Goal: Check status: Check status

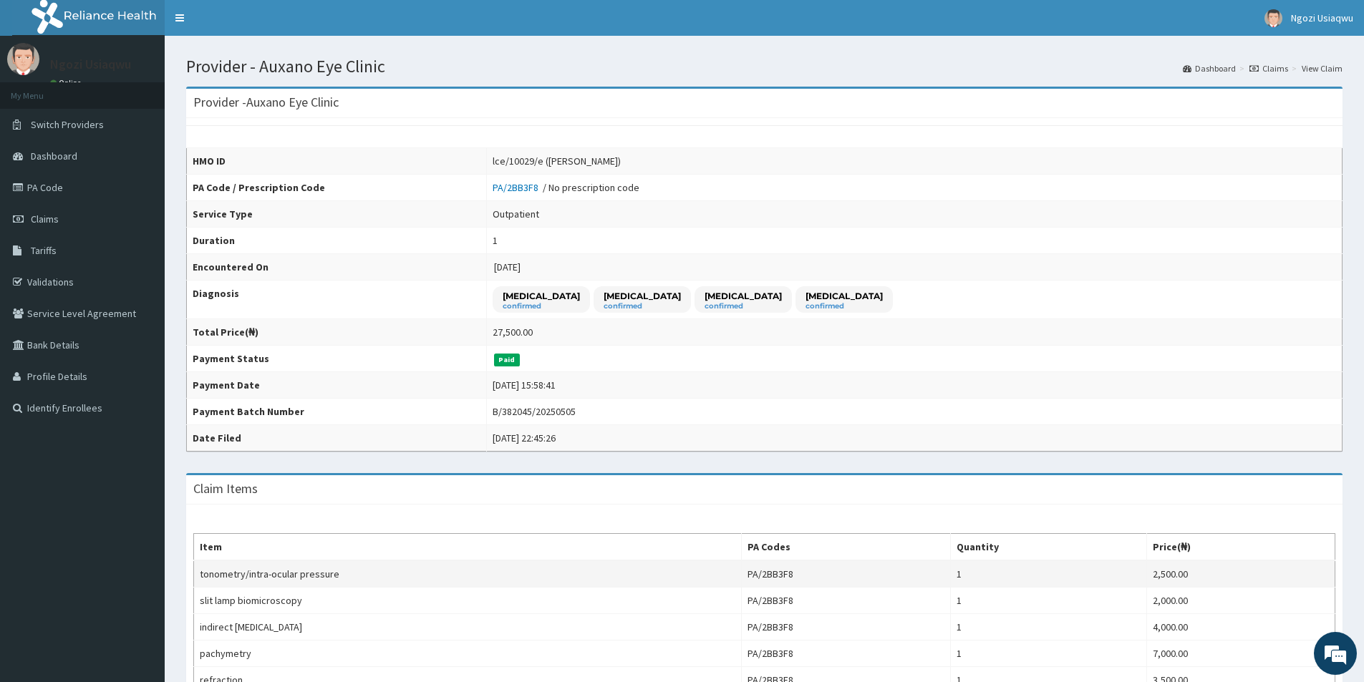
scroll to position [143, 0]
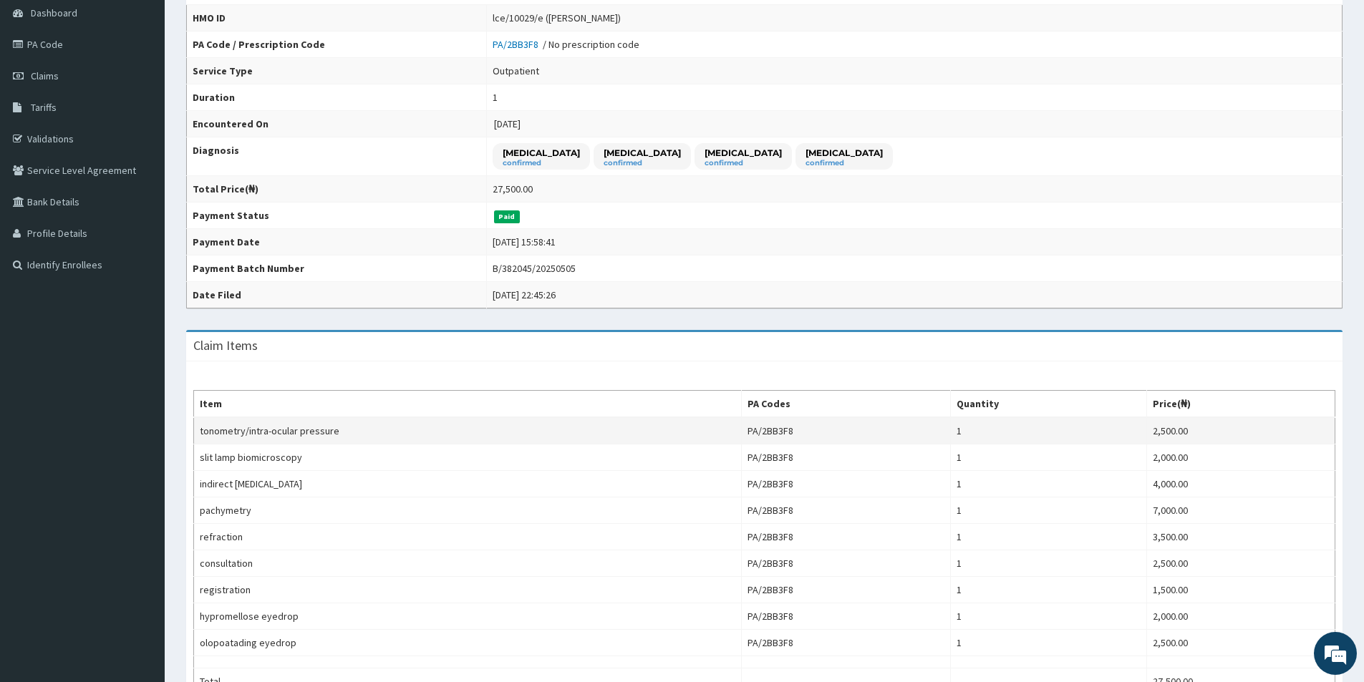
click at [5, 438] on aside "Ngozi Usiaqwu Online My Menu Switch Providers Dashboard PA Code Claims Tariffs …" at bounding box center [82, 400] width 165 height 1086
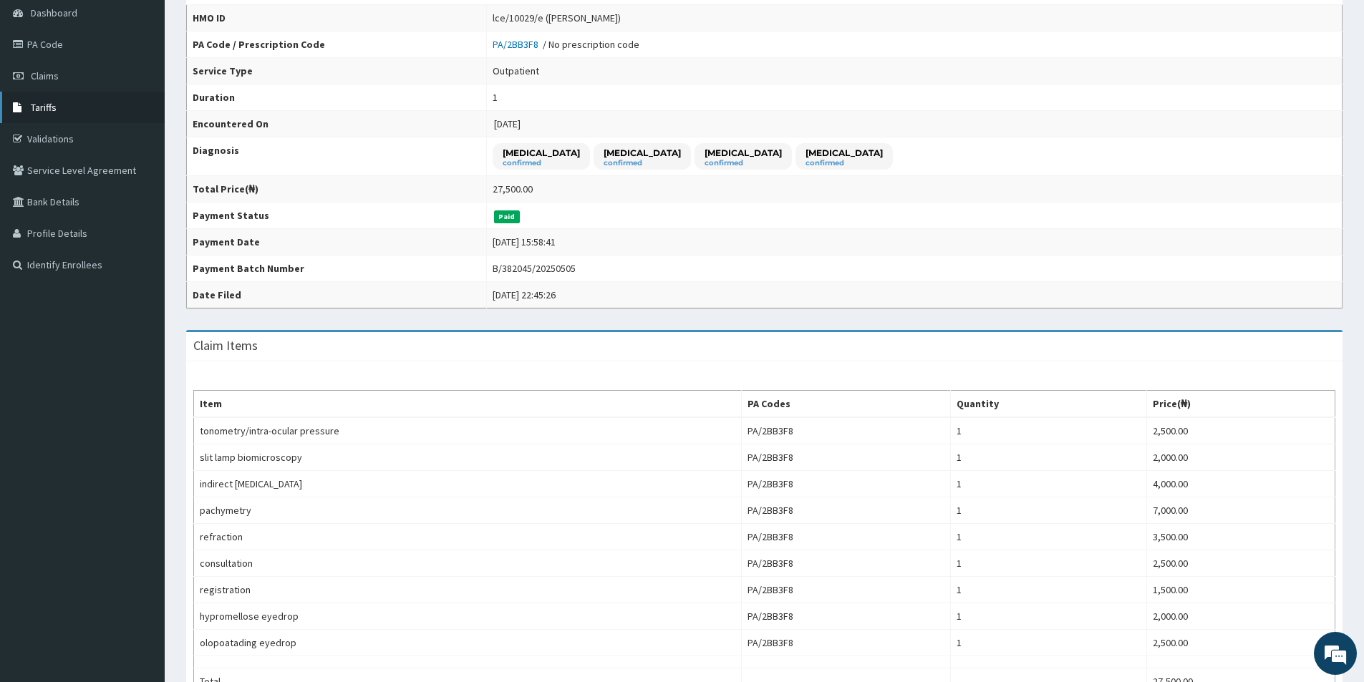
click at [75, 92] on link "Tariffs" at bounding box center [82, 108] width 165 height 32
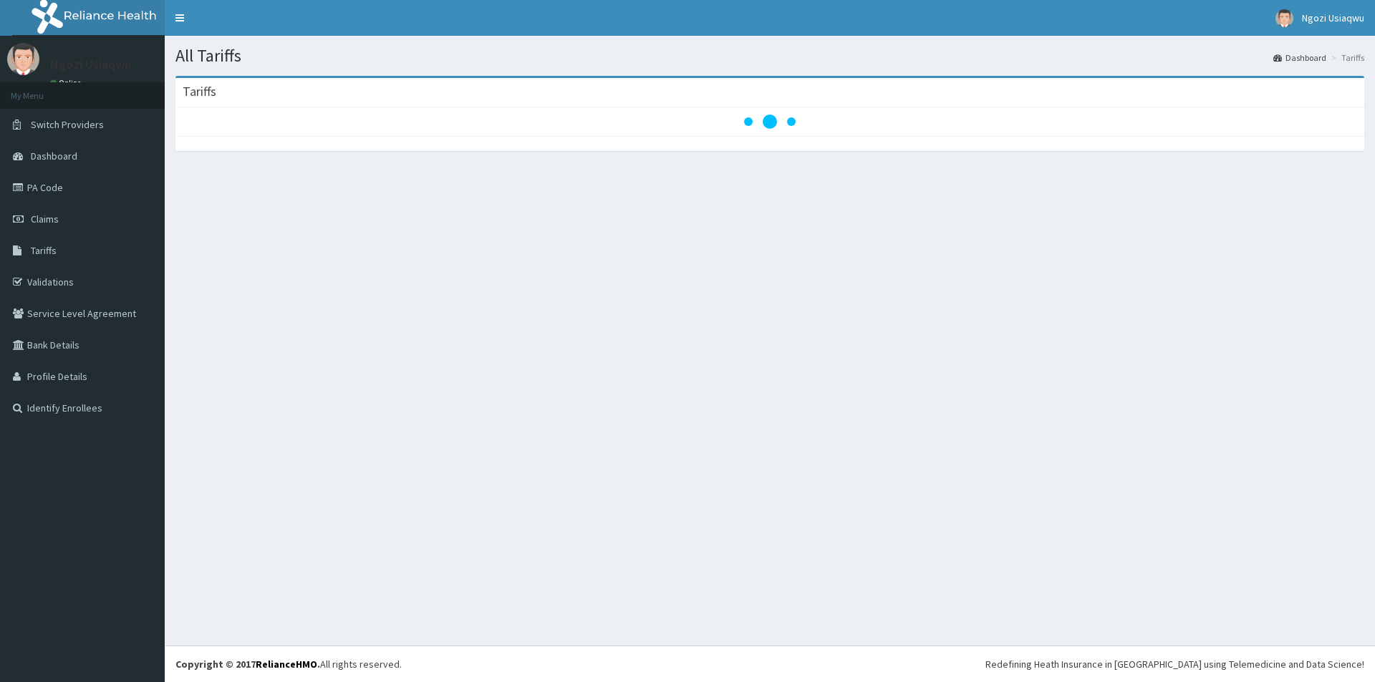
click at [55, 229] on link "Claims" at bounding box center [82, 219] width 165 height 32
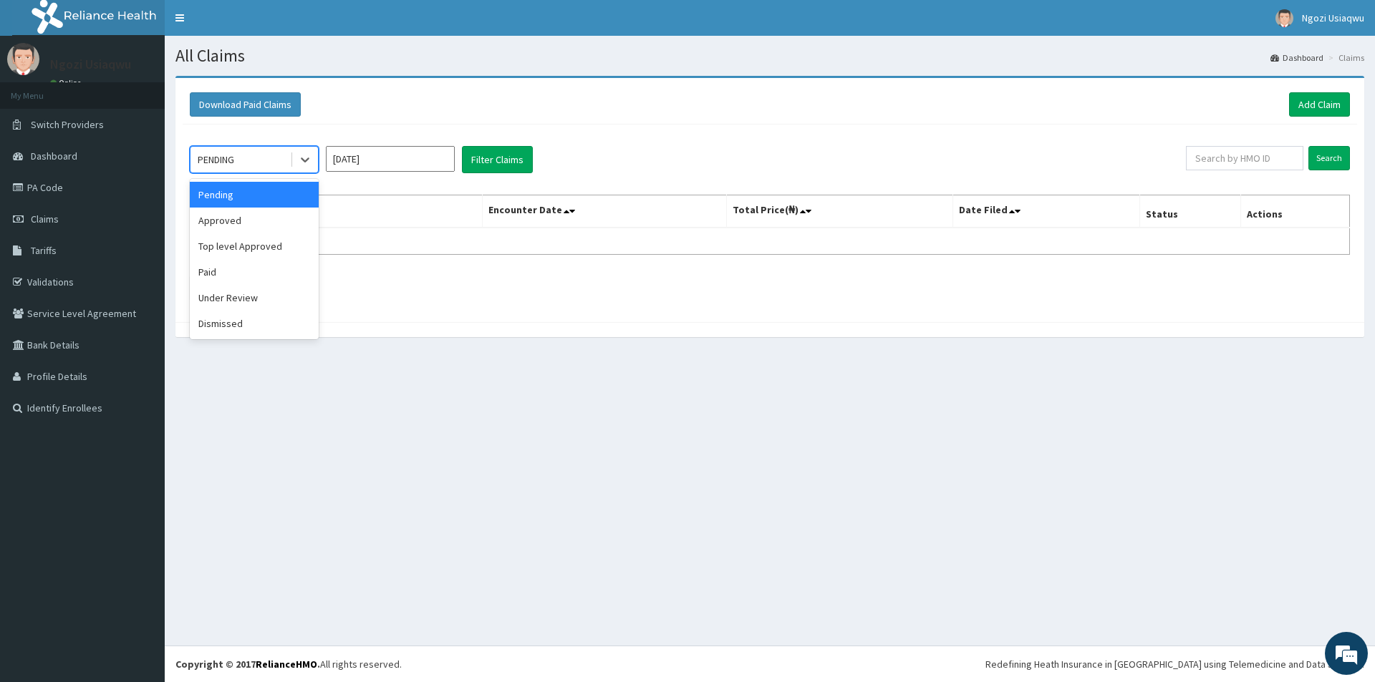
click at [229, 164] on div "PENDING" at bounding box center [216, 160] width 37 height 14
click at [212, 273] on div "Paid" at bounding box center [254, 272] width 129 height 26
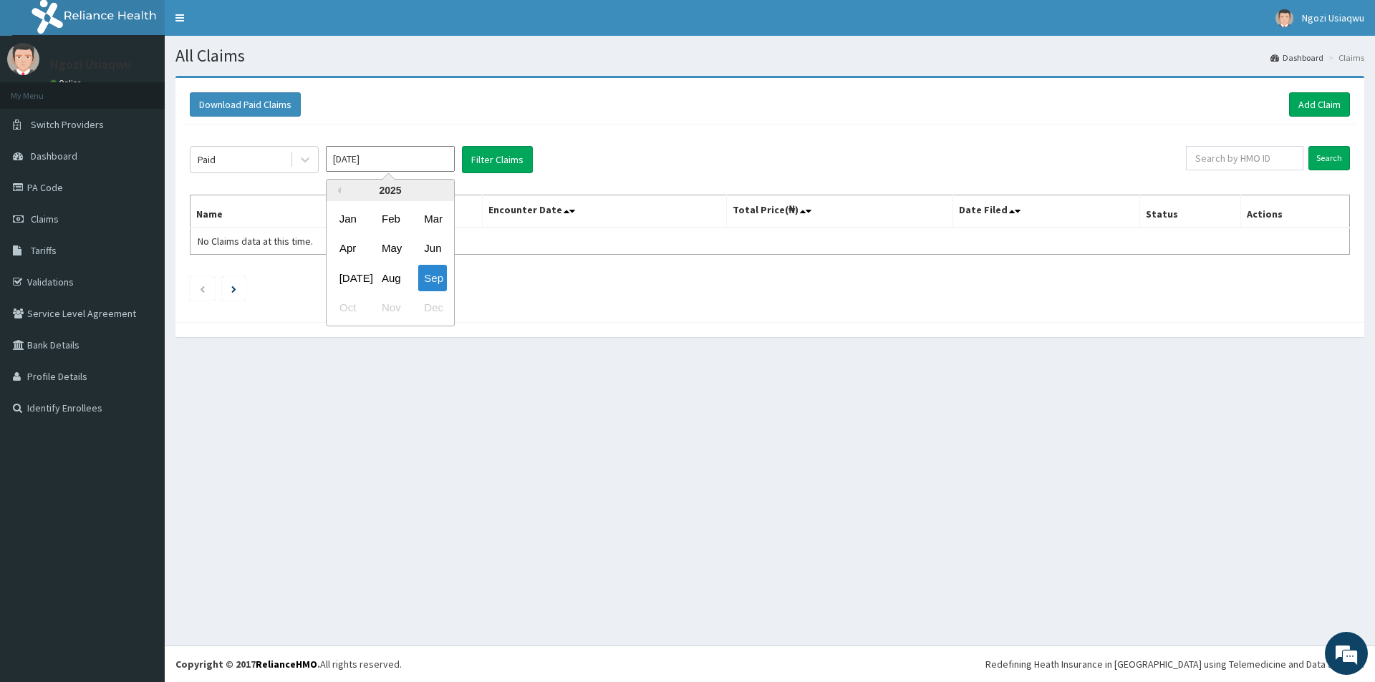
click at [372, 161] on input "[DATE]" at bounding box center [390, 159] width 129 height 26
click at [380, 243] on div "May" at bounding box center [390, 249] width 29 height 26
type input "May 2025"
click at [470, 167] on button "Filter Claims" at bounding box center [497, 159] width 71 height 27
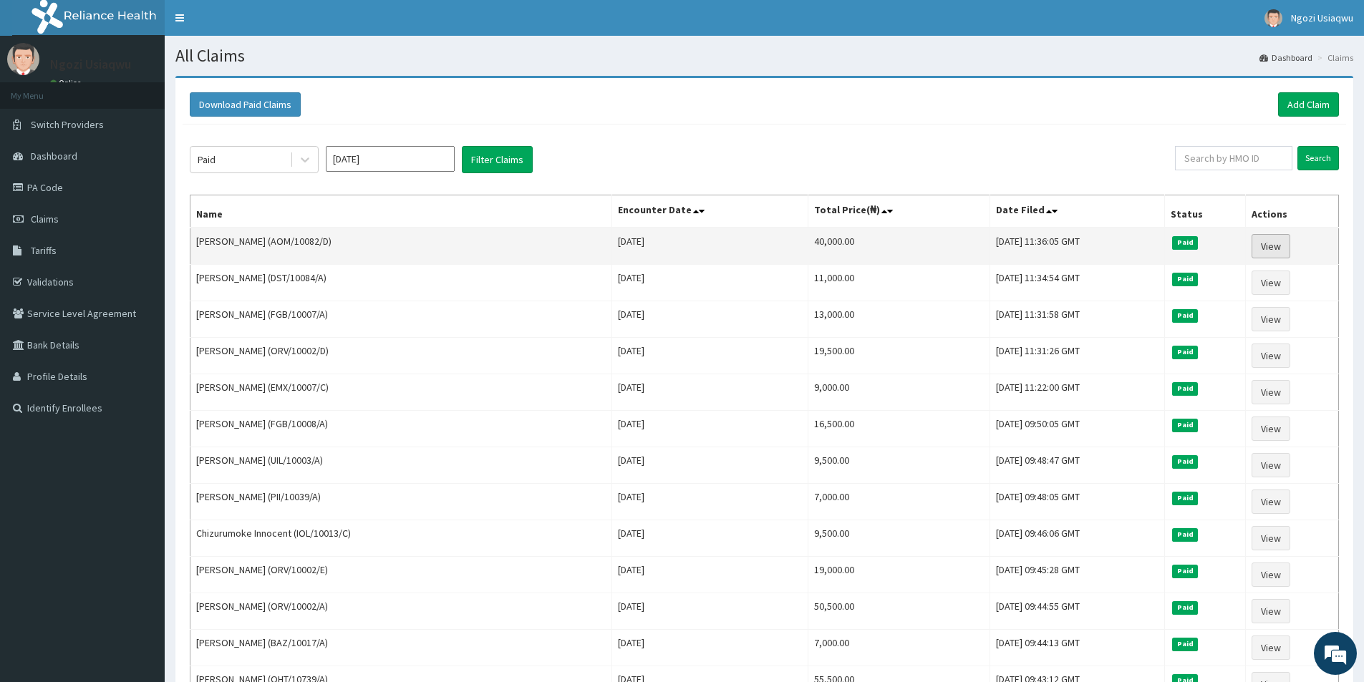
click at [1271, 238] on link "View" at bounding box center [1271, 246] width 39 height 24
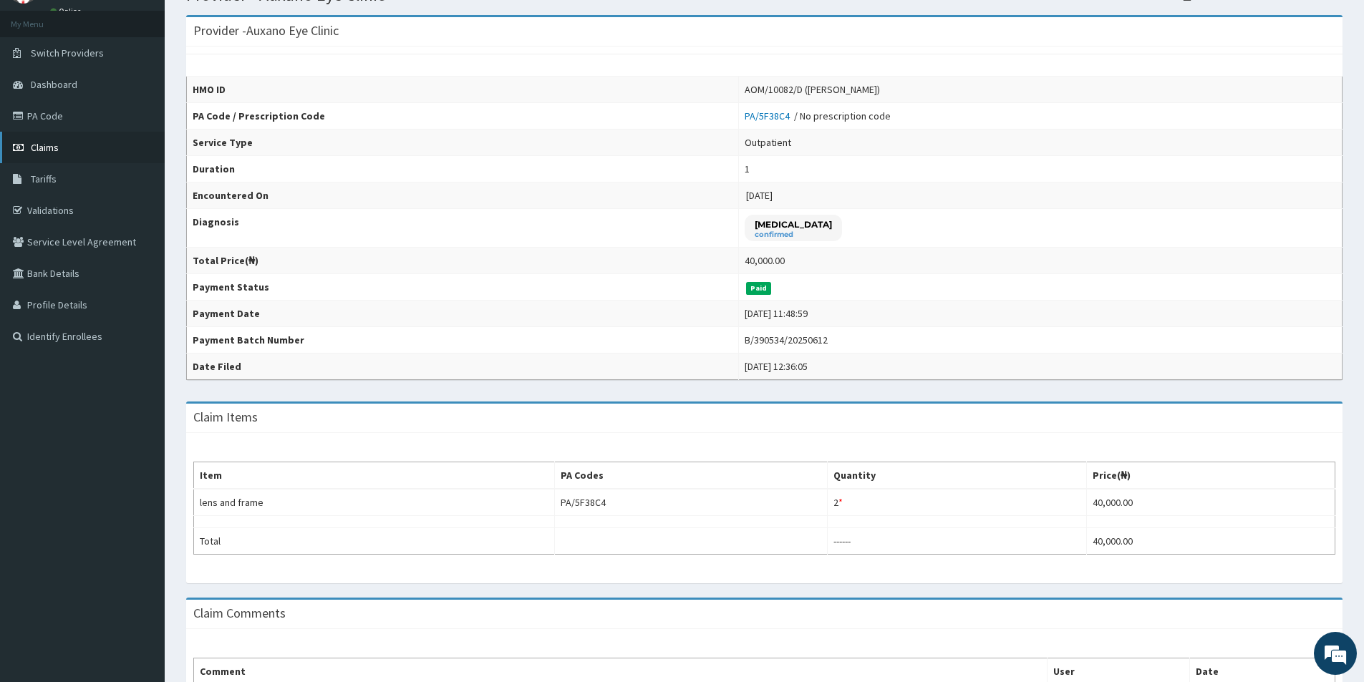
click at [61, 150] on link "Claims" at bounding box center [82, 148] width 165 height 32
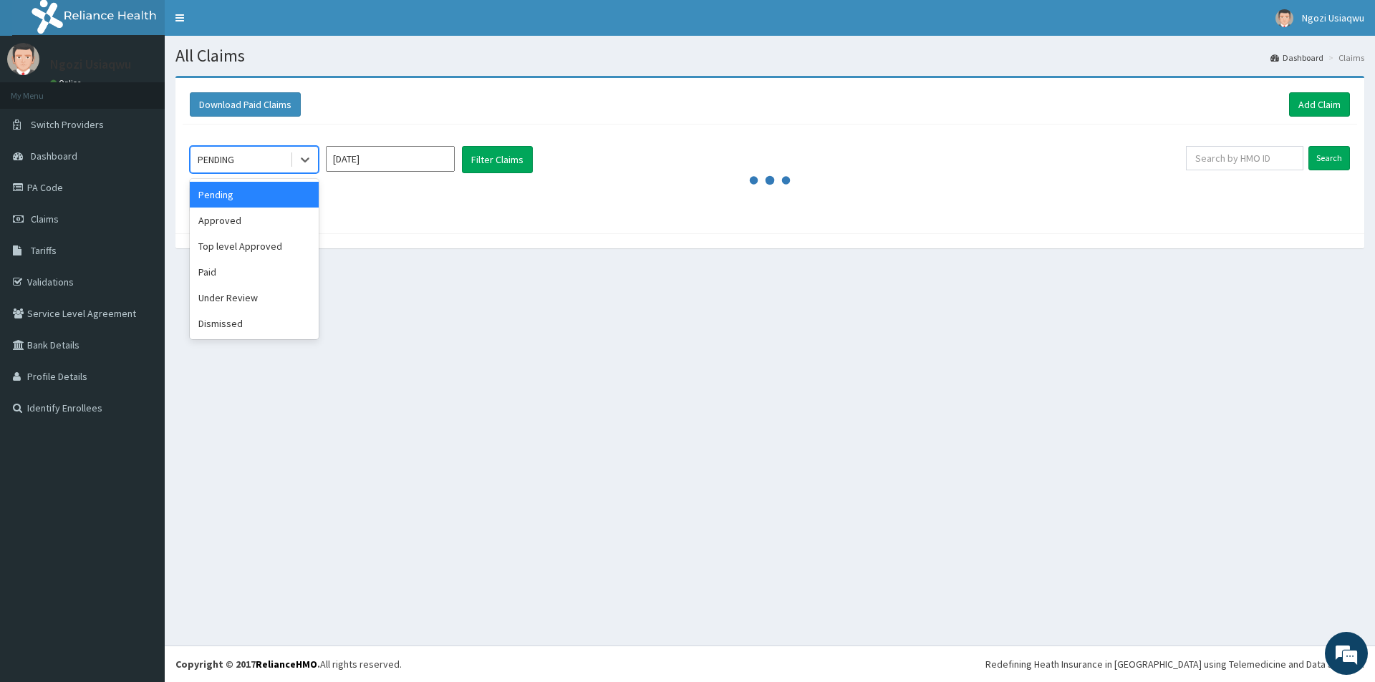
click at [242, 156] on div "PENDING" at bounding box center [240, 159] width 100 height 23
click at [222, 270] on div "Paid" at bounding box center [254, 272] width 129 height 26
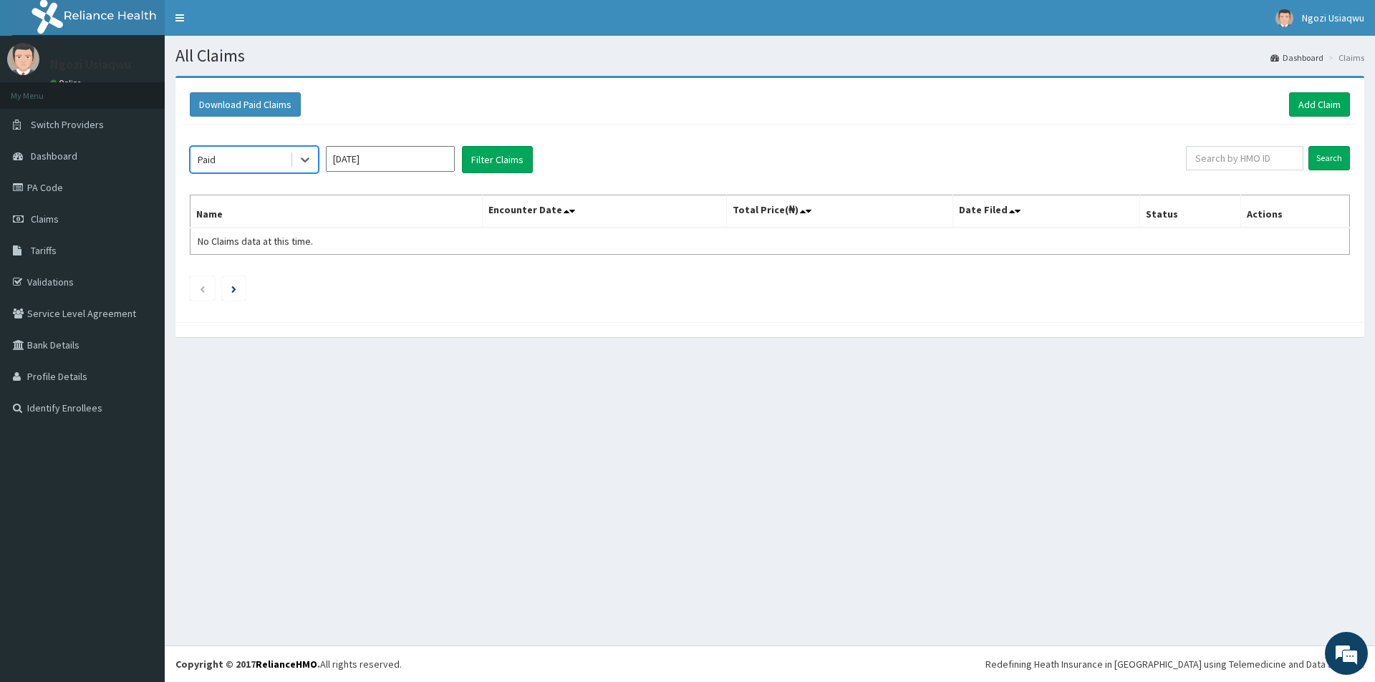
click at [378, 165] on input "Sep 2025" at bounding box center [390, 159] width 129 height 26
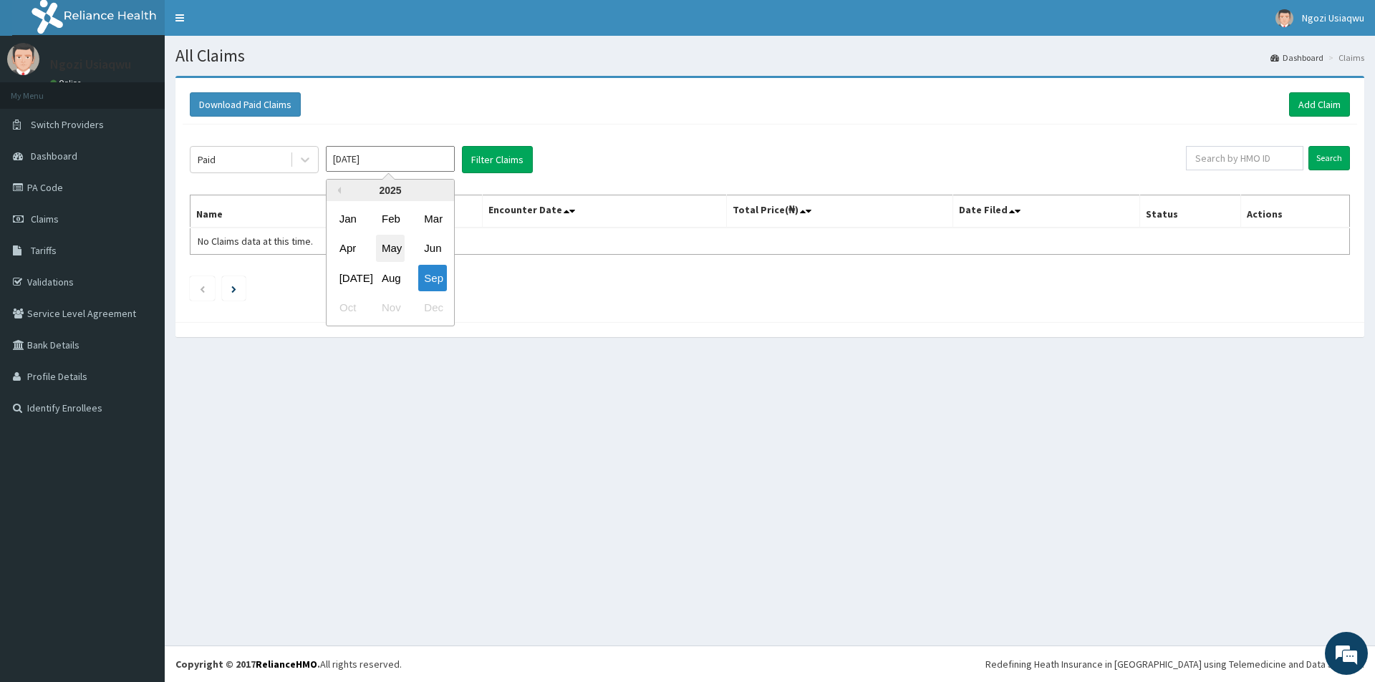
click at [382, 243] on div "May" at bounding box center [390, 249] width 29 height 26
type input "May 2025"
click at [486, 145] on div "Paid May 2025 Filter Claims Search Name Encounter Date Total Price(₦) Date File…" at bounding box center [770, 220] width 1174 height 190
click at [487, 148] on div "Paid May 2025 Filter Claims Search Name Encounter Date Total Price(₦) Date File…" at bounding box center [770, 220] width 1174 height 190
click at [487, 160] on button "Filter Claims" at bounding box center [497, 159] width 71 height 27
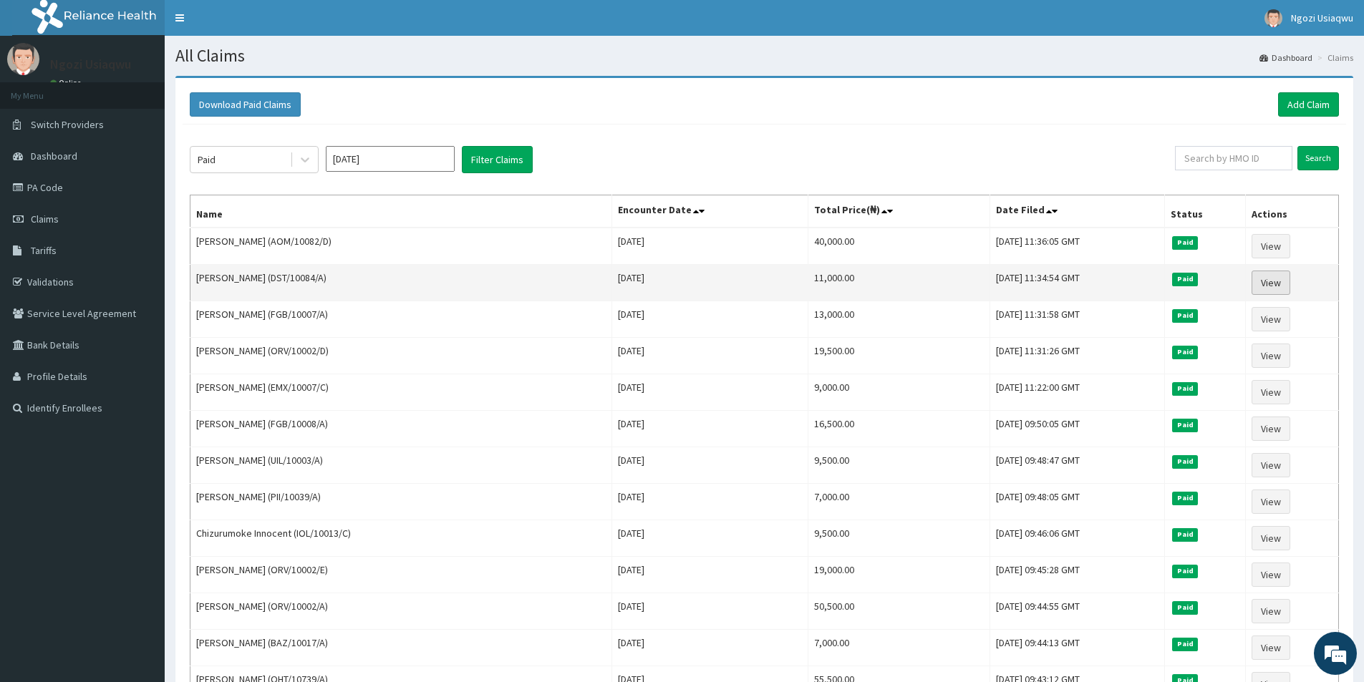
click at [1270, 274] on link "View" at bounding box center [1271, 283] width 39 height 24
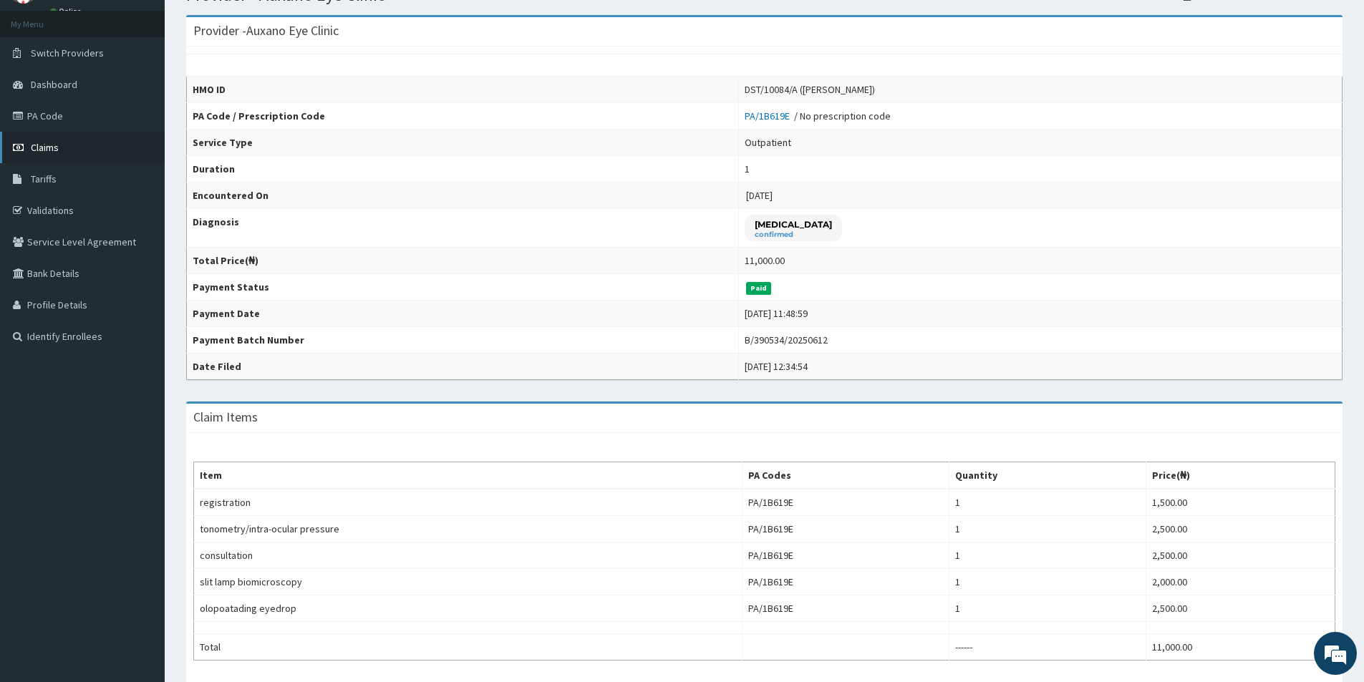
click at [89, 155] on link "Claims" at bounding box center [82, 148] width 165 height 32
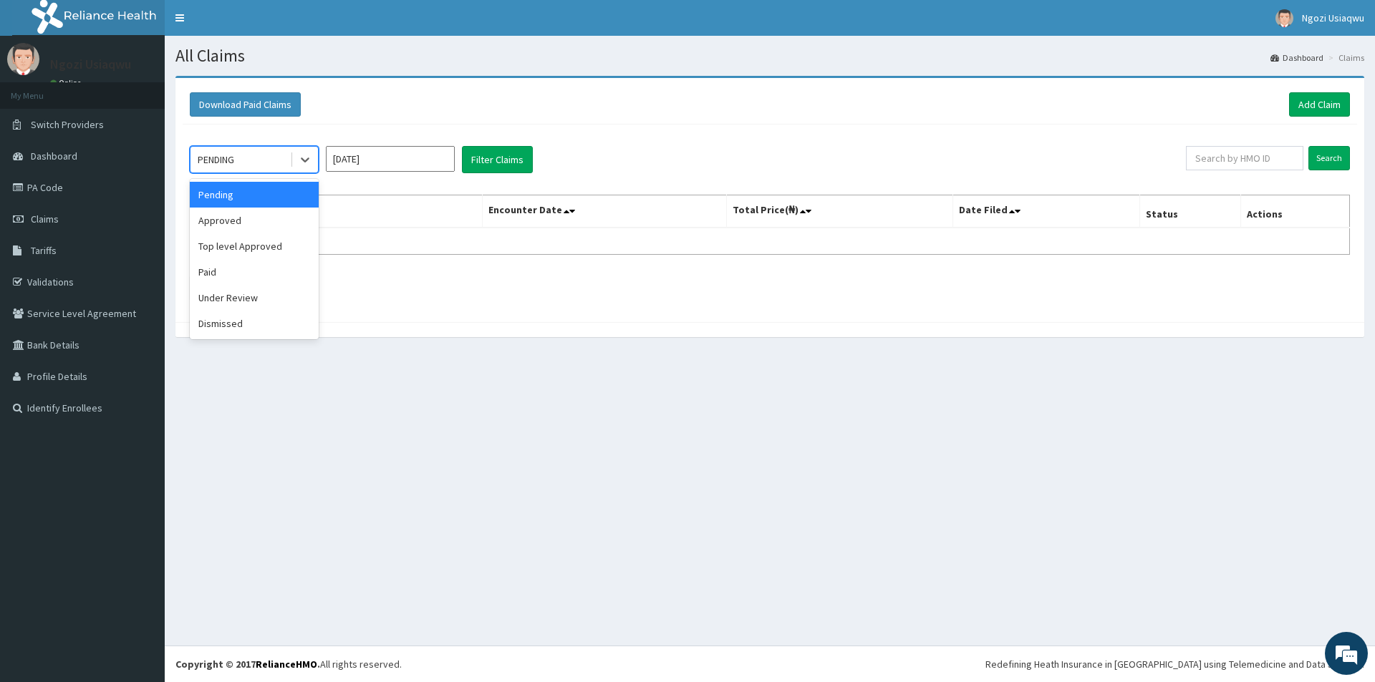
click at [195, 155] on div "PENDING" at bounding box center [240, 159] width 100 height 23
click at [212, 268] on div "Paid" at bounding box center [254, 272] width 129 height 26
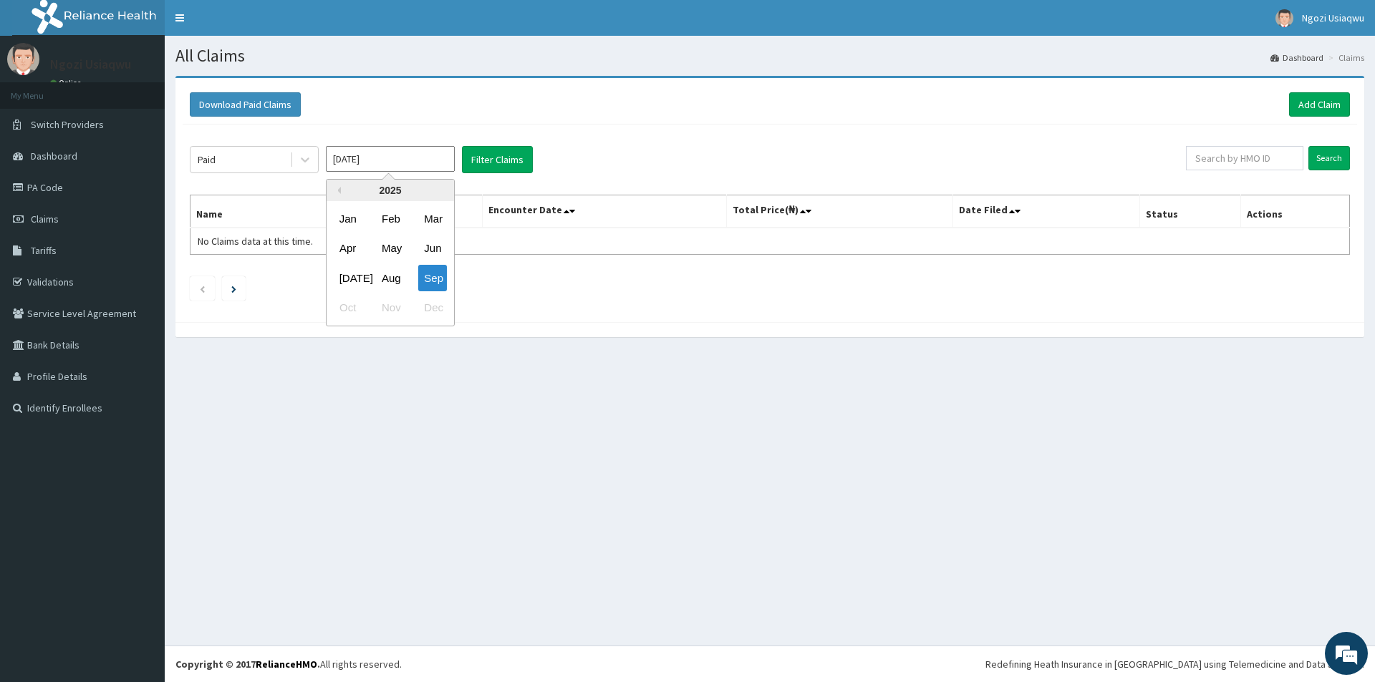
click at [381, 168] on input "[DATE]" at bounding box center [390, 159] width 129 height 26
click at [382, 237] on div "May" at bounding box center [390, 249] width 29 height 26
type input "[DATE]"
click at [504, 164] on button "Filter Claims" at bounding box center [497, 159] width 71 height 27
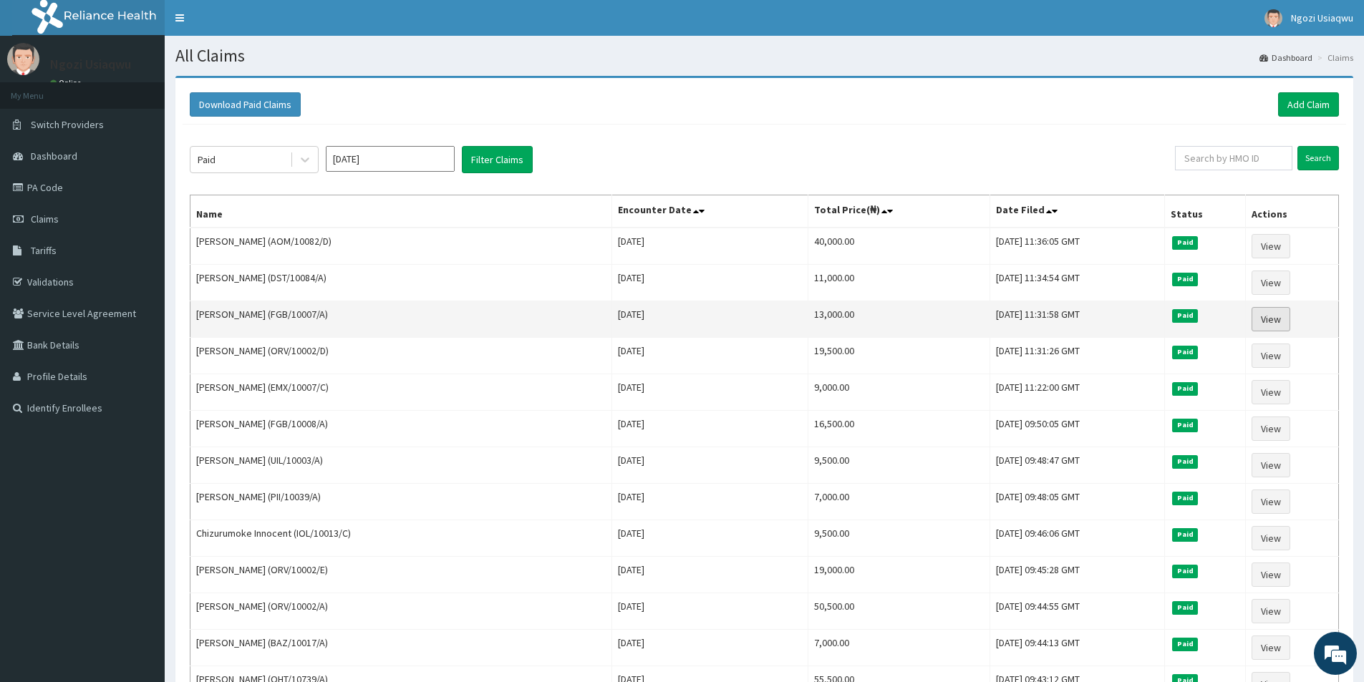
click at [1278, 316] on link "View" at bounding box center [1271, 319] width 39 height 24
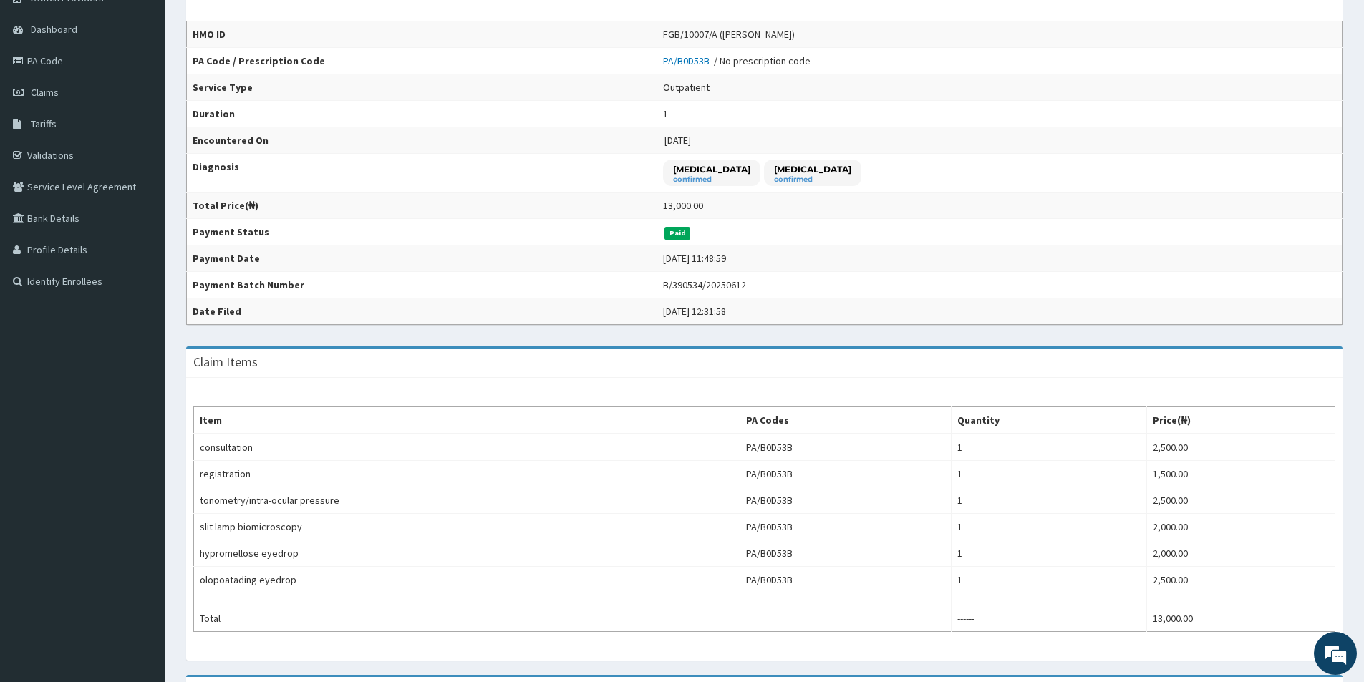
scroll to position [109, 0]
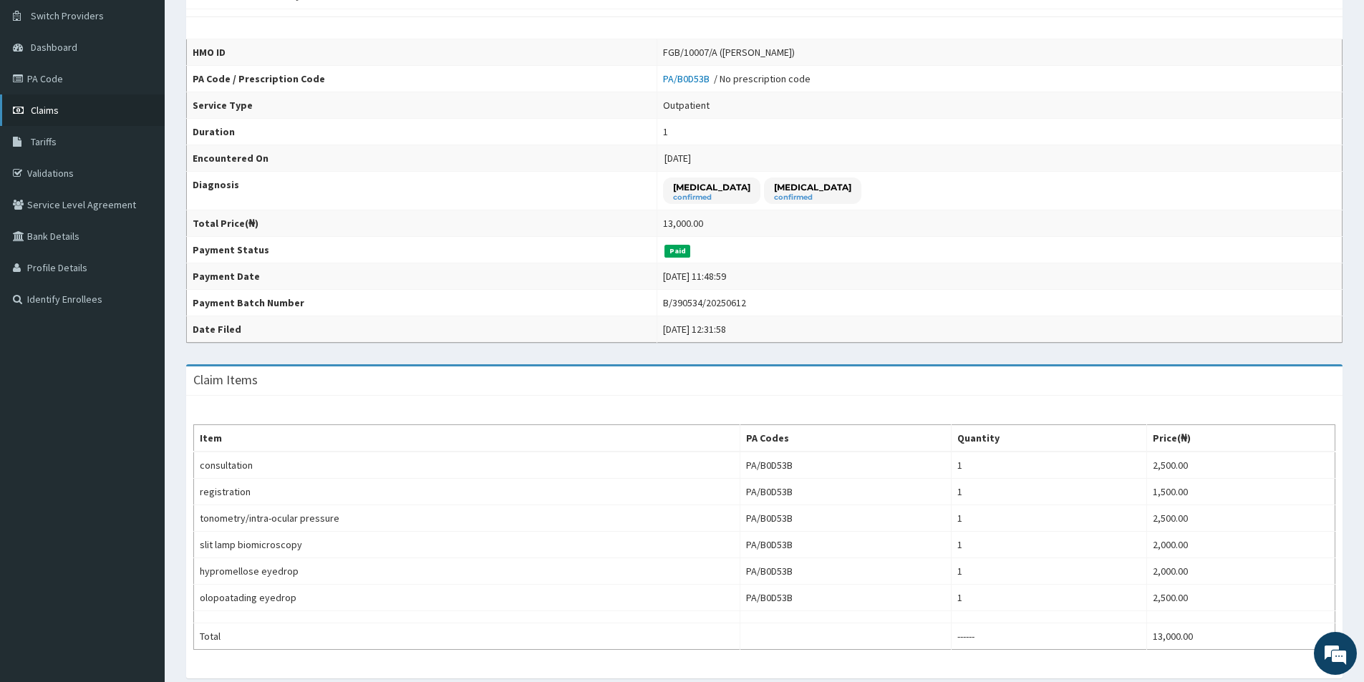
click at [57, 110] on span "Claims" at bounding box center [45, 110] width 28 height 13
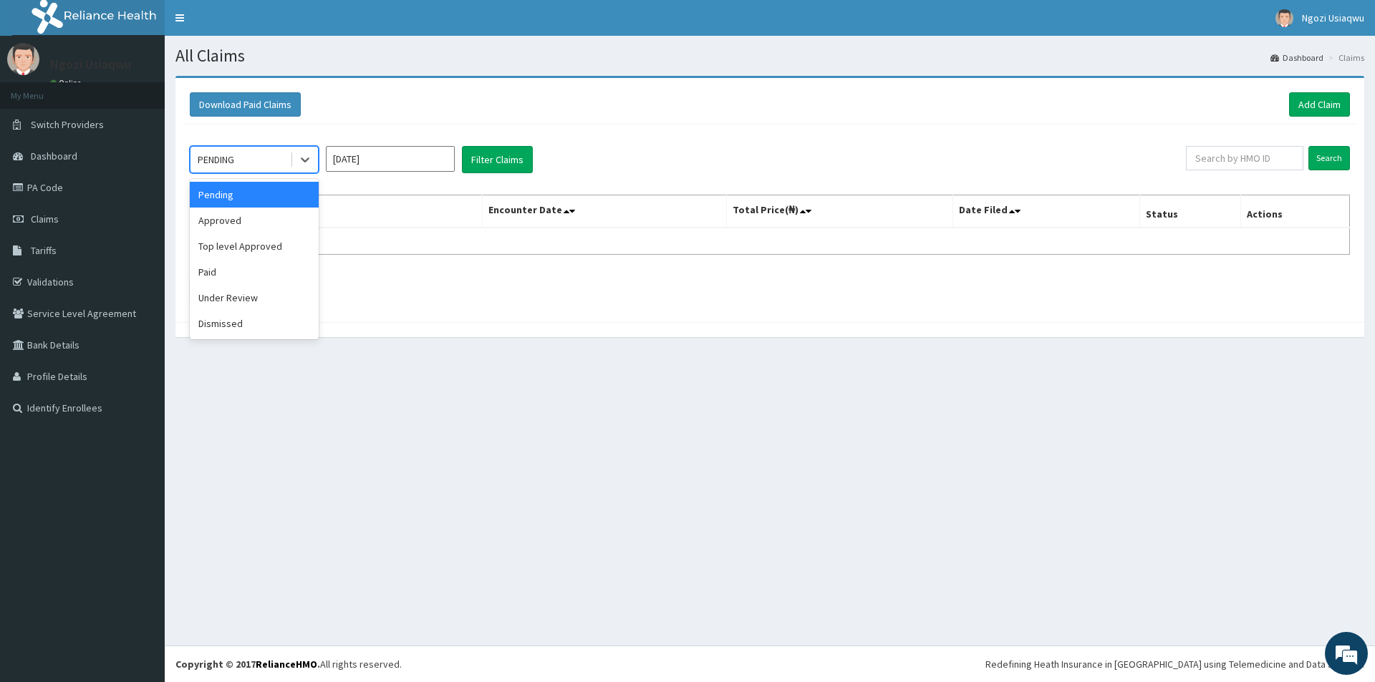
click at [206, 160] on div "PENDING" at bounding box center [216, 160] width 37 height 14
click at [212, 268] on div "Paid" at bounding box center [254, 272] width 129 height 26
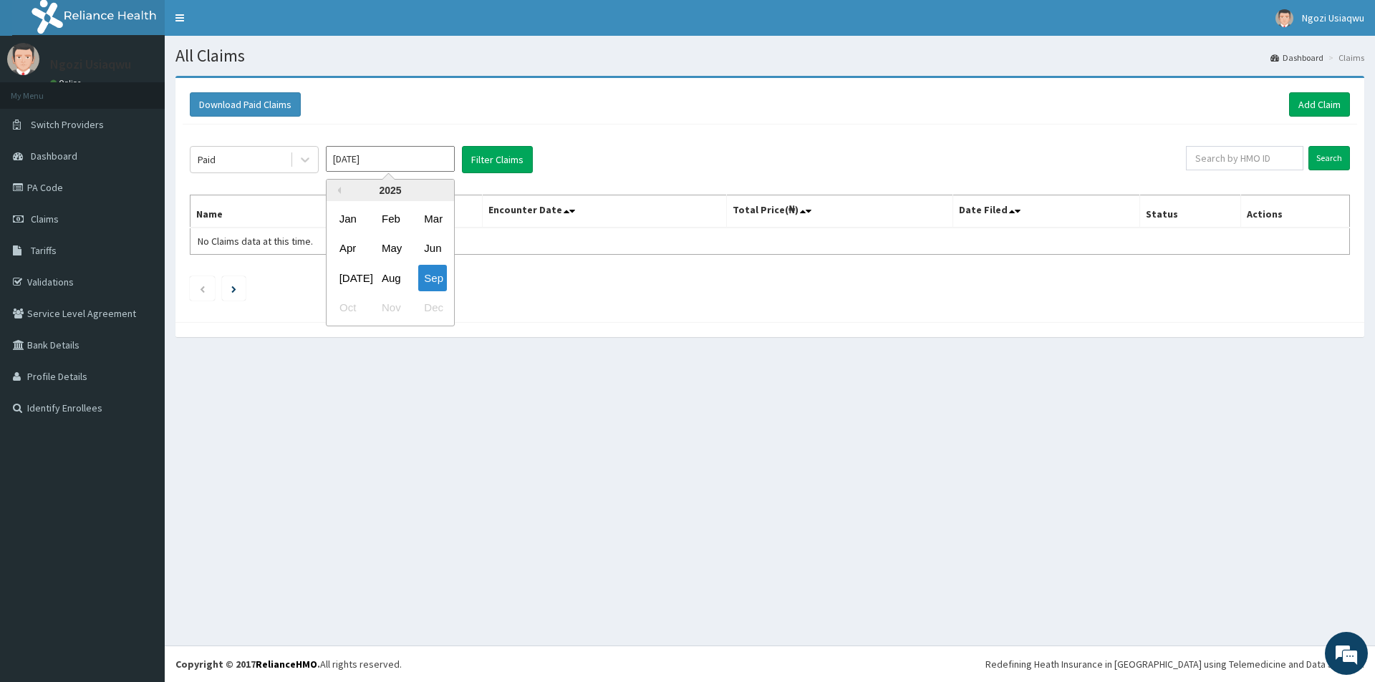
click at [337, 164] on input "[DATE]" at bounding box center [390, 159] width 129 height 26
click at [387, 236] on div "May" at bounding box center [390, 249] width 29 height 26
type input "[DATE]"
click at [503, 156] on button "Filter Claims" at bounding box center [497, 159] width 71 height 27
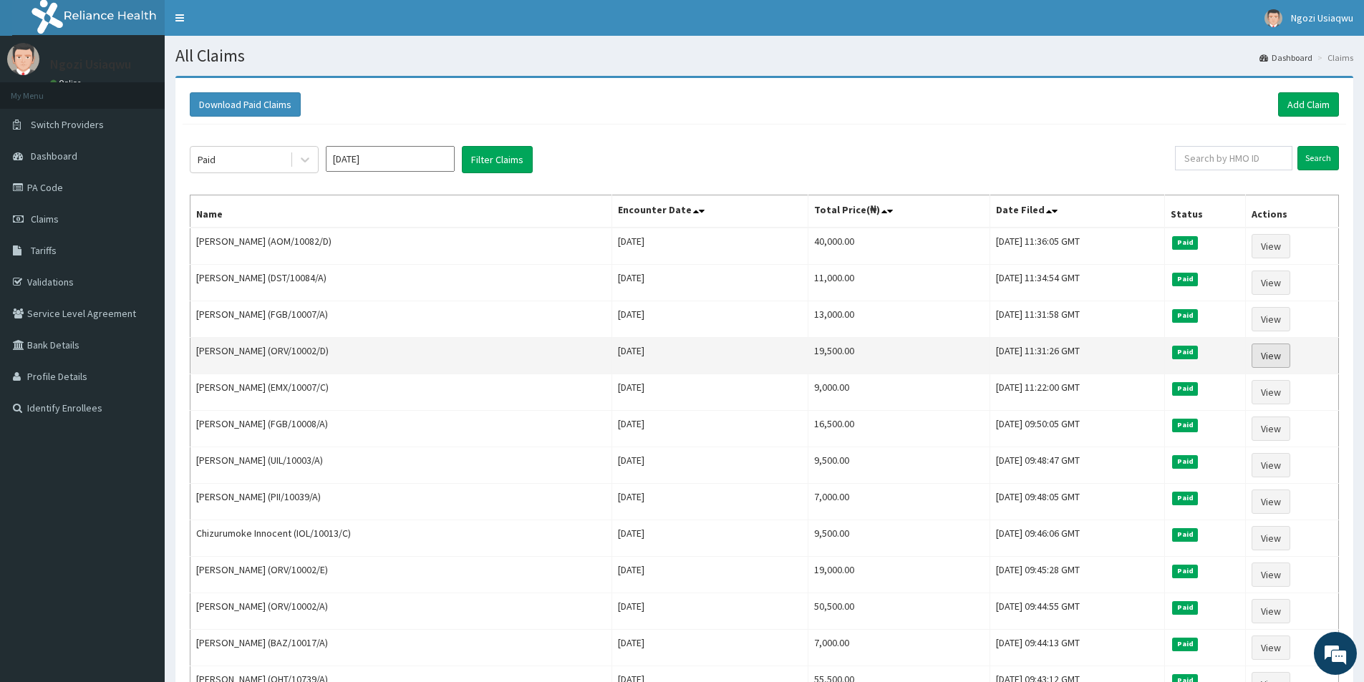
click at [1285, 360] on link "View" at bounding box center [1271, 356] width 39 height 24
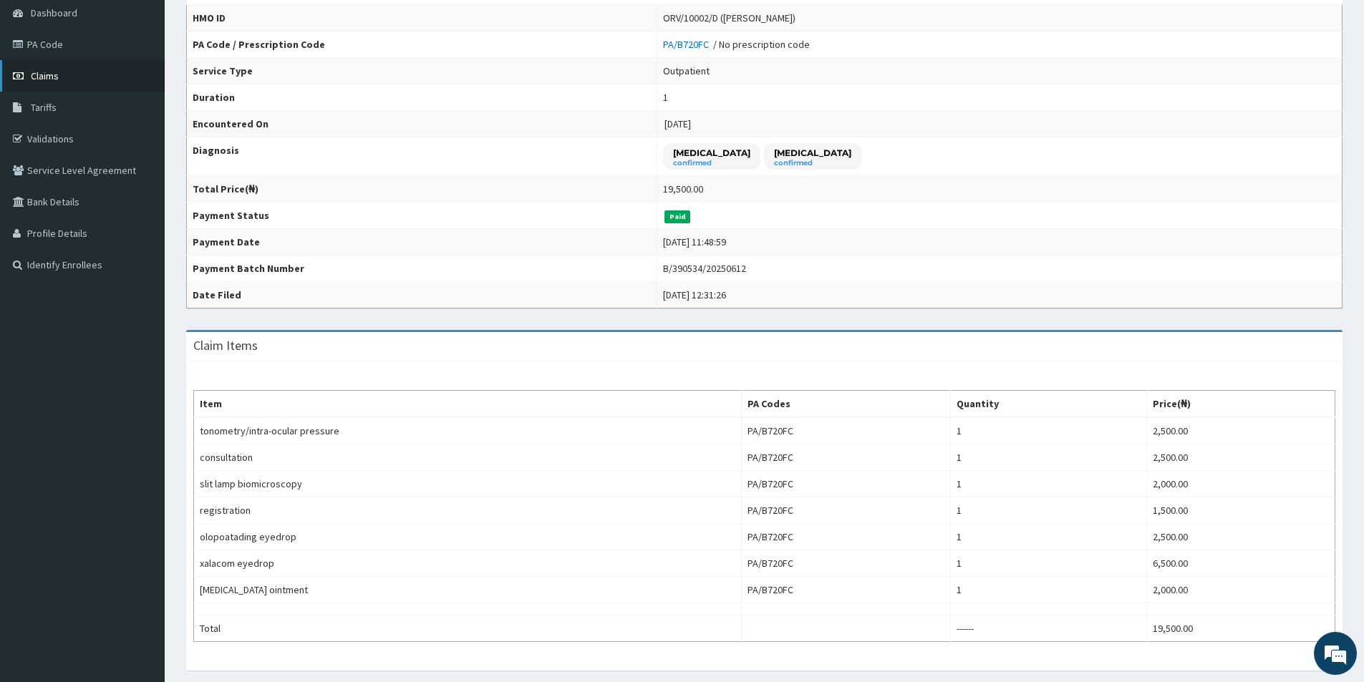
click at [9, 70] on link "Claims" at bounding box center [82, 76] width 165 height 32
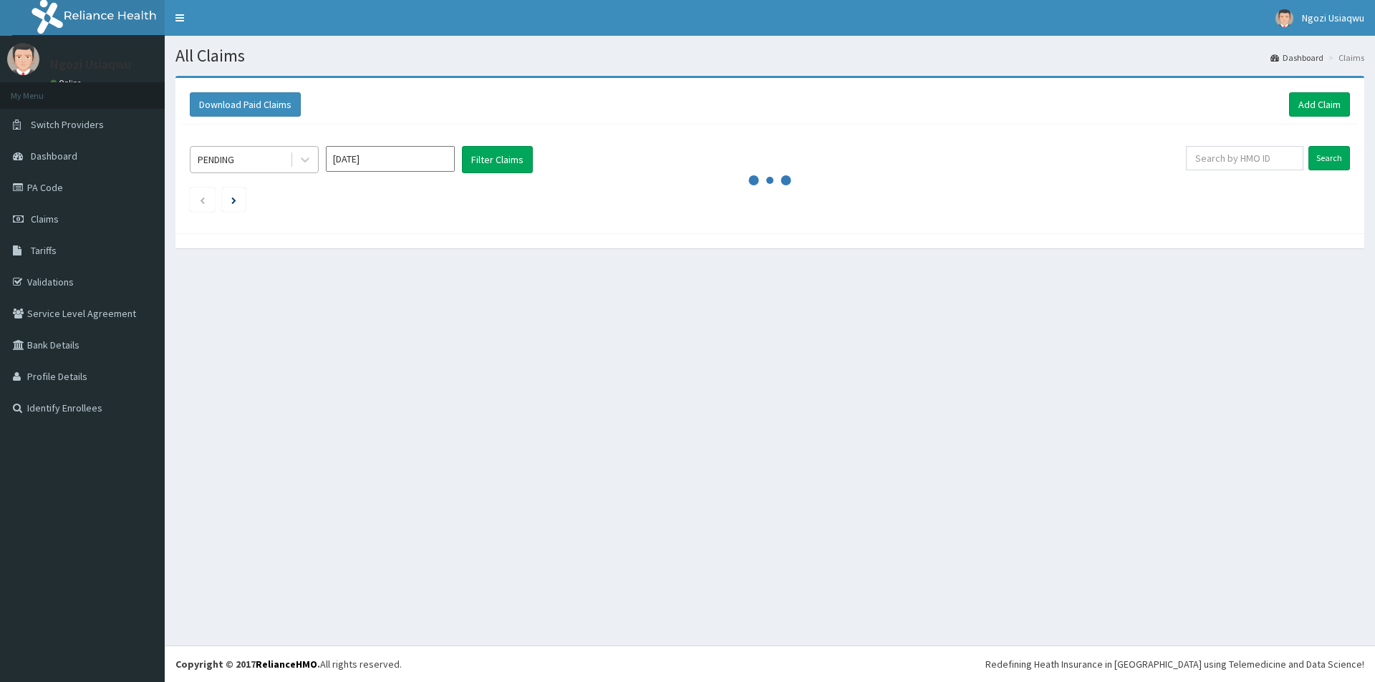
drag, startPoint x: 0, startPoint y: 0, endPoint x: 253, endPoint y: 168, distance: 303.9
click at [253, 168] on div "PENDING" at bounding box center [240, 159] width 100 height 23
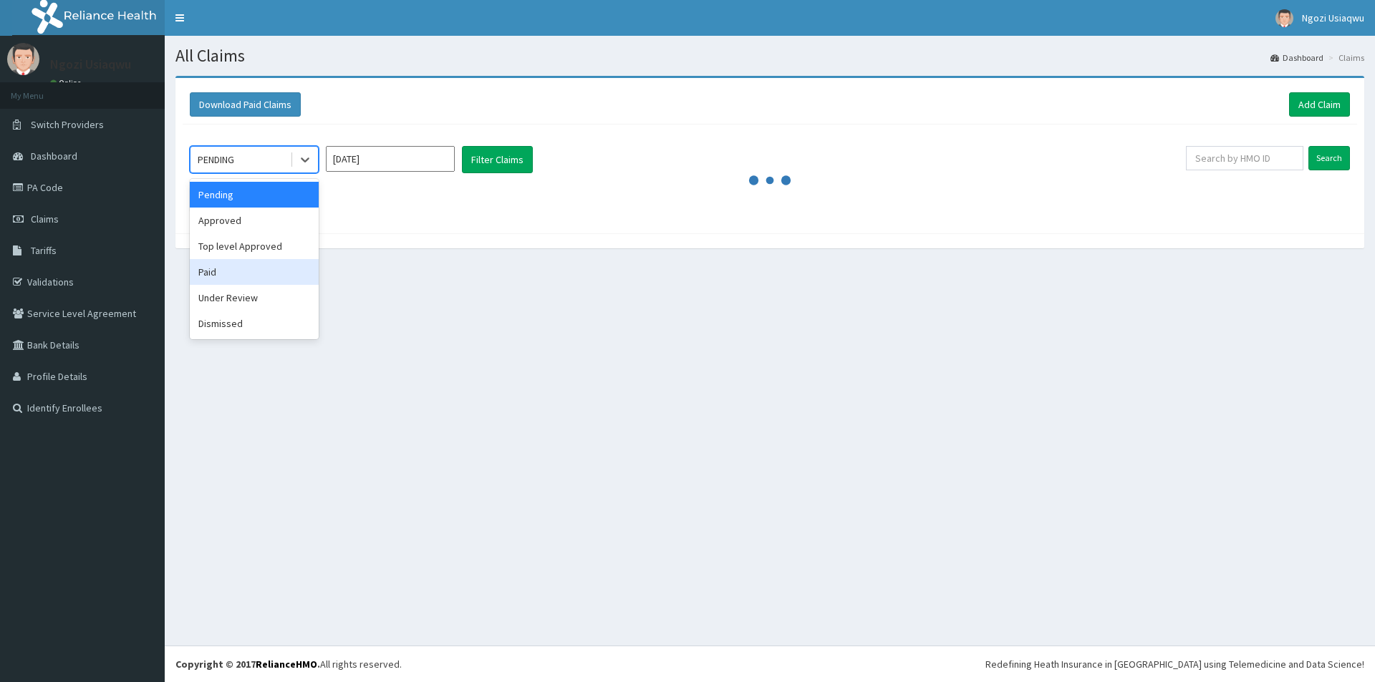
click at [230, 271] on div "Paid" at bounding box center [254, 272] width 129 height 26
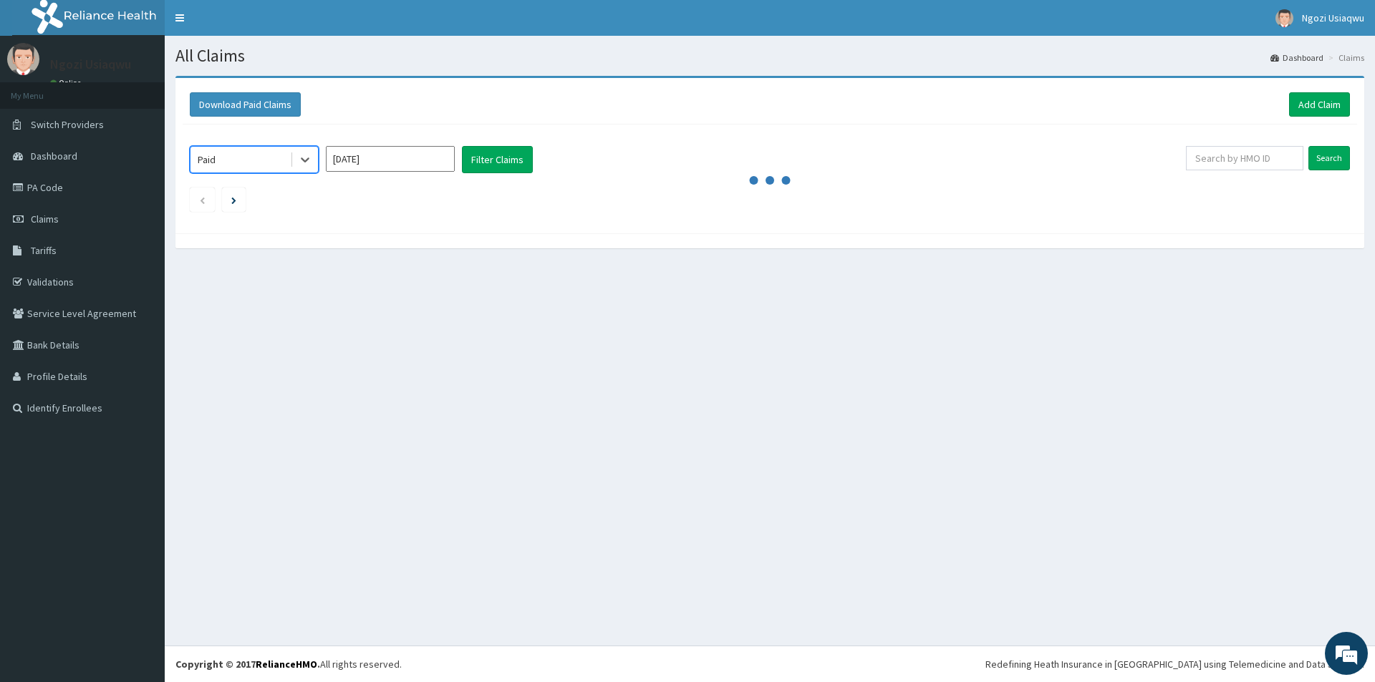
drag, startPoint x: 364, startPoint y: 148, endPoint x: 364, endPoint y: 177, distance: 28.6
click at [364, 149] on input "[DATE]" at bounding box center [390, 159] width 129 height 26
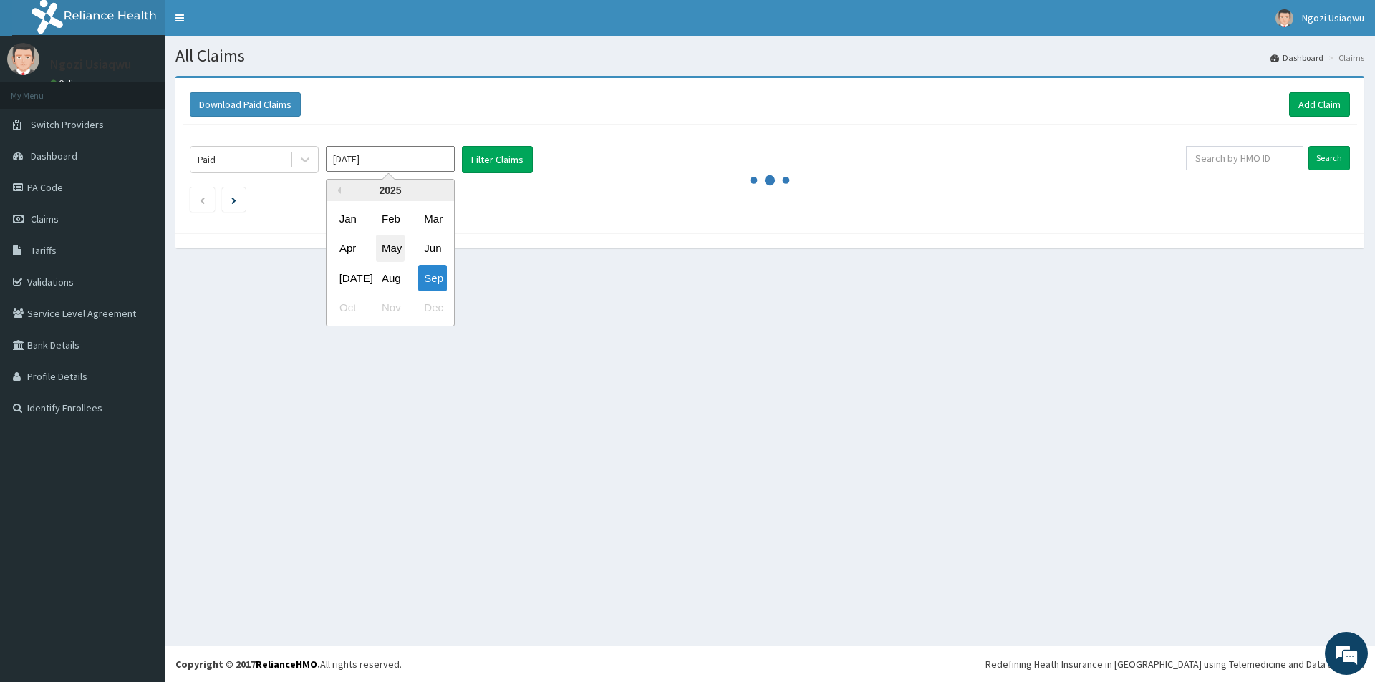
click at [392, 251] on div "May" at bounding box center [390, 249] width 29 height 26
type input "[DATE]"
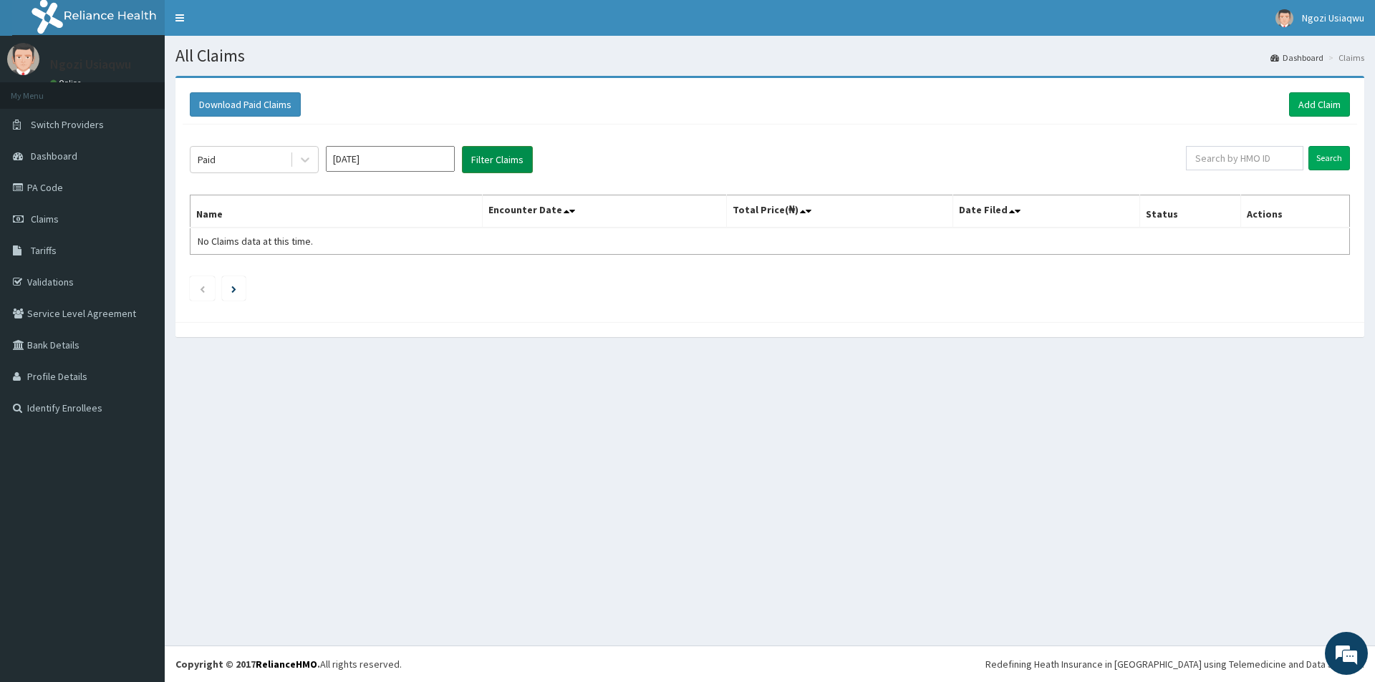
click at [480, 173] on button "Filter Claims" at bounding box center [497, 159] width 71 height 27
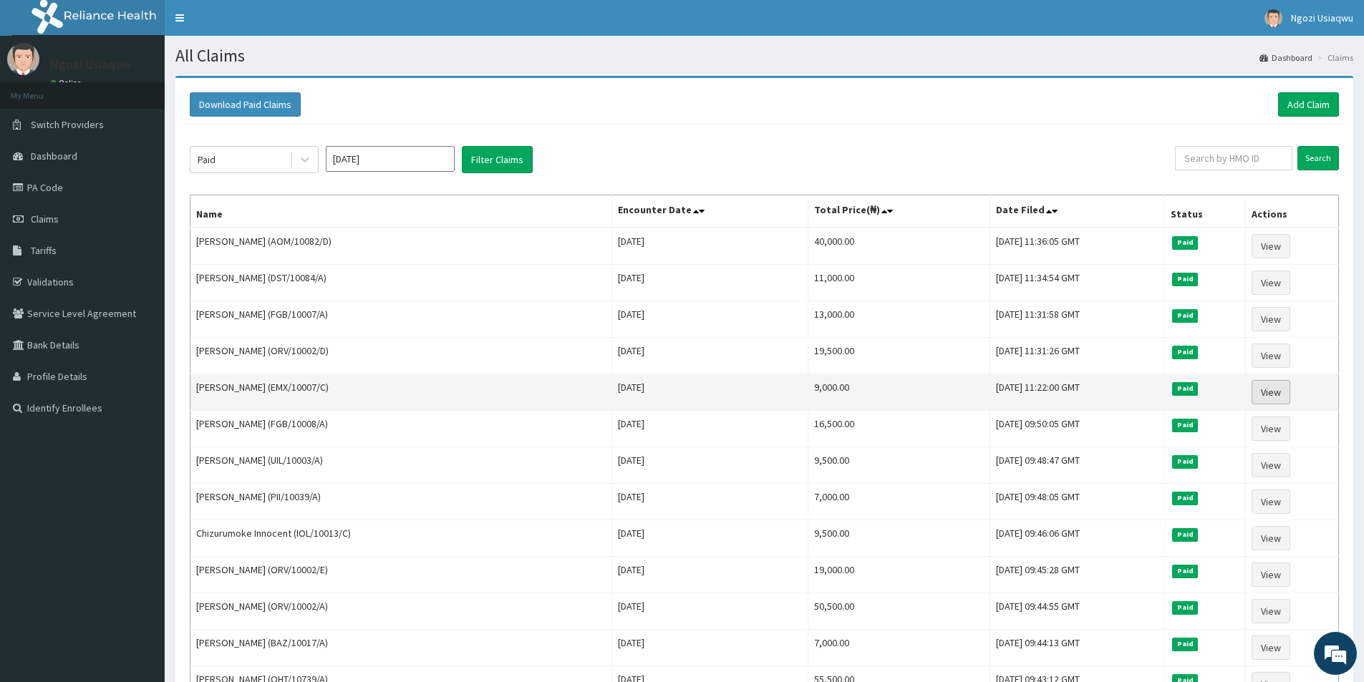
click at [1254, 385] on link "View" at bounding box center [1271, 392] width 39 height 24
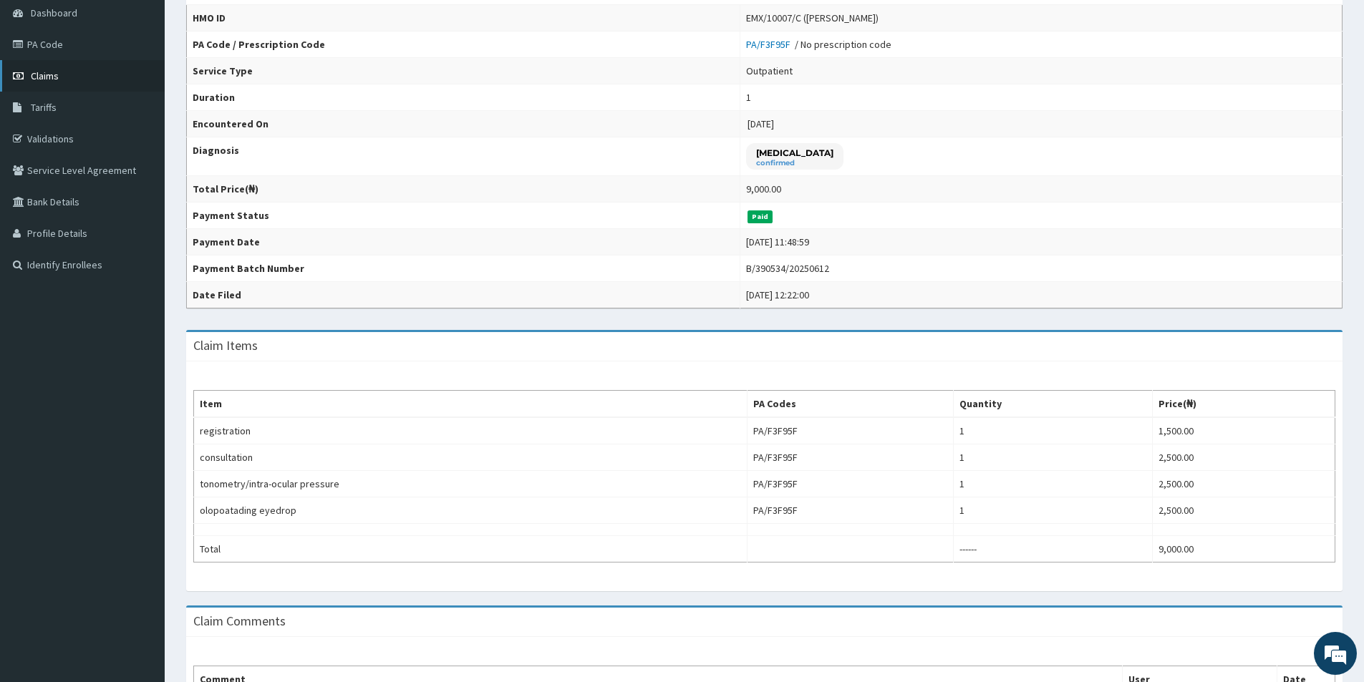
click at [84, 84] on link "Claims" at bounding box center [82, 76] width 165 height 32
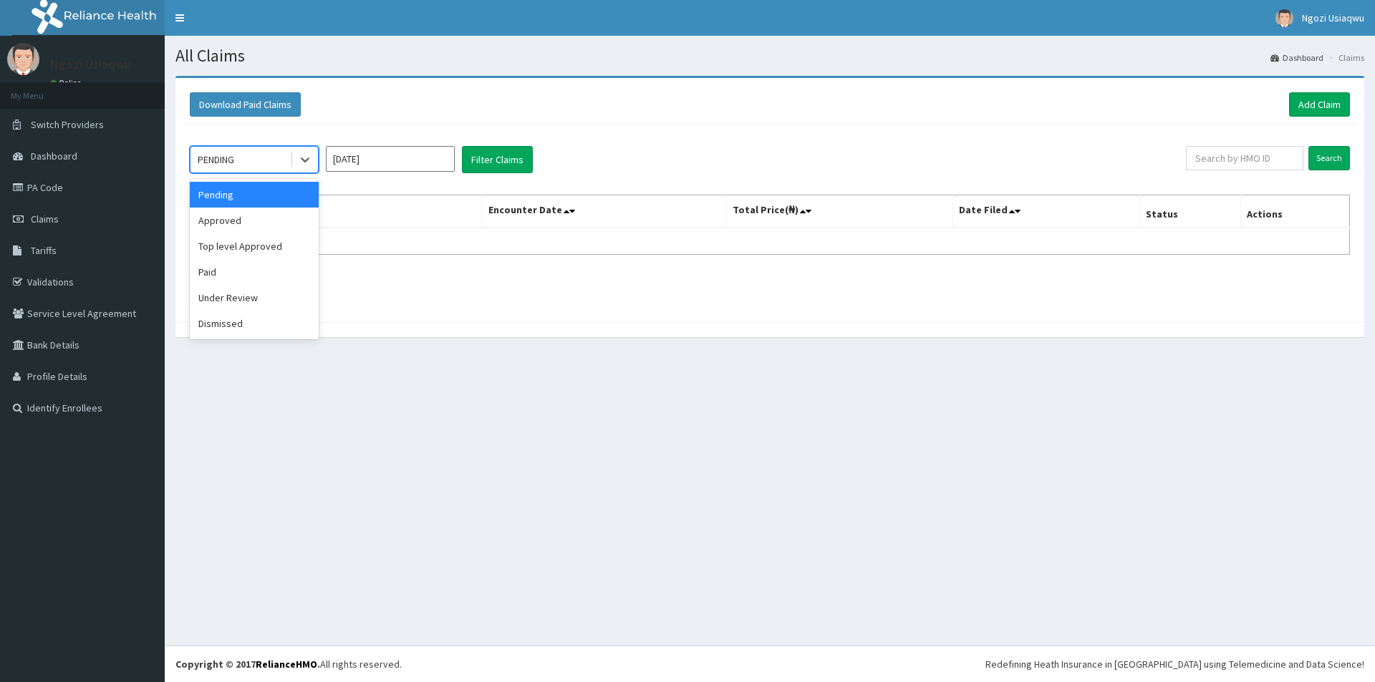
click at [255, 151] on div "PENDING" at bounding box center [240, 159] width 100 height 23
click at [221, 265] on div "Paid" at bounding box center [254, 272] width 129 height 26
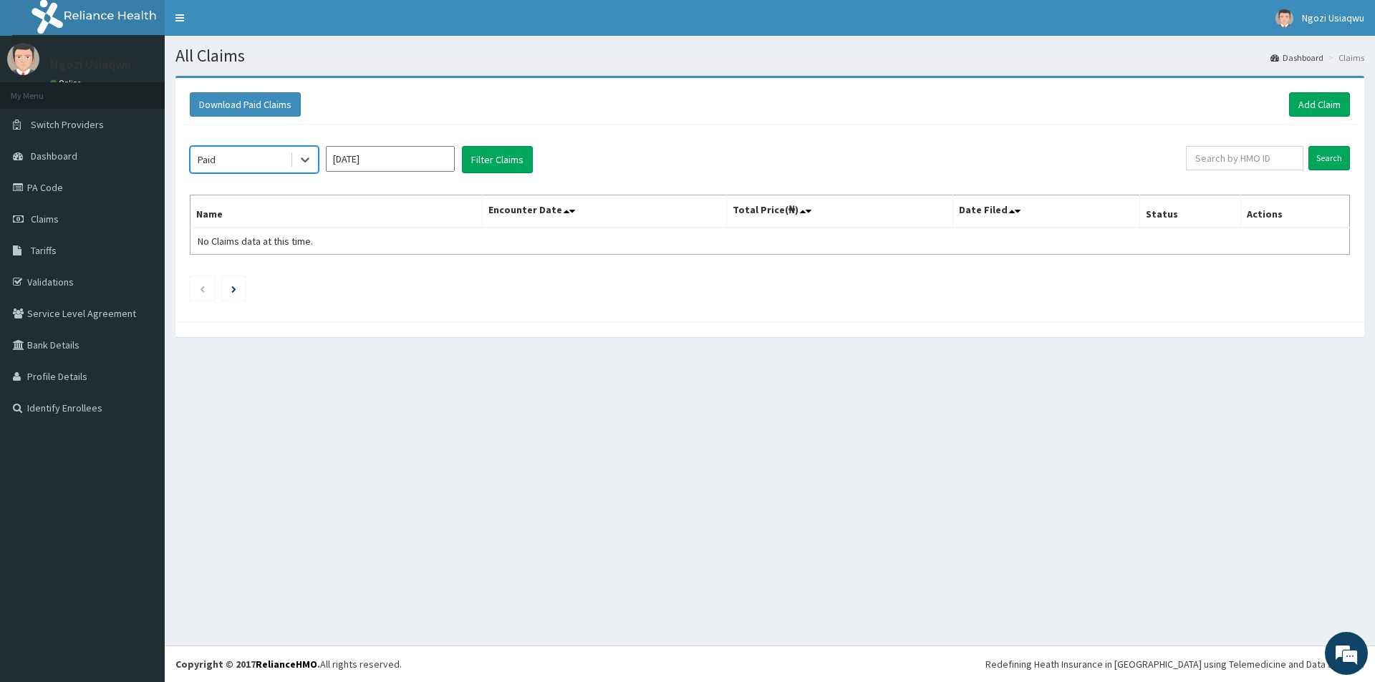
click at [385, 155] on input "Sep 2025" at bounding box center [390, 159] width 129 height 26
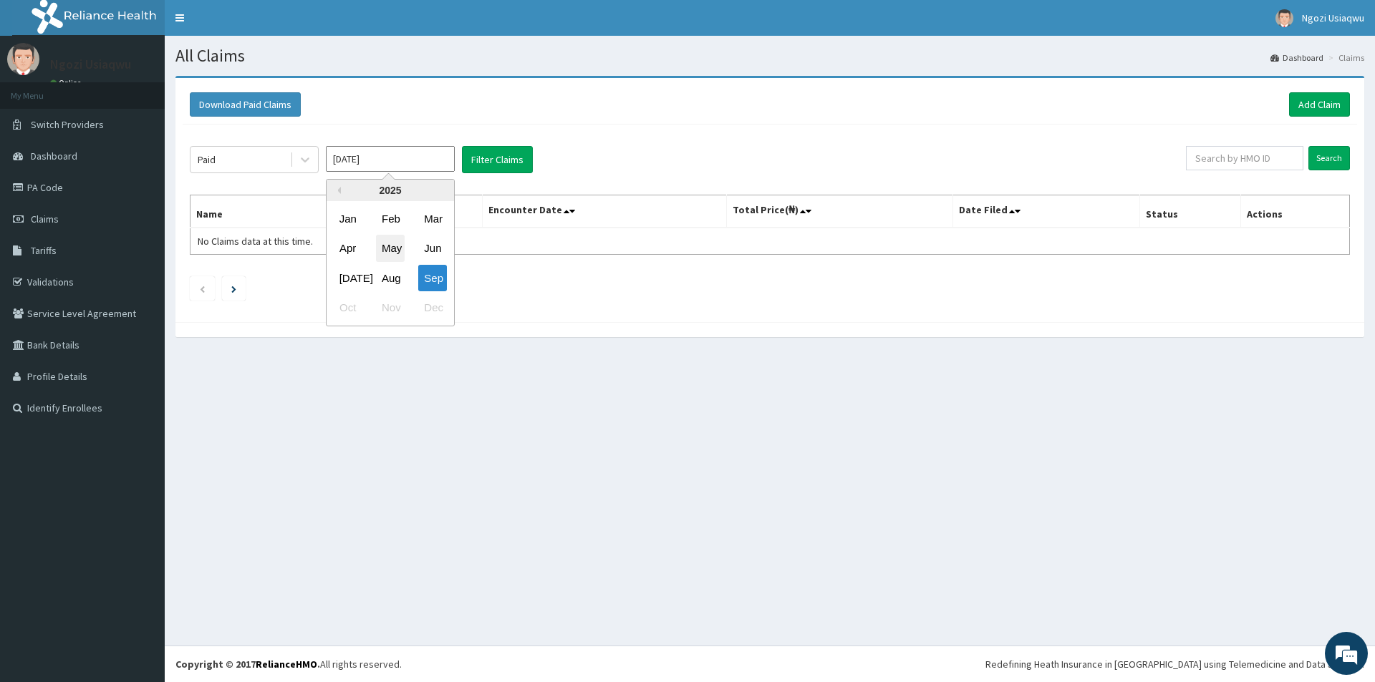
click at [382, 240] on div "May" at bounding box center [390, 249] width 29 height 26
type input "[DATE]"
click at [477, 150] on button "Filter Claims" at bounding box center [497, 159] width 71 height 27
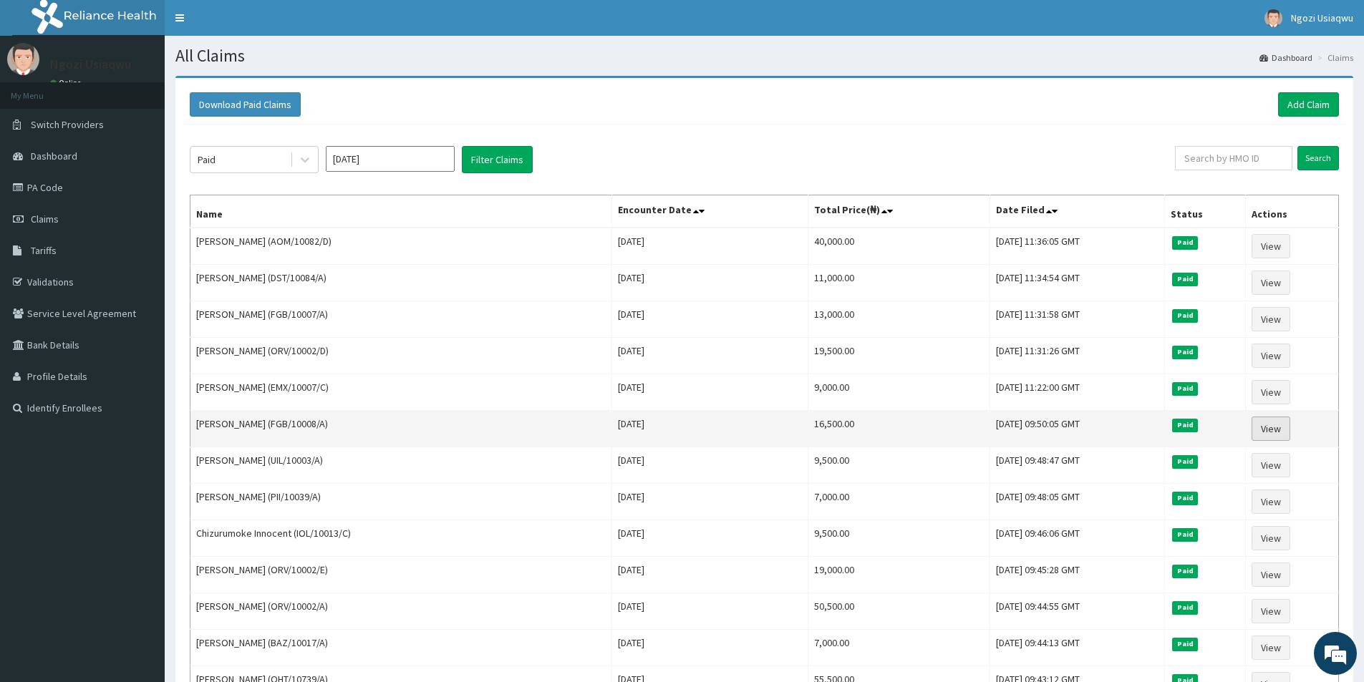
click at [1282, 435] on link "View" at bounding box center [1271, 429] width 39 height 24
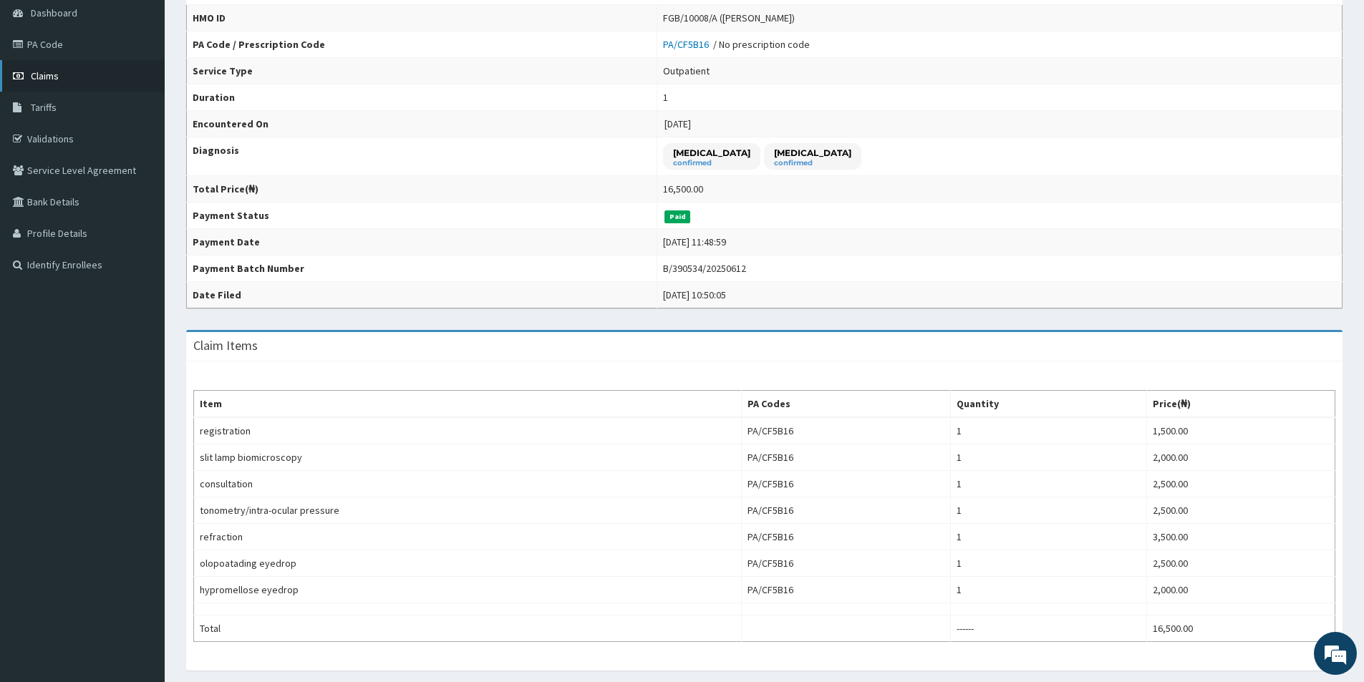
click at [59, 79] on link "Claims" at bounding box center [82, 76] width 165 height 32
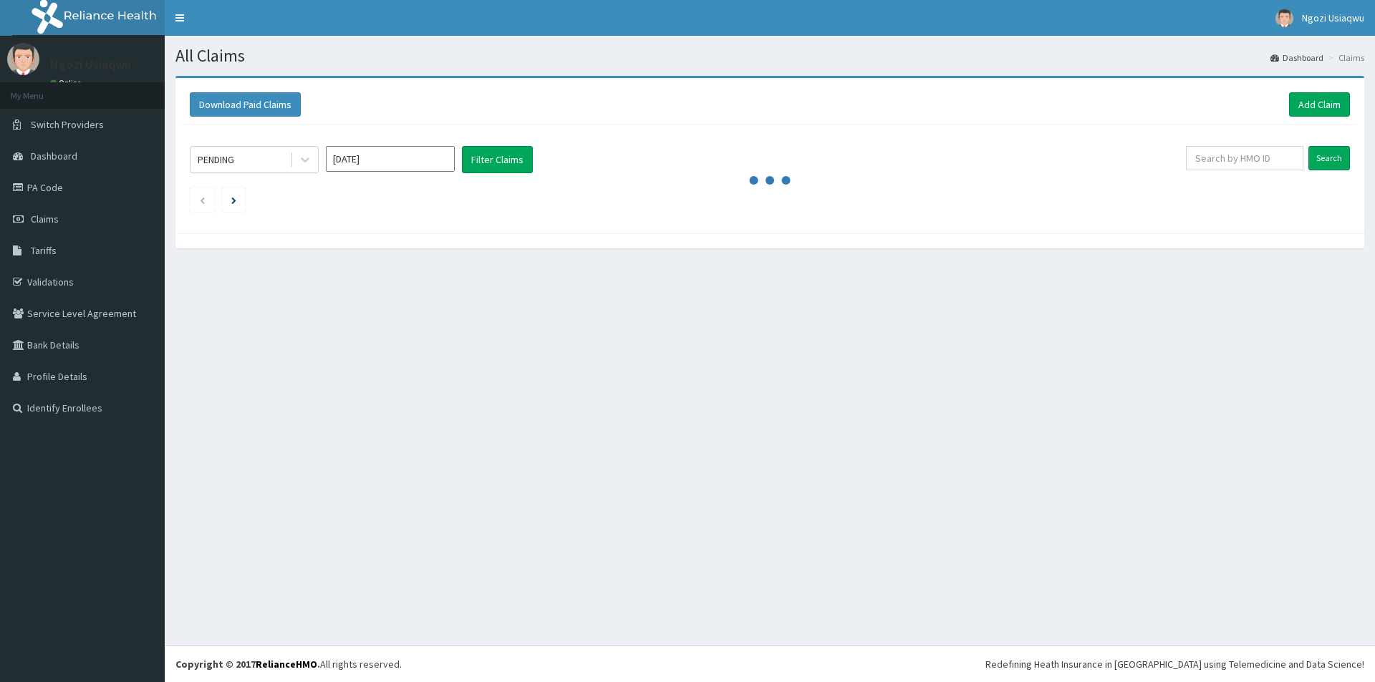
click at [265, 164] on div "PENDING" at bounding box center [240, 159] width 100 height 23
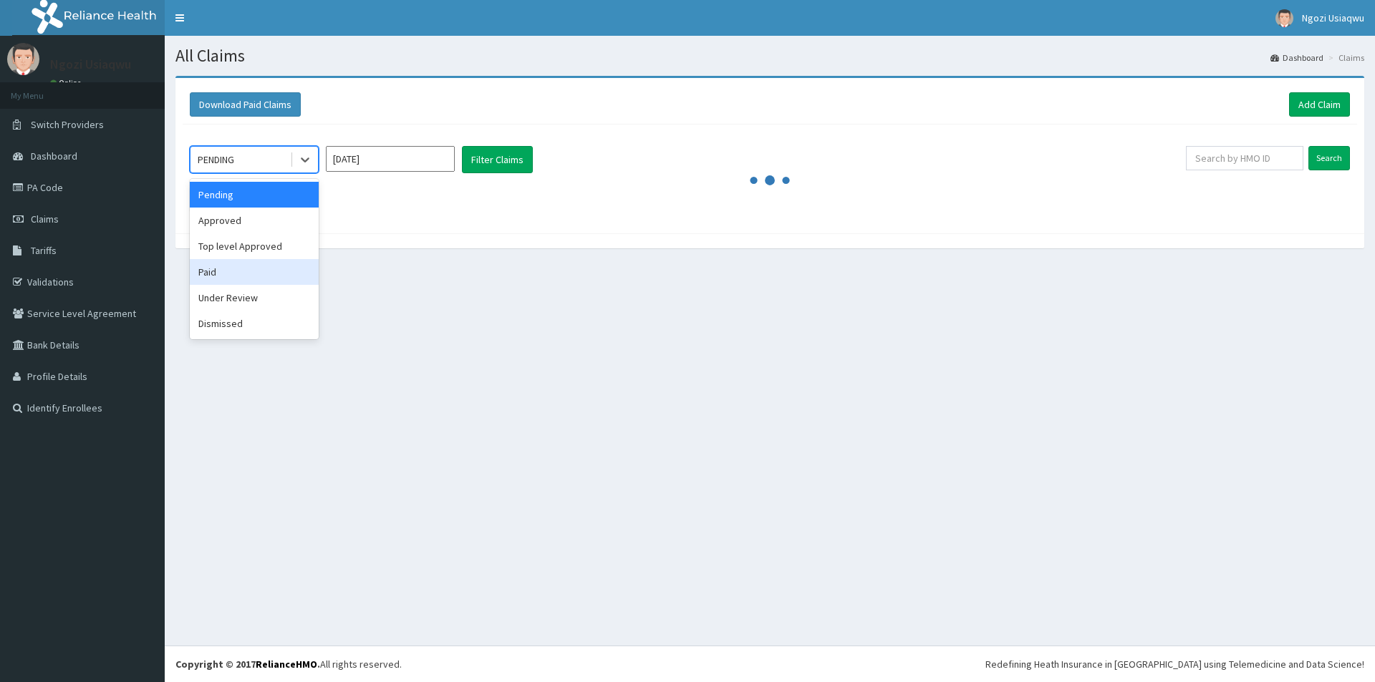
click at [245, 281] on div "Paid" at bounding box center [254, 272] width 129 height 26
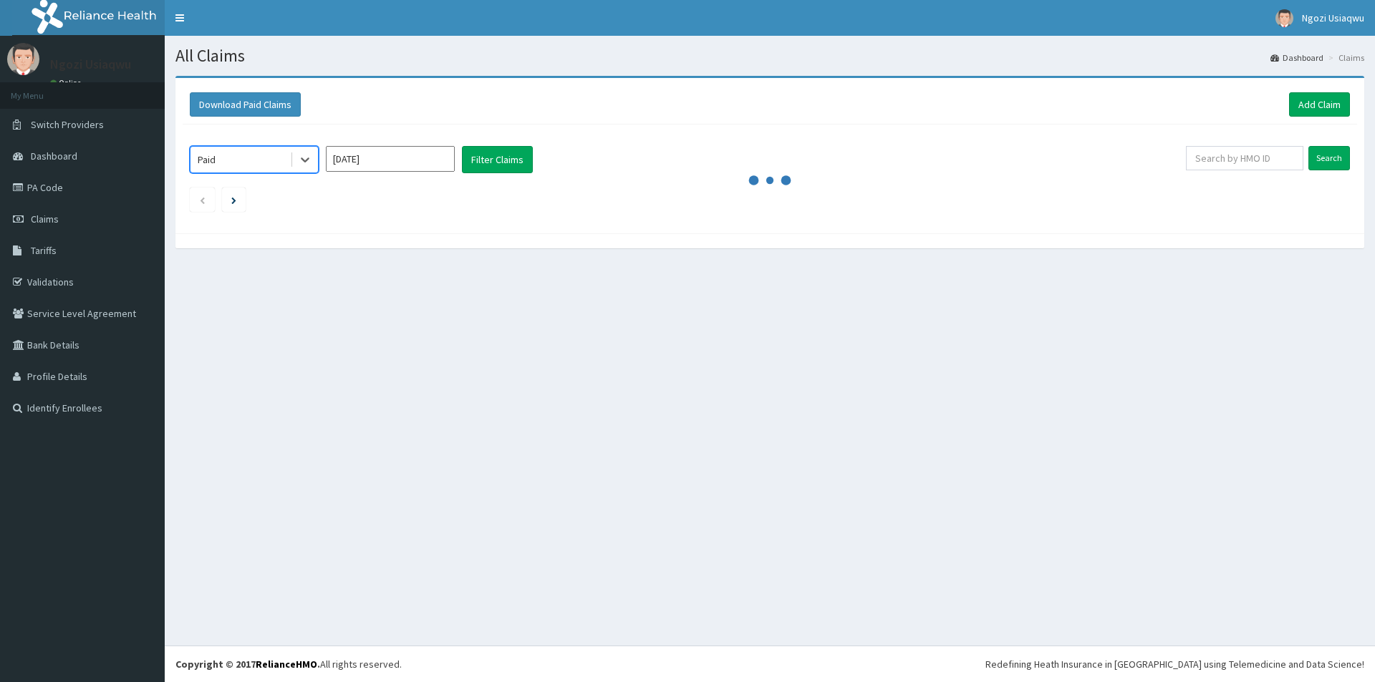
click at [349, 166] on input "[DATE]" at bounding box center [390, 159] width 129 height 26
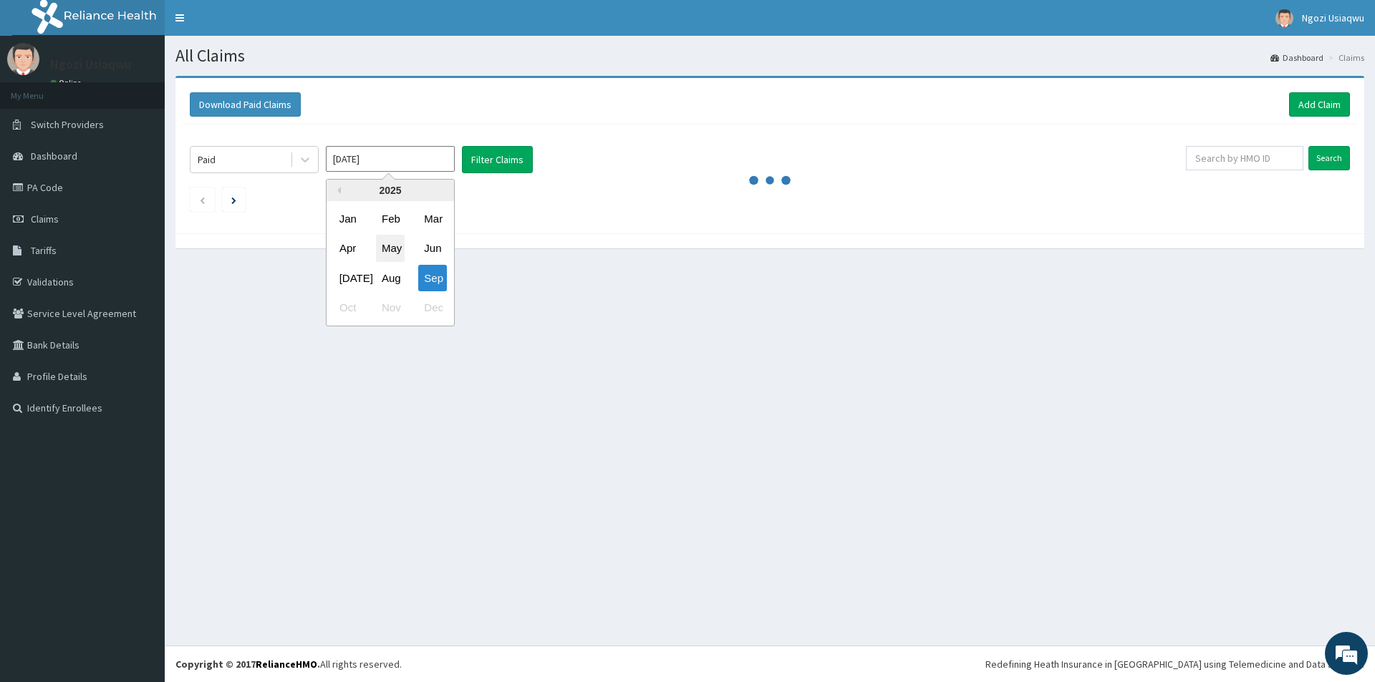
click at [376, 250] on div "May" at bounding box center [390, 249] width 29 height 26
type input "[DATE]"
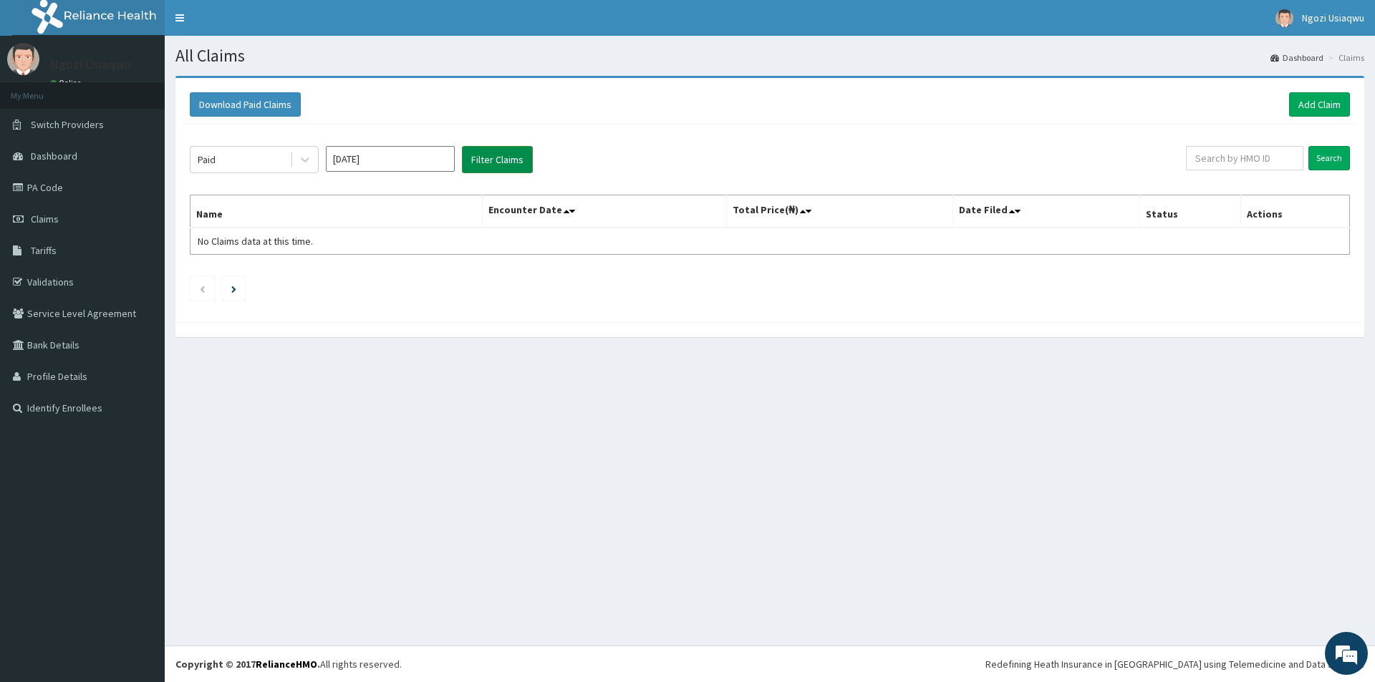
click at [494, 173] on button "Filter Claims" at bounding box center [497, 159] width 71 height 27
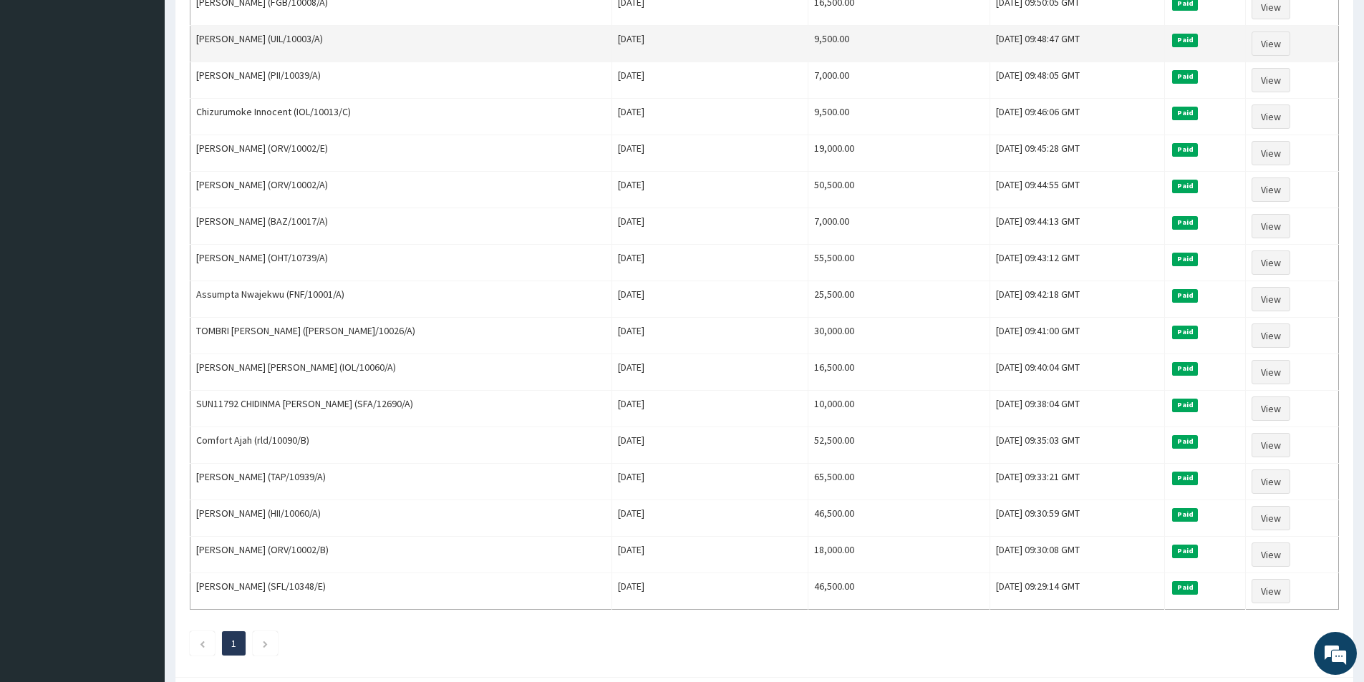
click at [1273, 31] on td "View" at bounding box center [1292, 44] width 93 height 37
click at [1273, 49] on link "View" at bounding box center [1271, 44] width 39 height 24
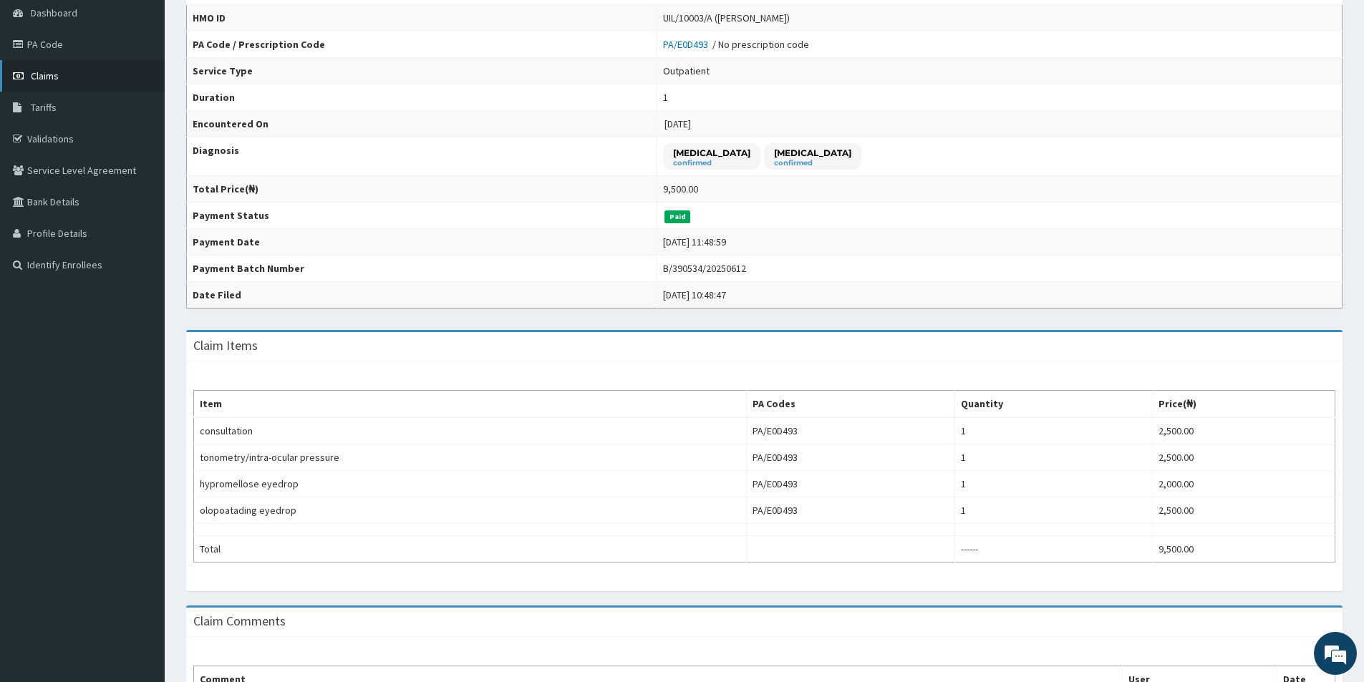
click at [83, 87] on link "Claims" at bounding box center [82, 76] width 165 height 32
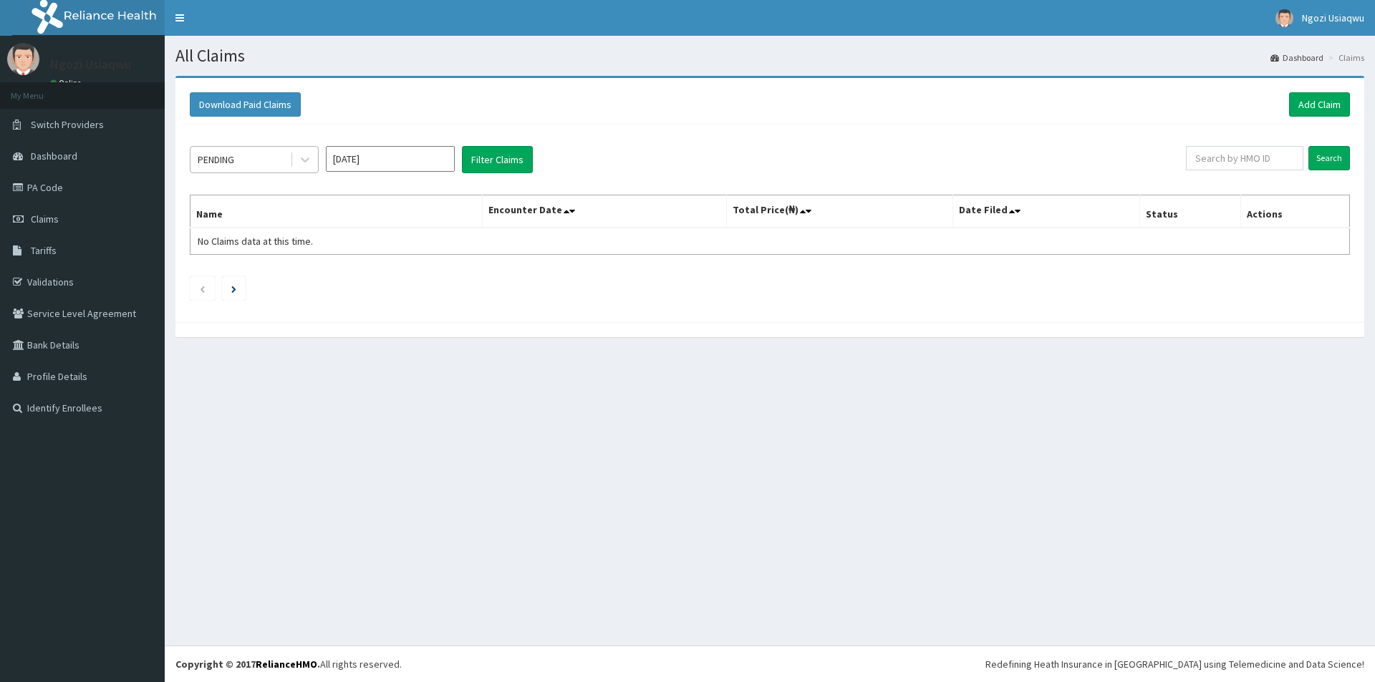
drag, startPoint x: 0, startPoint y: 0, endPoint x: 208, endPoint y: 170, distance: 268.2
click at [208, 167] on div "PENDING" at bounding box center [216, 160] width 37 height 14
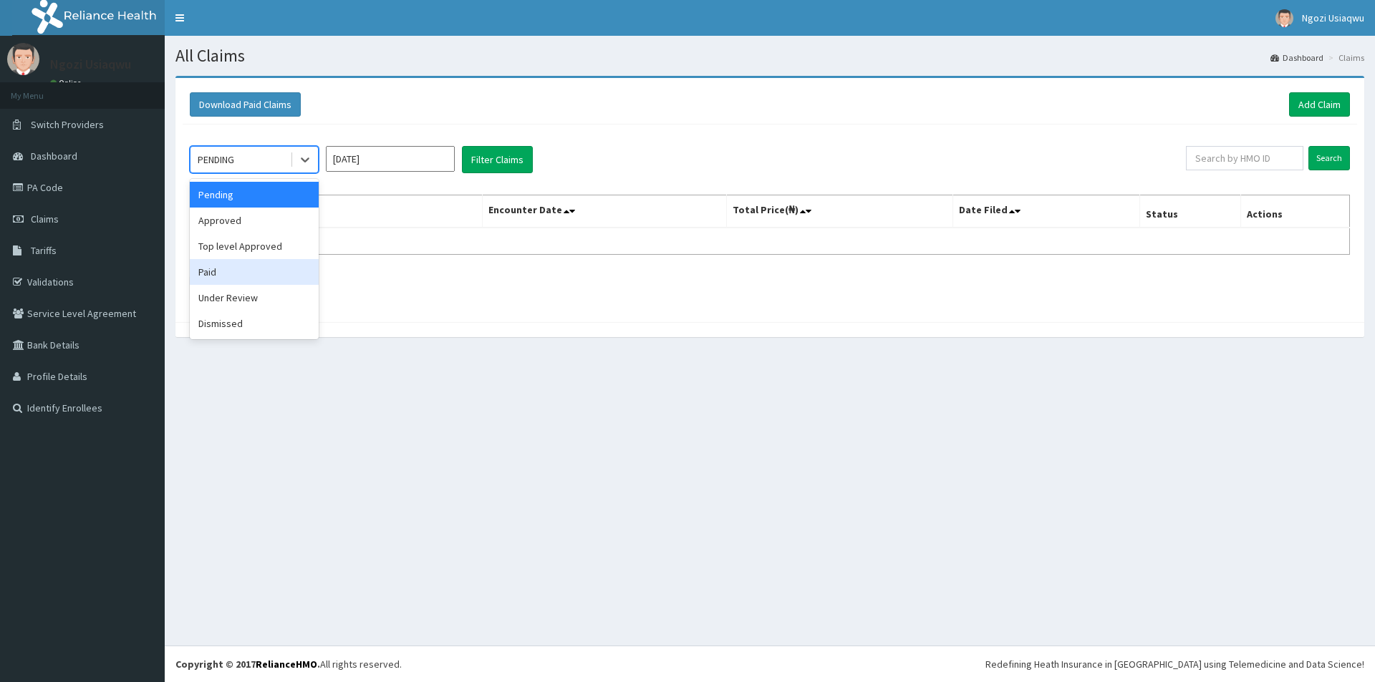
click at [227, 283] on div "Paid" at bounding box center [254, 272] width 129 height 26
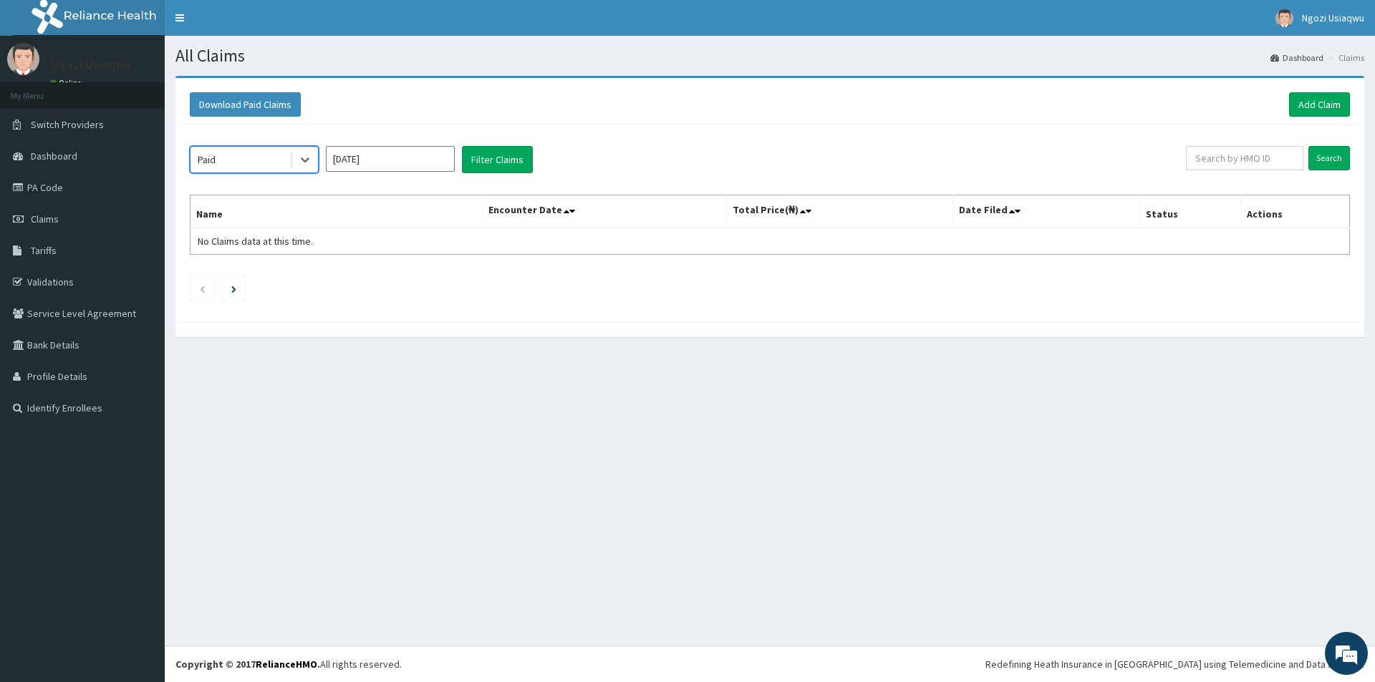
click at [360, 172] on input "[DATE]" at bounding box center [390, 159] width 129 height 26
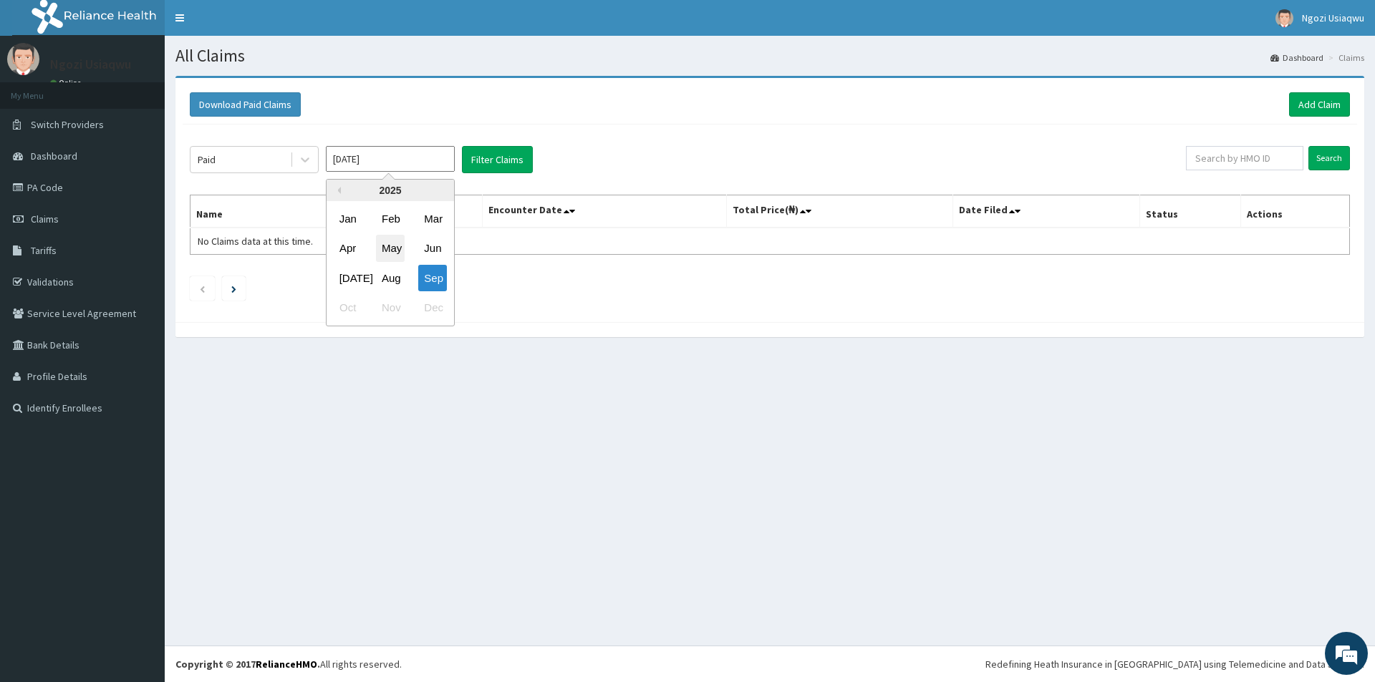
click at [394, 239] on div "May" at bounding box center [390, 249] width 29 height 26
type input "[DATE]"
click at [486, 163] on button "Filter Claims" at bounding box center [497, 159] width 71 height 27
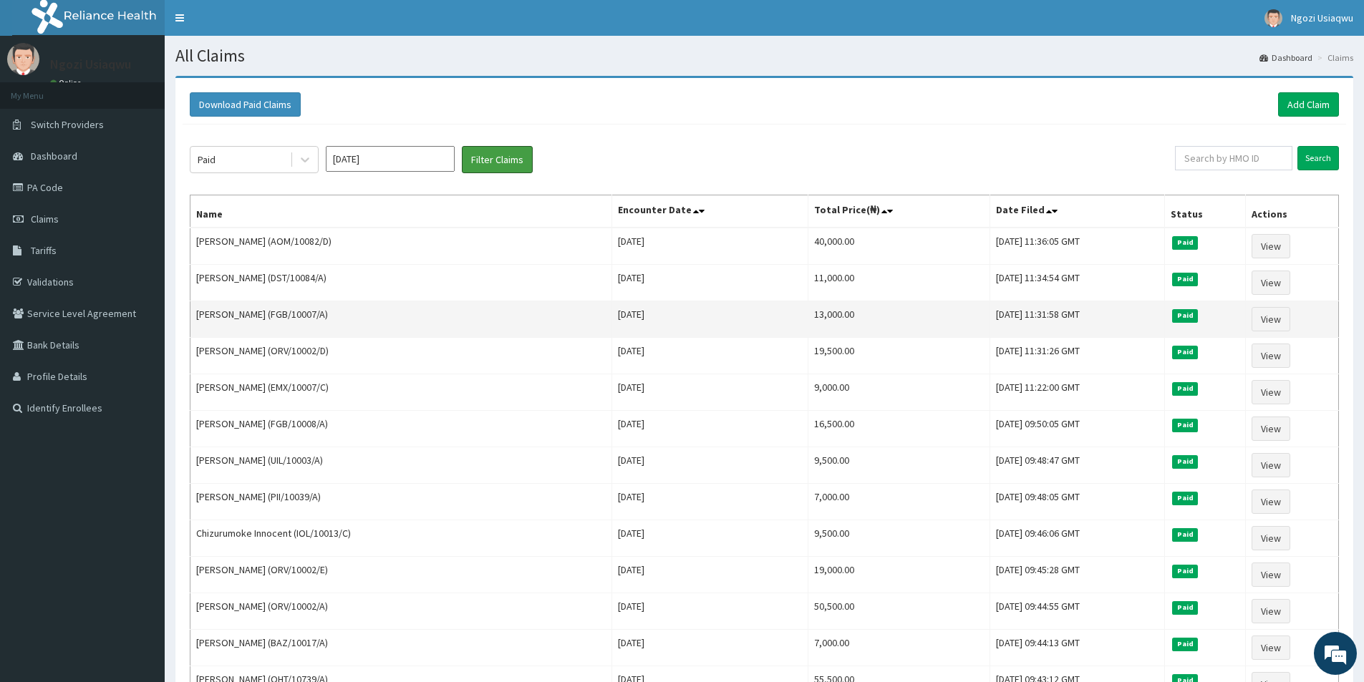
scroll to position [215, 0]
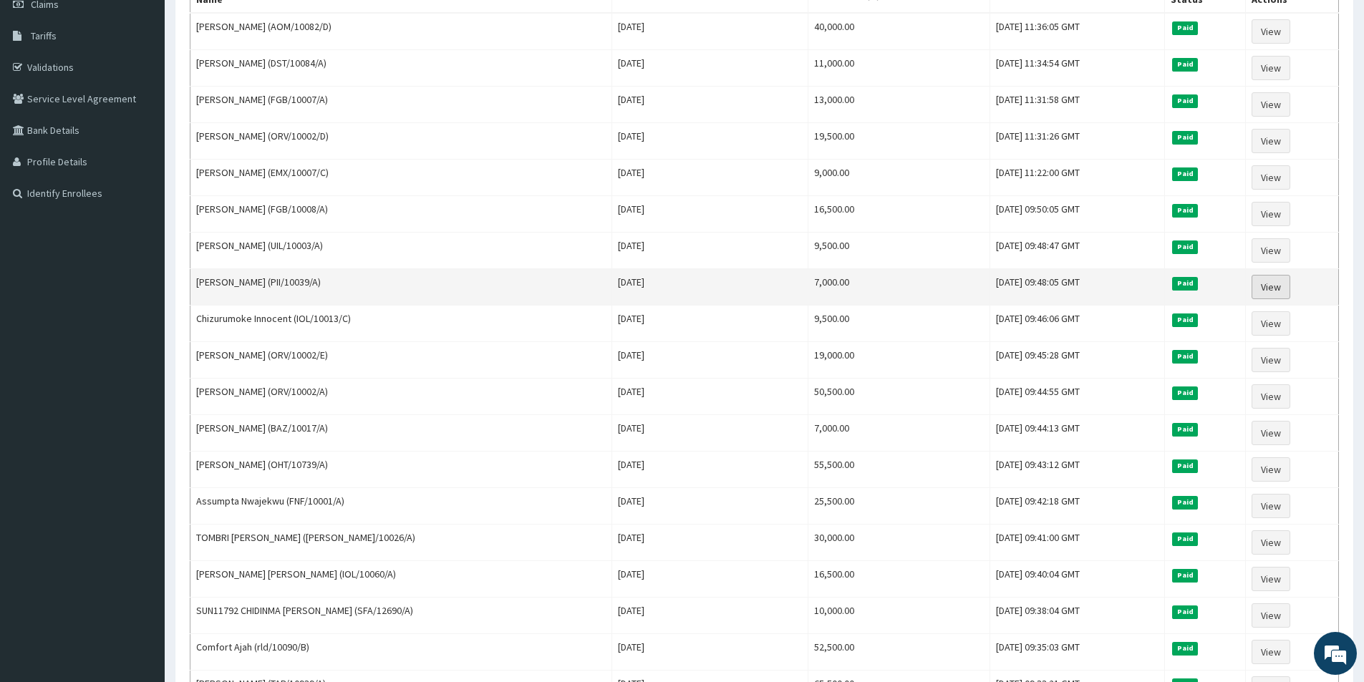
click at [1265, 289] on link "View" at bounding box center [1271, 287] width 39 height 24
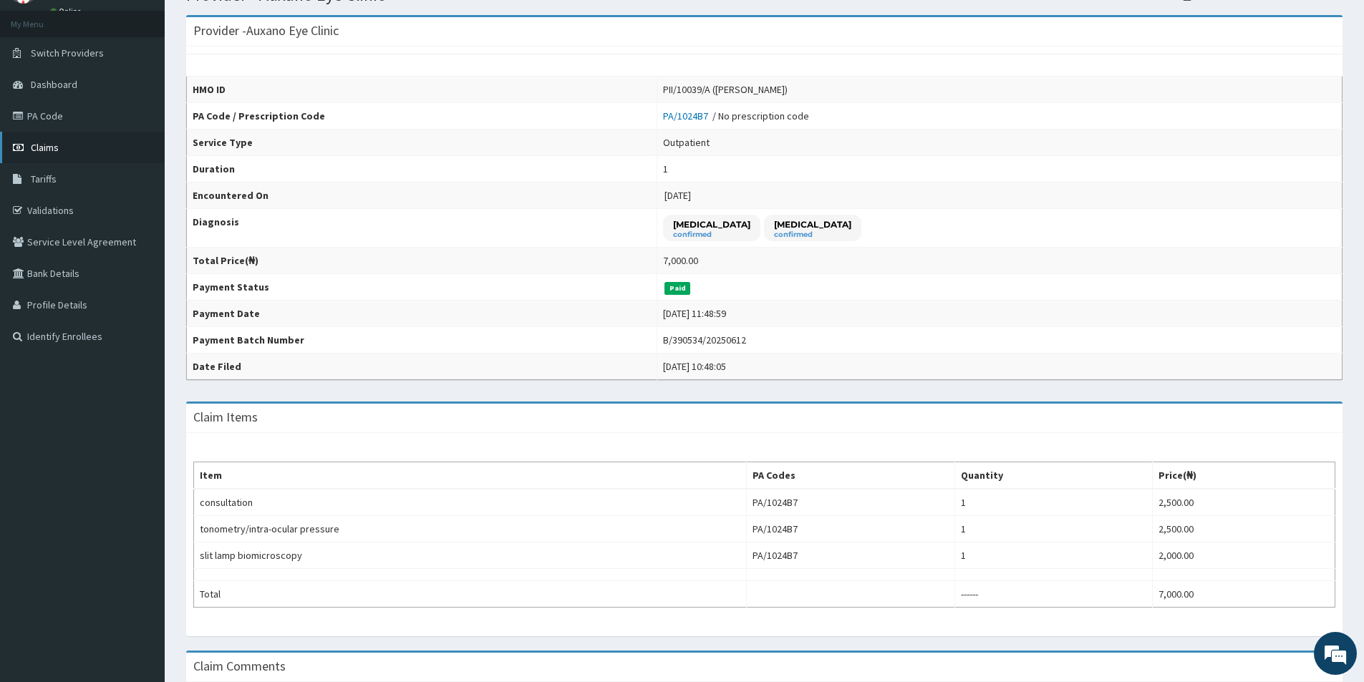
click at [70, 150] on link "Claims" at bounding box center [82, 148] width 165 height 32
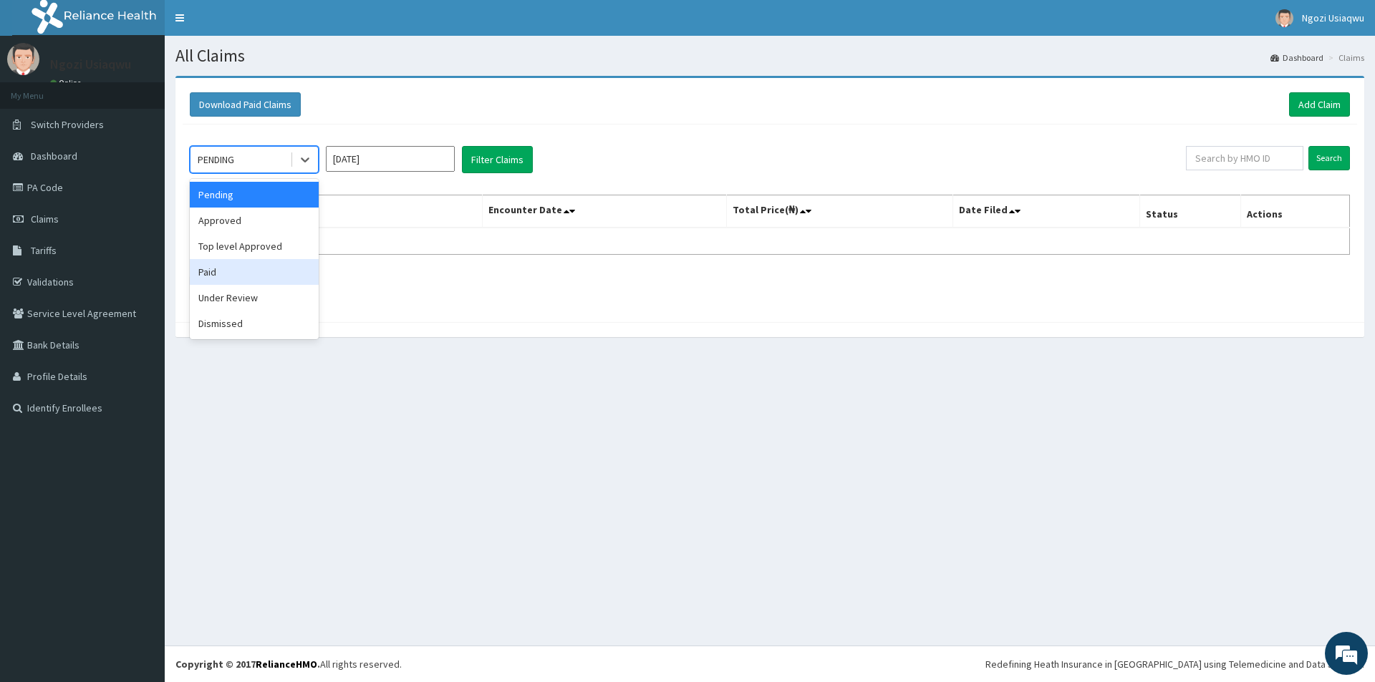
click at [262, 279] on div "Paid" at bounding box center [254, 272] width 129 height 26
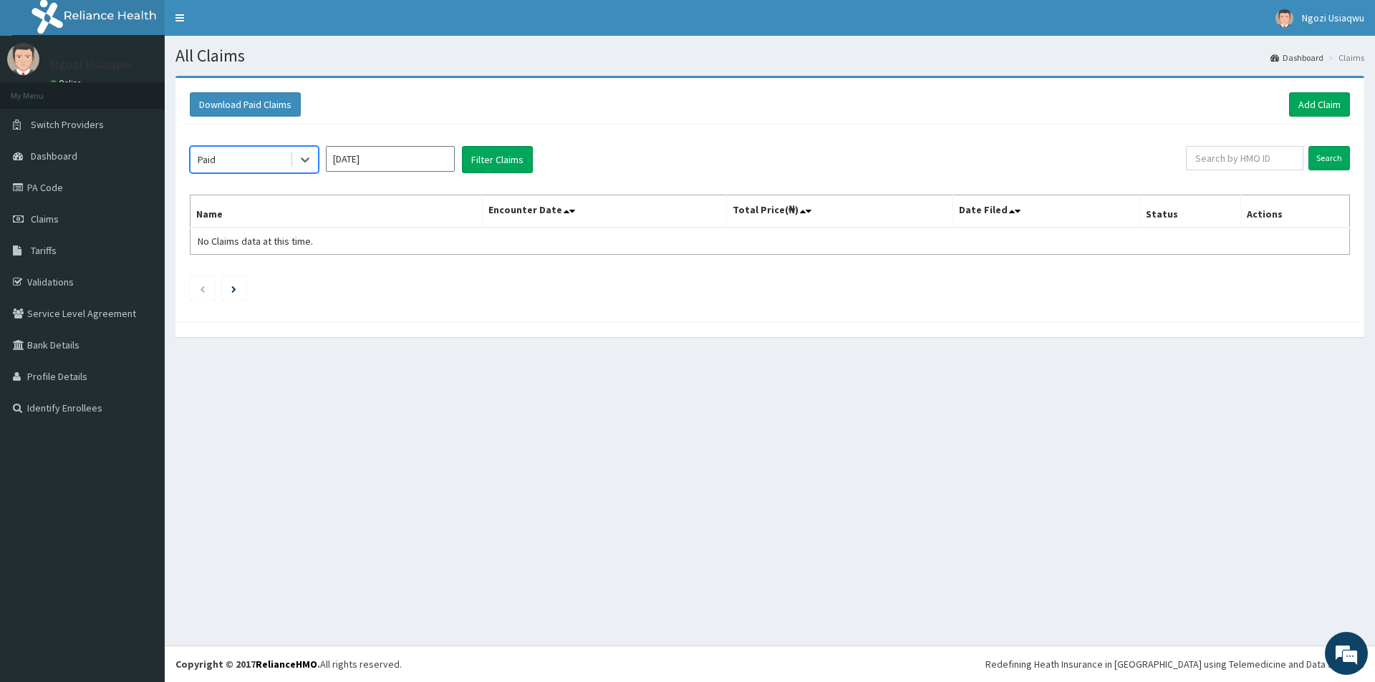
click at [331, 160] on input "[DATE]" at bounding box center [390, 159] width 129 height 26
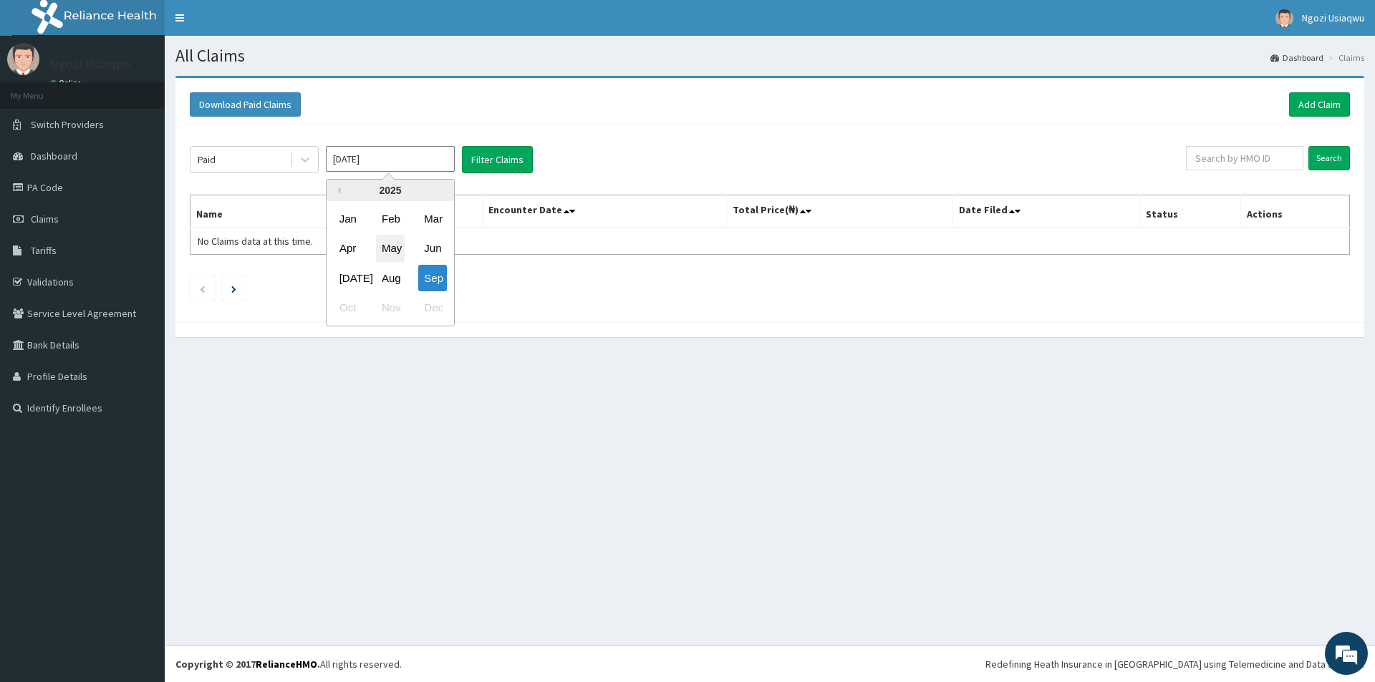
click at [378, 239] on div "May" at bounding box center [390, 249] width 29 height 26
type input "May 2025"
click at [487, 155] on button "Filter Claims" at bounding box center [497, 159] width 71 height 27
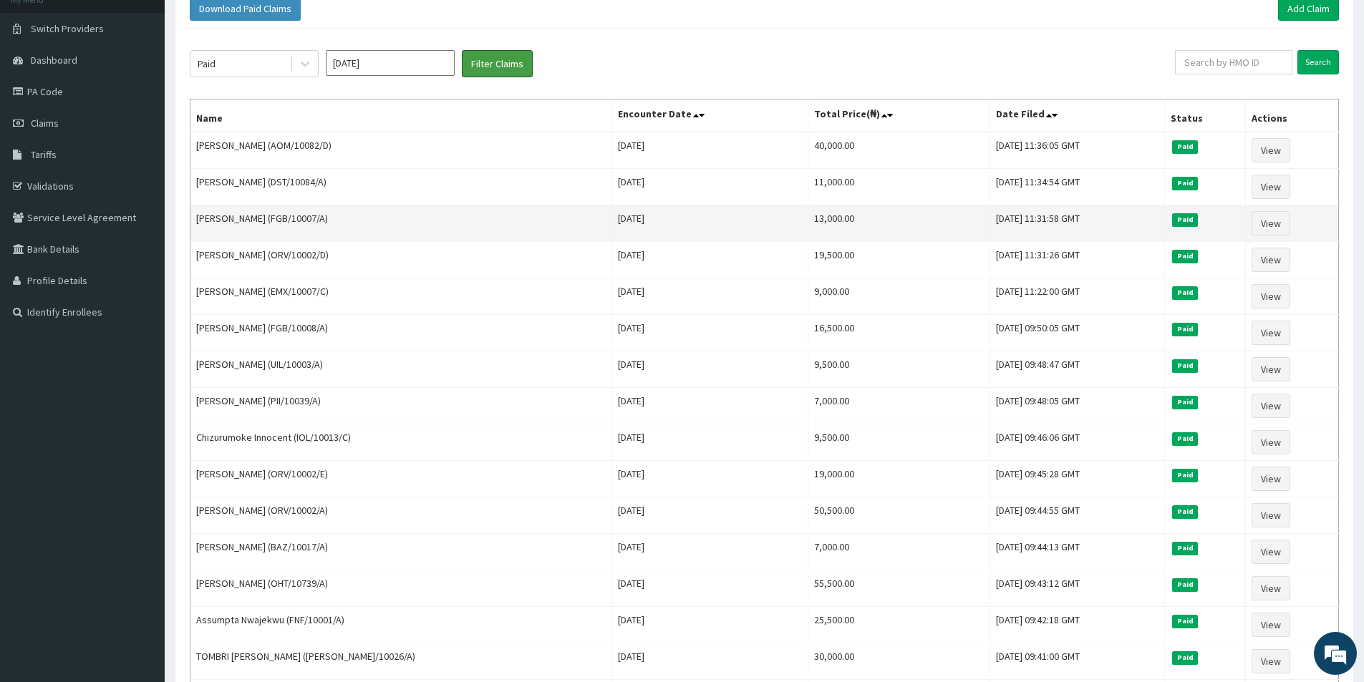
scroll to position [286, 0]
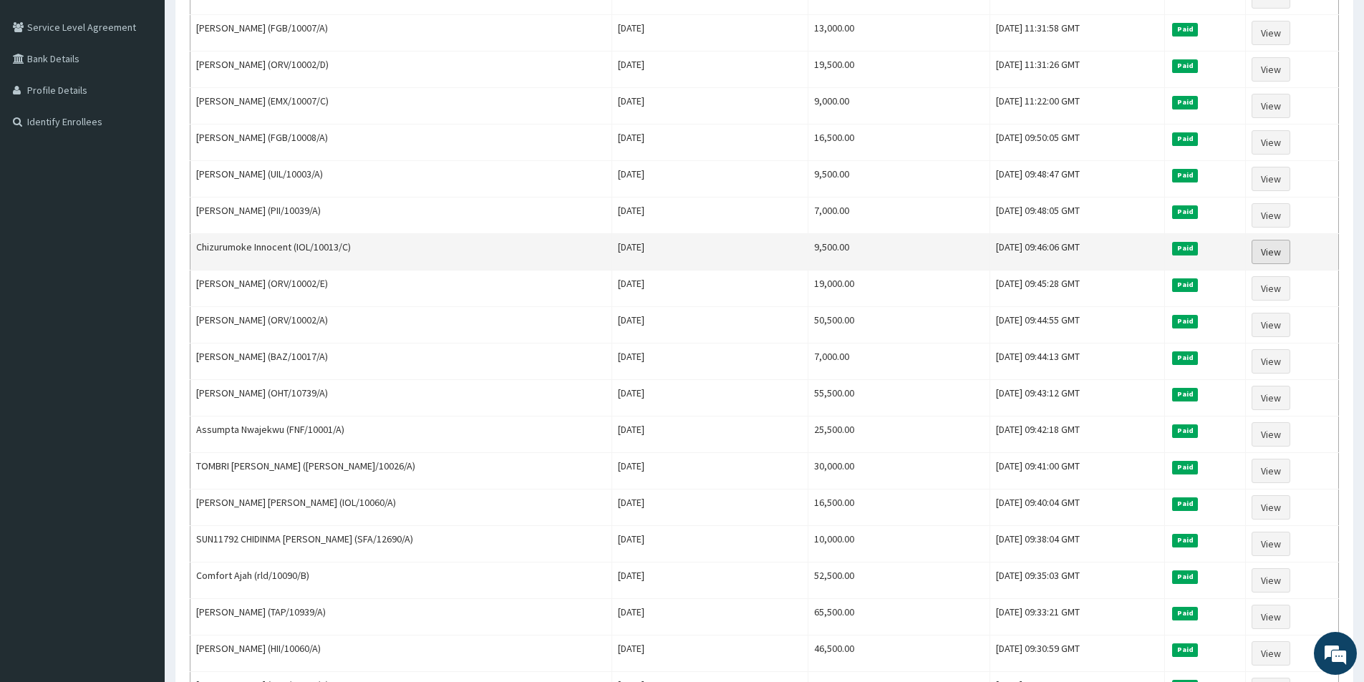
click at [1273, 248] on link "View" at bounding box center [1271, 252] width 39 height 24
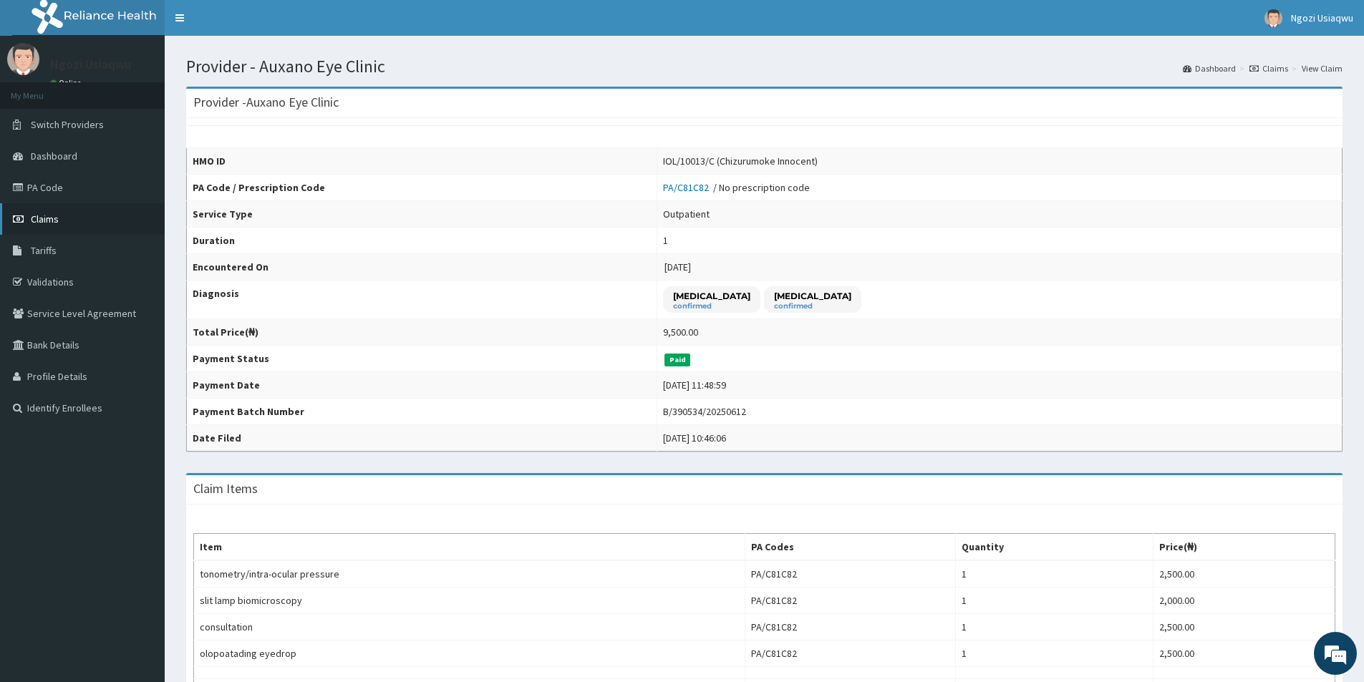
click at [54, 229] on link "Claims" at bounding box center [82, 219] width 165 height 32
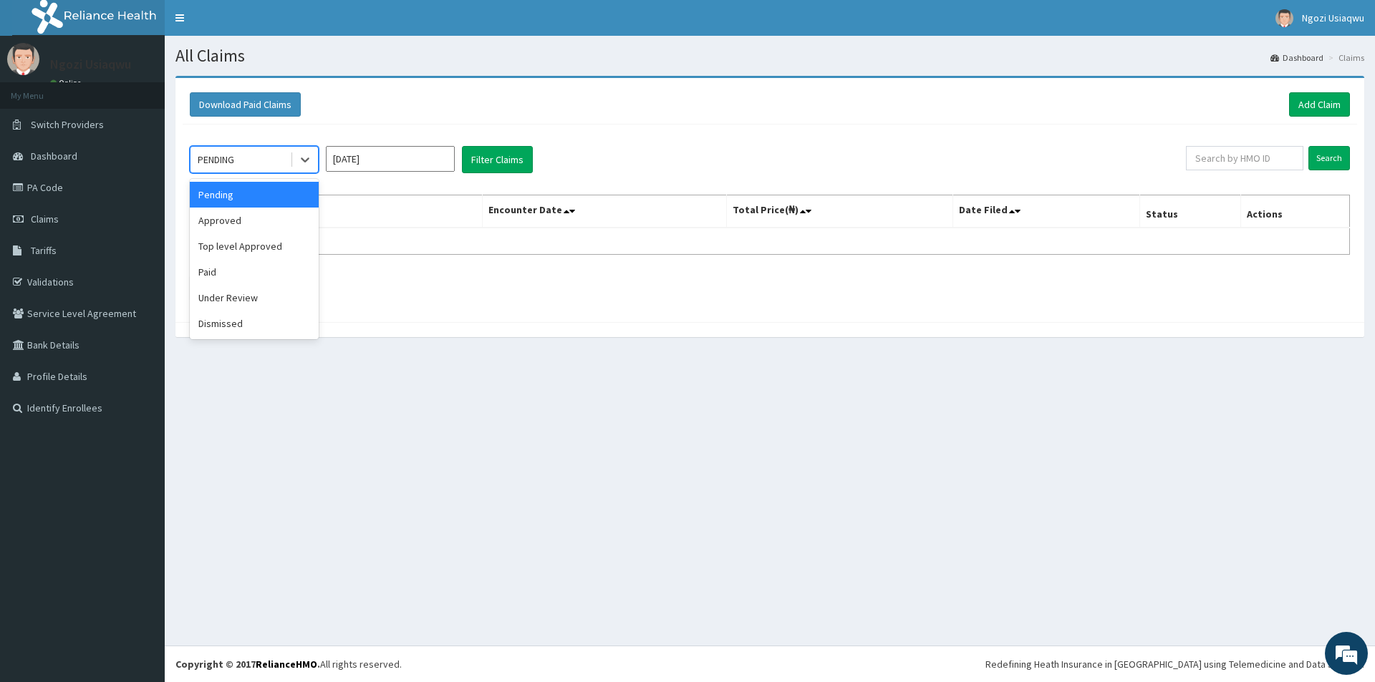
click at [244, 156] on div "PENDING" at bounding box center [240, 159] width 100 height 23
drag, startPoint x: 231, startPoint y: 262, endPoint x: 328, endPoint y: 185, distance: 124.4
click at [231, 262] on div "Paid" at bounding box center [254, 272] width 129 height 26
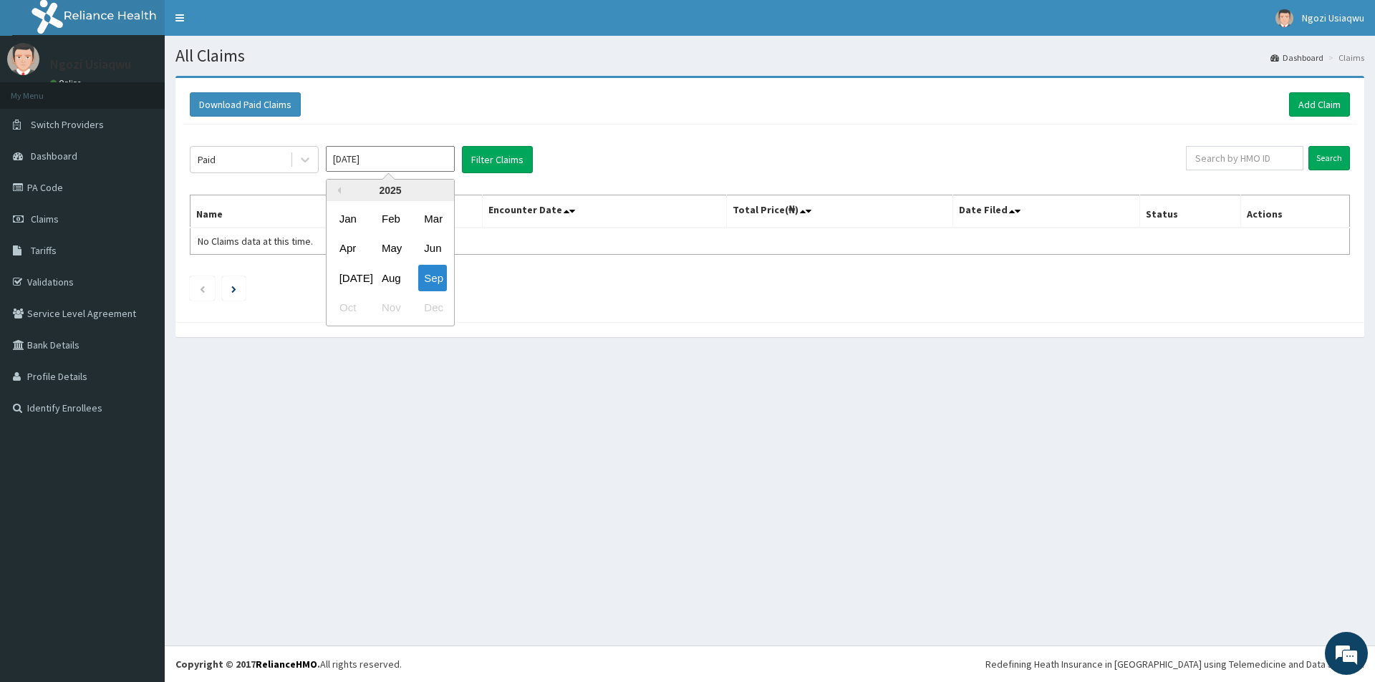
drag, startPoint x: 379, startPoint y: 163, endPoint x: 367, endPoint y: 189, distance: 28.9
click at [380, 162] on input "[DATE]" at bounding box center [390, 159] width 129 height 26
click at [385, 255] on div "May" at bounding box center [390, 249] width 29 height 26
type input "[DATE]"
click at [498, 162] on button "Filter Claims" at bounding box center [497, 159] width 71 height 27
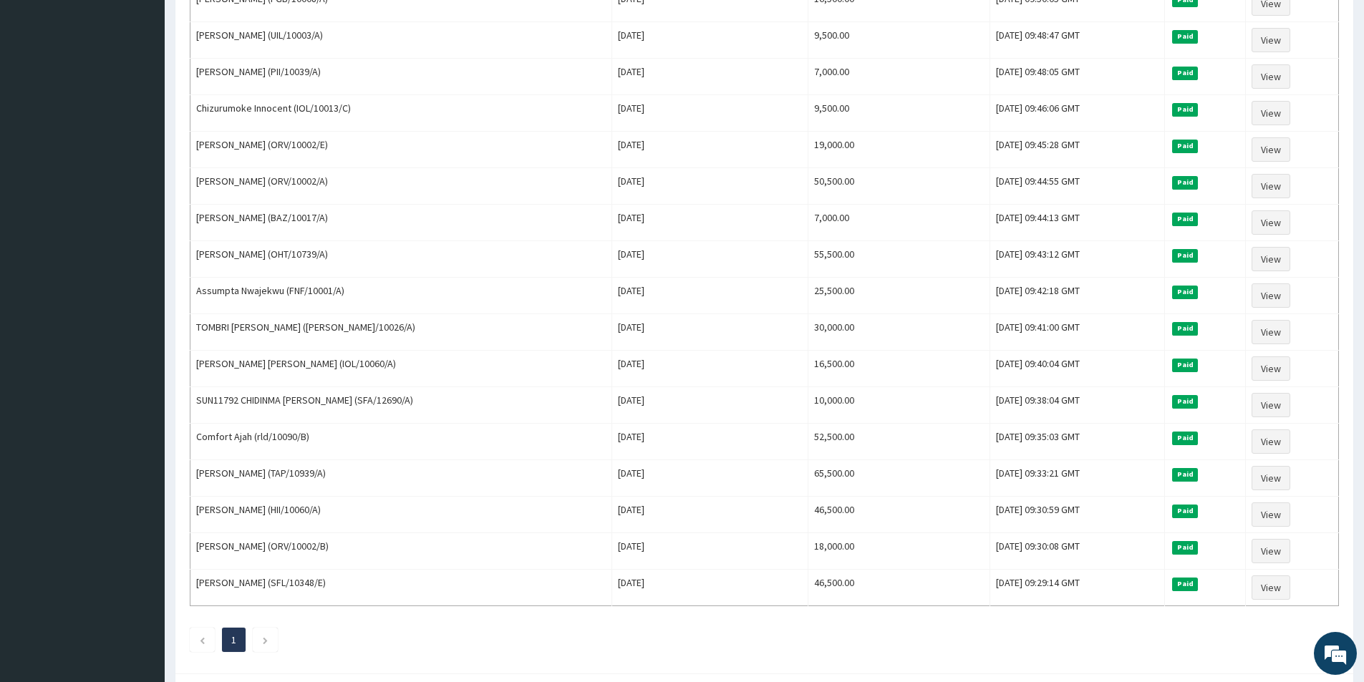
scroll to position [430, 0]
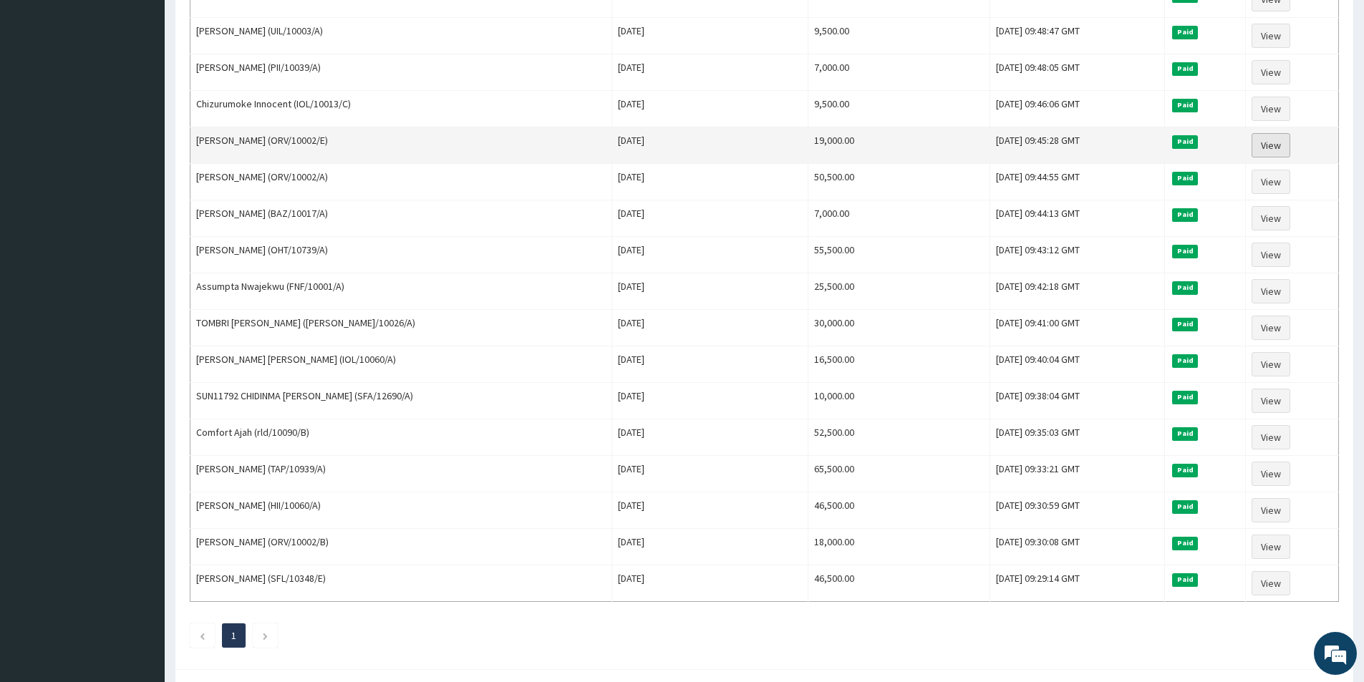
click at [1275, 142] on link "View" at bounding box center [1271, 145] width 39 height 24
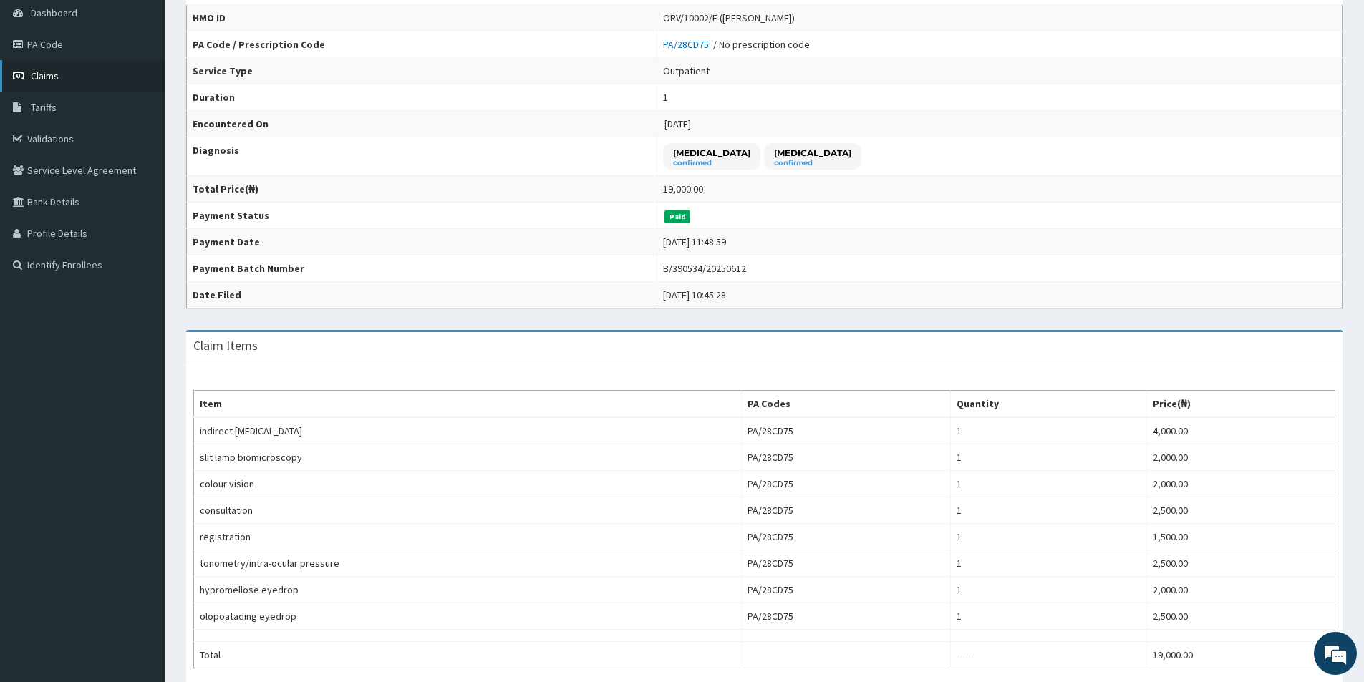
click at [104, 90] on link "Claims" at bounding box center [82, 76] width 165 height 32
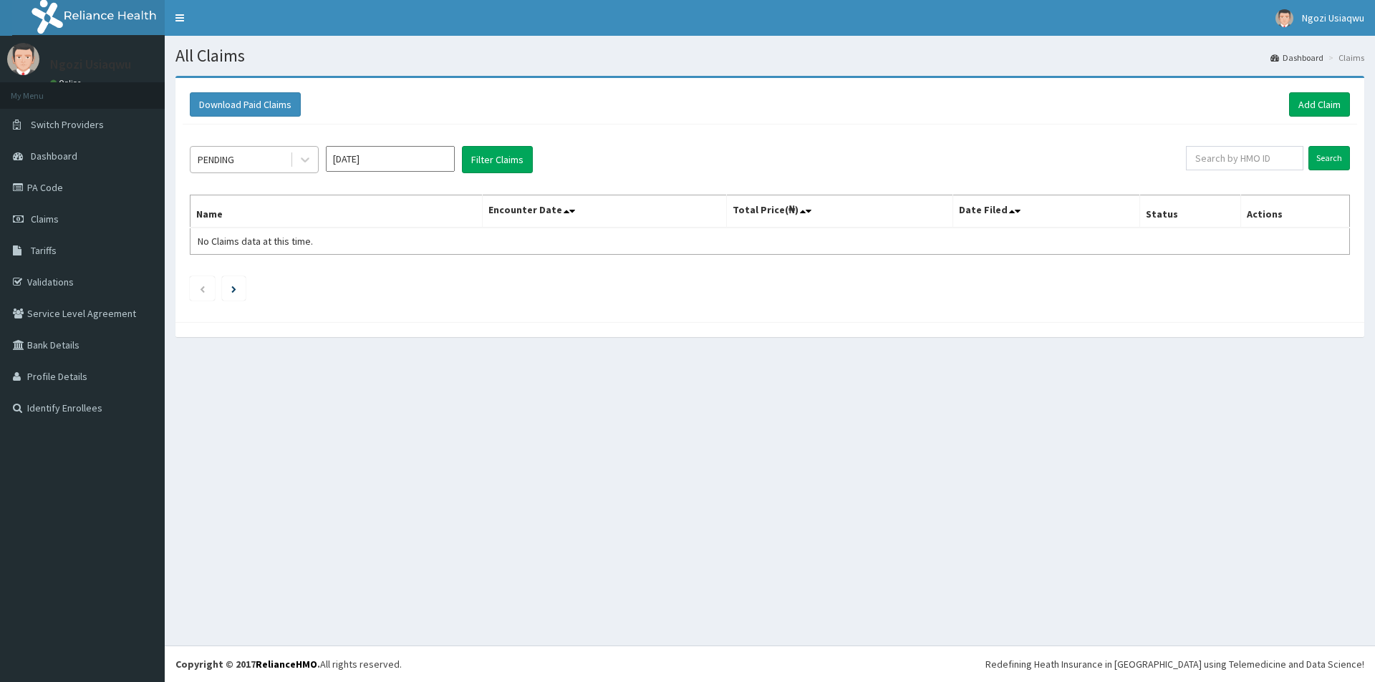
click at [217, 155] on div "PENDING" at bounding box center [216, 160] width 37 height 14
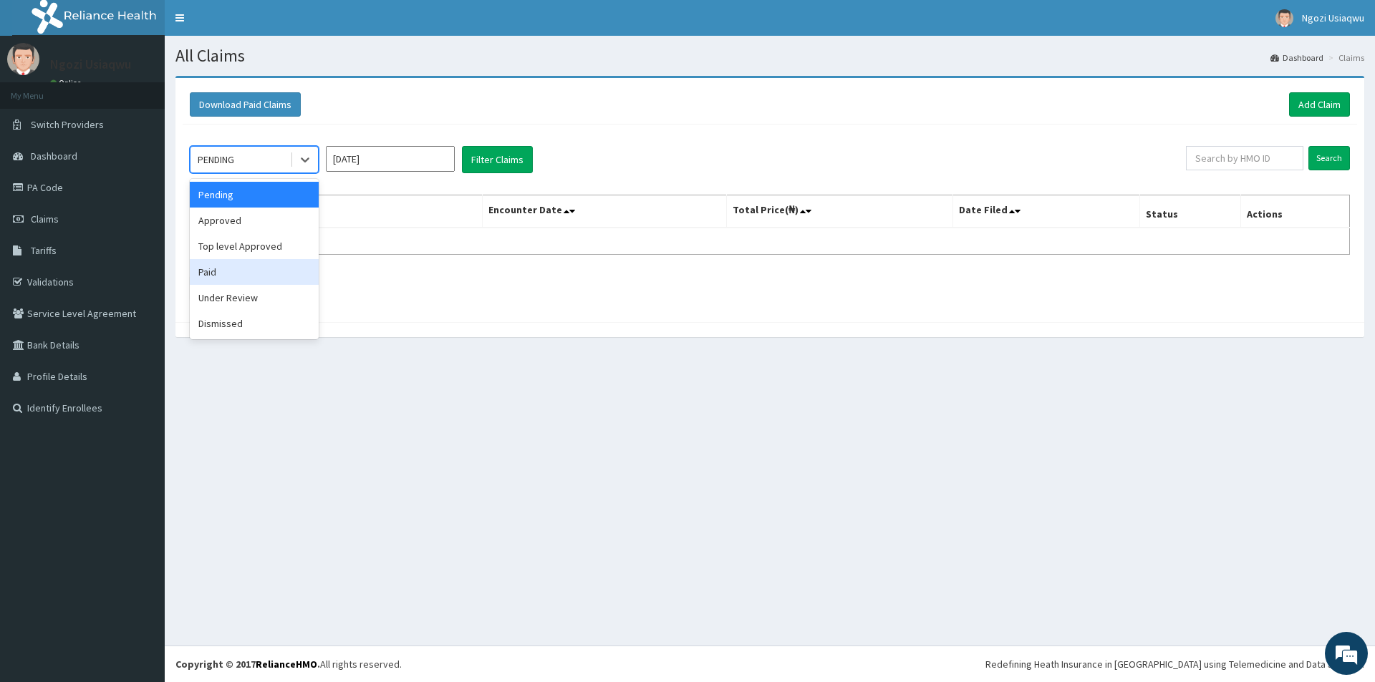
drag, startPoint x: 271, startPoint y: 277, endPoint x: 294, endPoint y: 226, distance: 56.4
click at [271, 276] on div "Paid" at bounding box center [254, 272] width 129 height 26
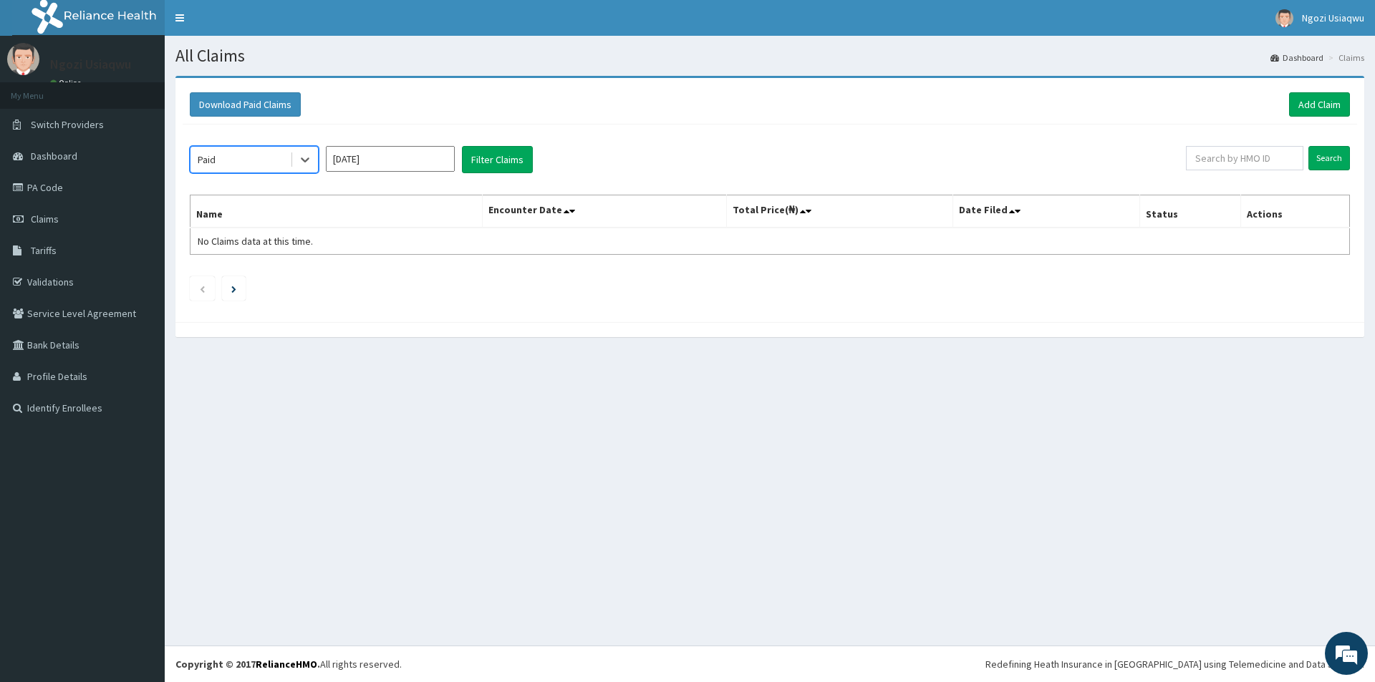
drag, startPoint x: 343, startPoint y: 154, endPoint x: 349, endPoint y: 172, distance: 19.0
click at [345, 158] on input "[DATE]" at bounding box center [390, 159] width 129 height 26
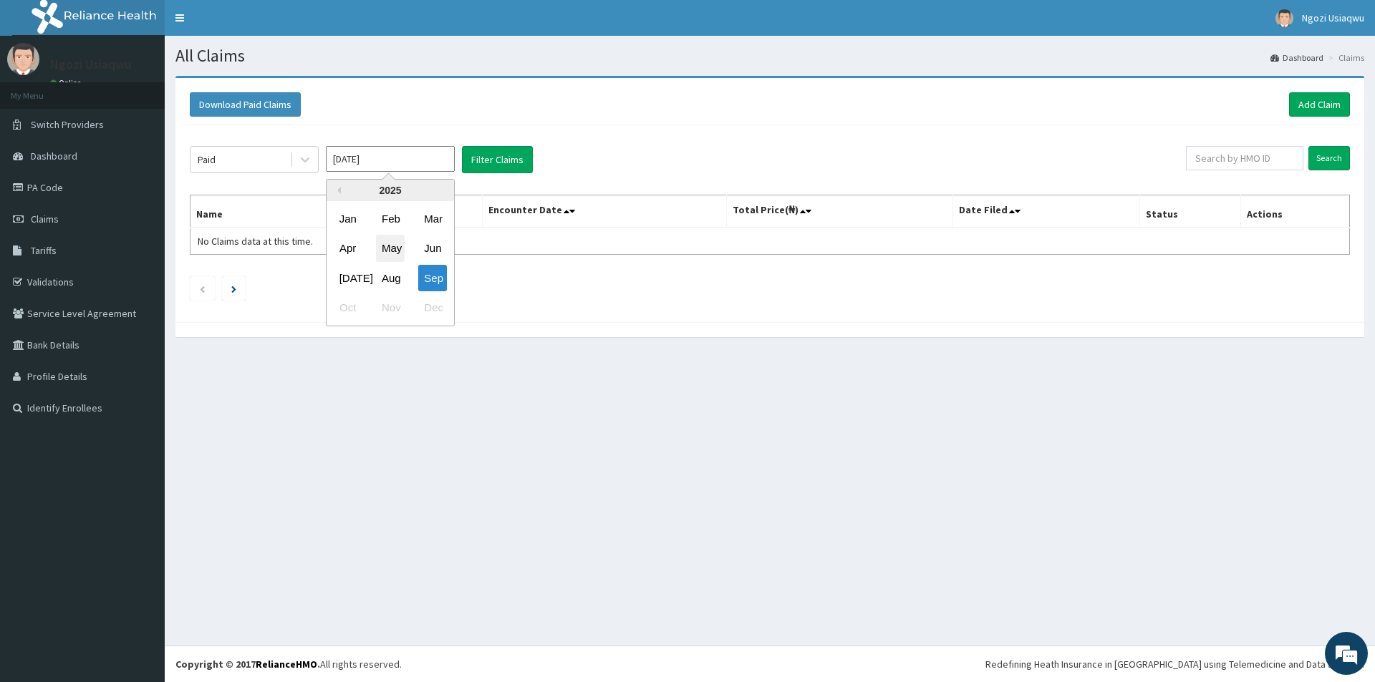
click at [380, 241] on div "May" at bounding box center [390, 249] width 29 height 26
type input "[DATE]"
click at [463, 158] on button "Filter Claims" at bounding box center [497, 159] width 71 height 27
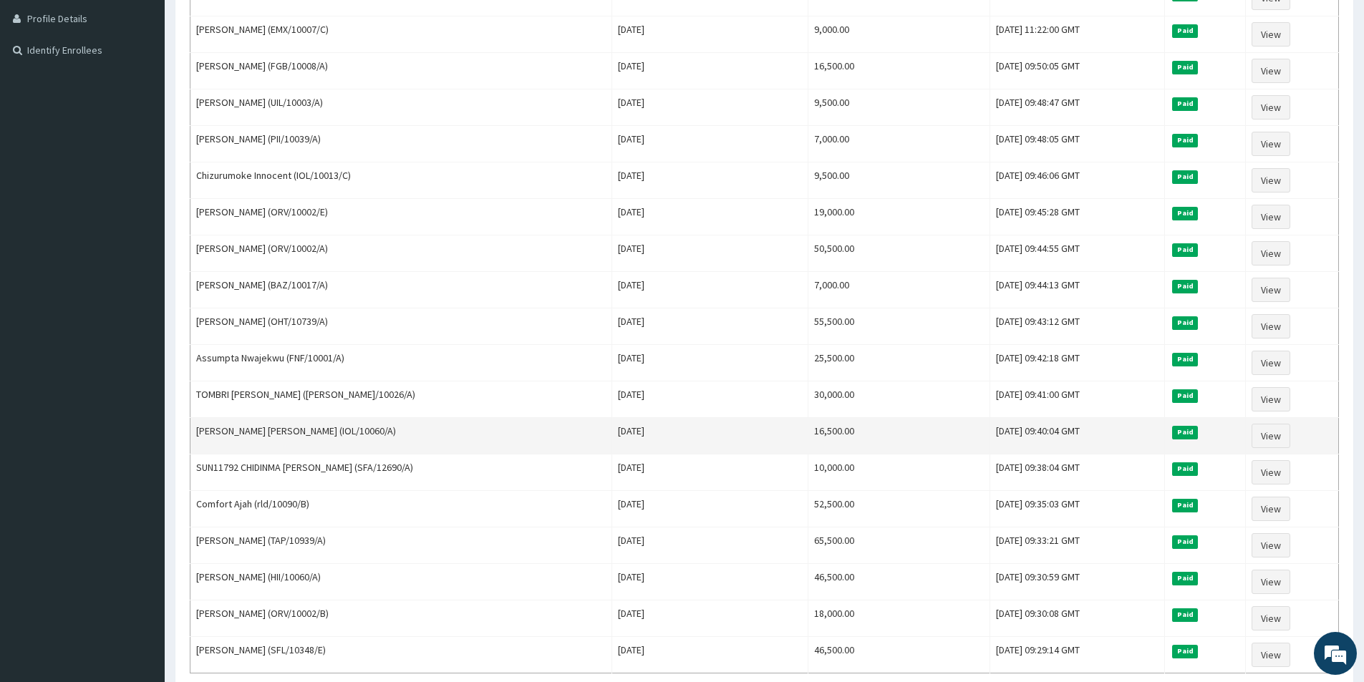
scroll to position [430, 0]
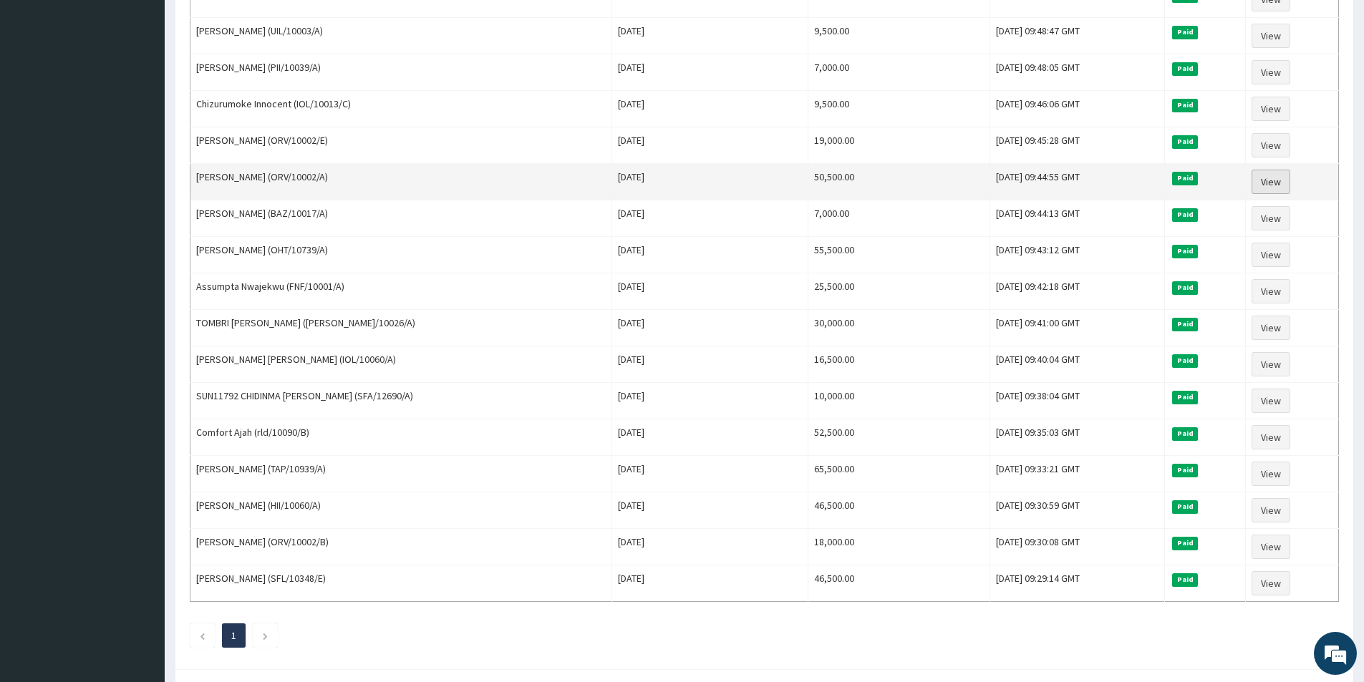
click at [1266, 180] on link "View" at bounding box center [1271, 182] width 39 height 24
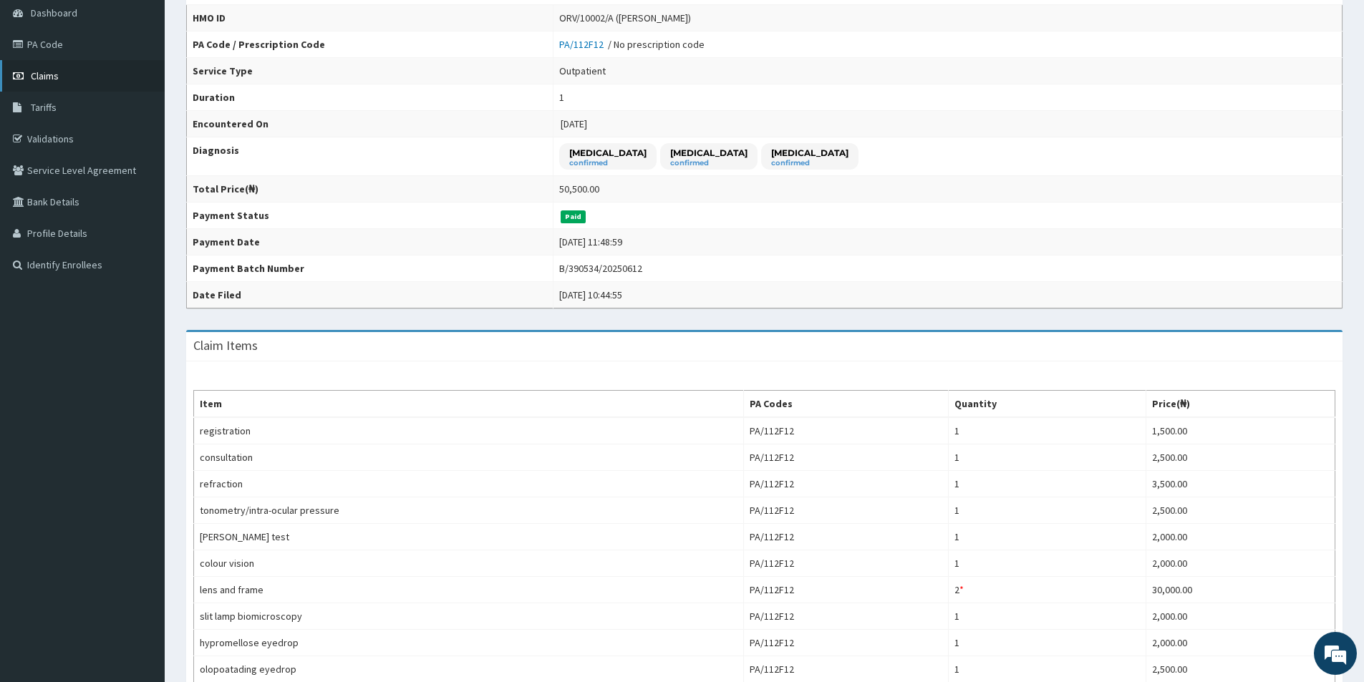
click at [78, 72] on link "Claims" at bounding box center [82, 76] width 165 height 32
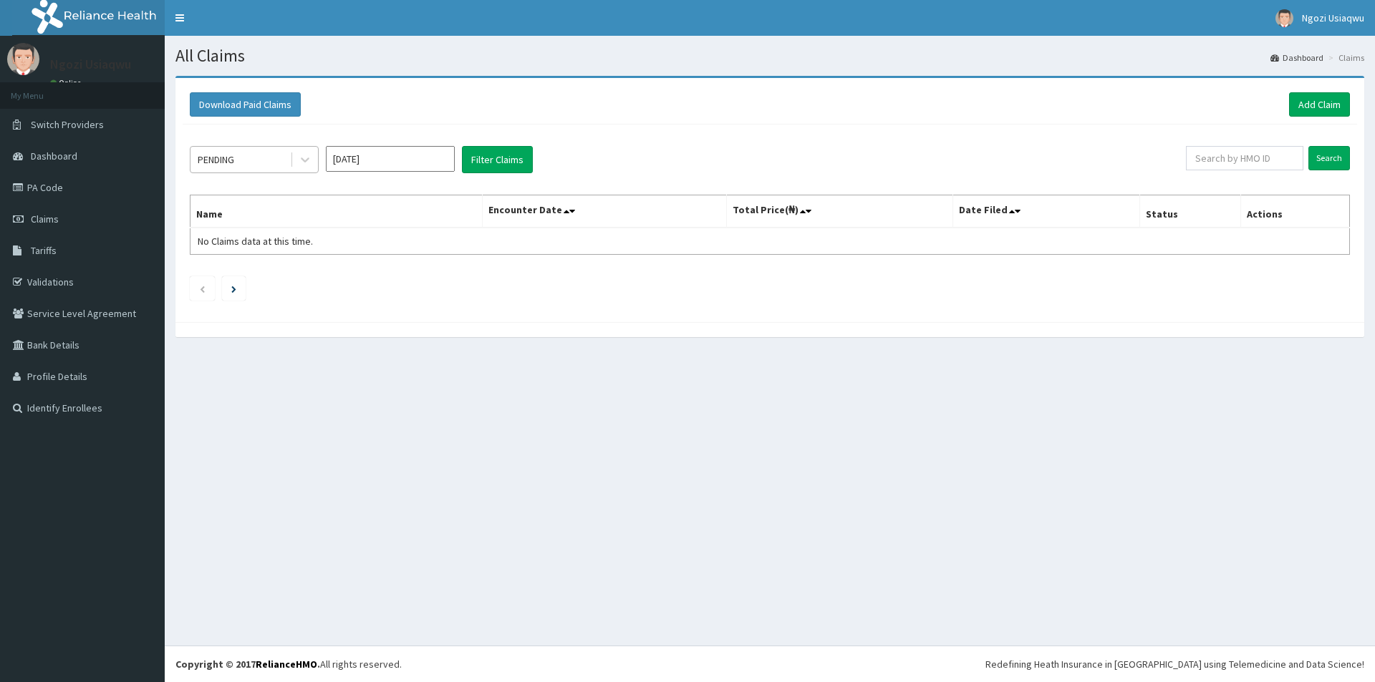
click at [225, 156] on div "PENDING" at bounding box center [216, 160] width 37 height 14
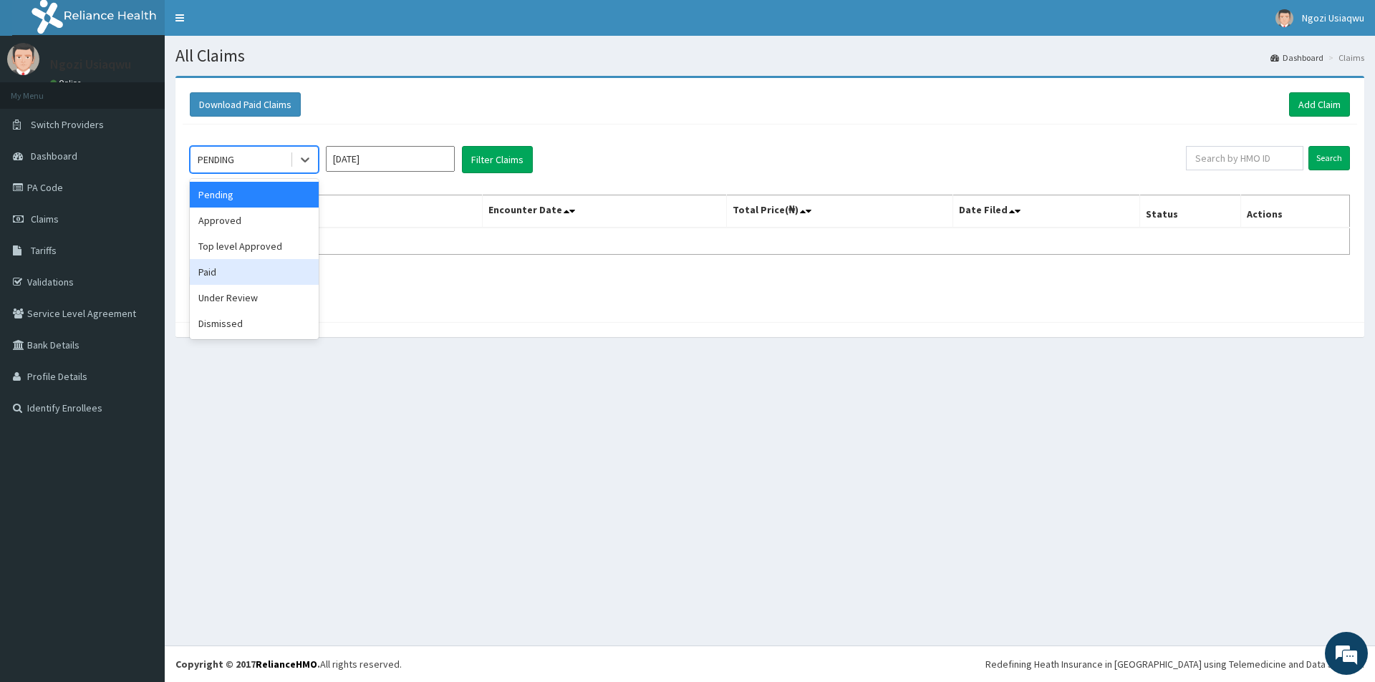
click at [217, 274] on div "Paid" at bounding box center [254, 272] width 129 height 26
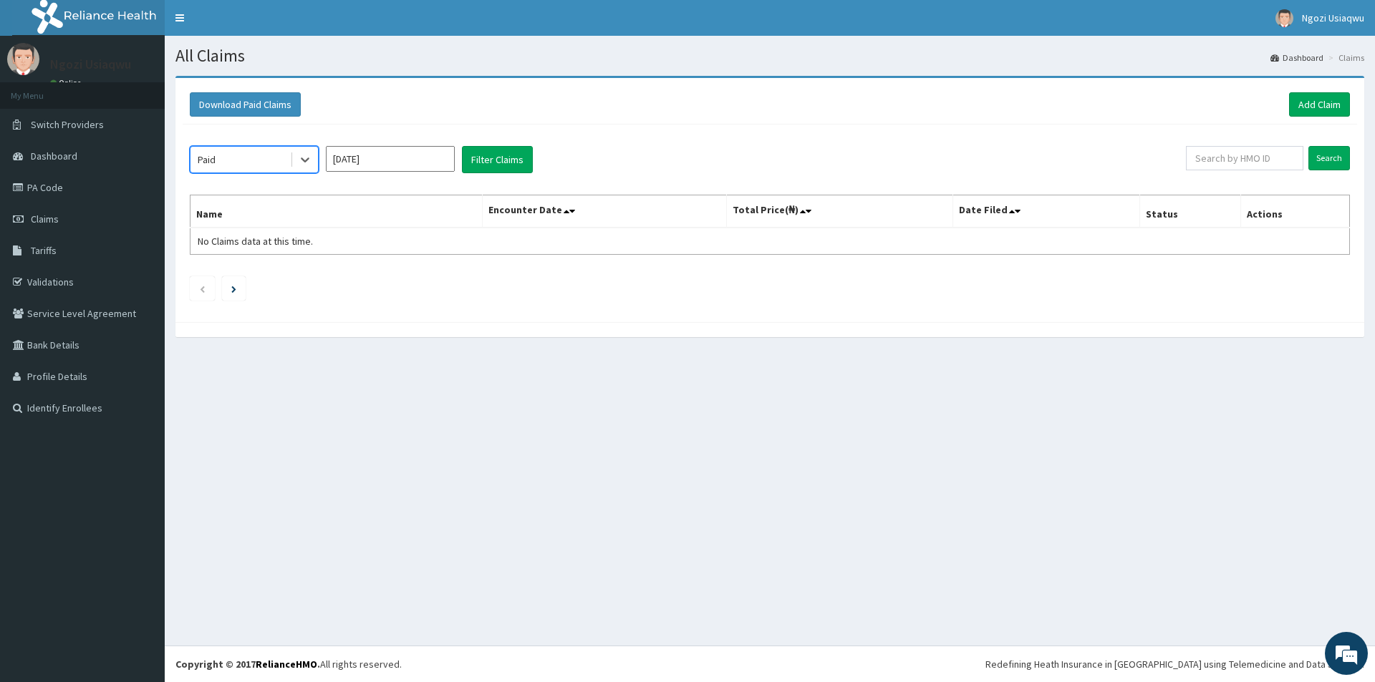
click at [362, 172] on input "Sep 2025" at bounding box center [390, 159] width 129 height 26
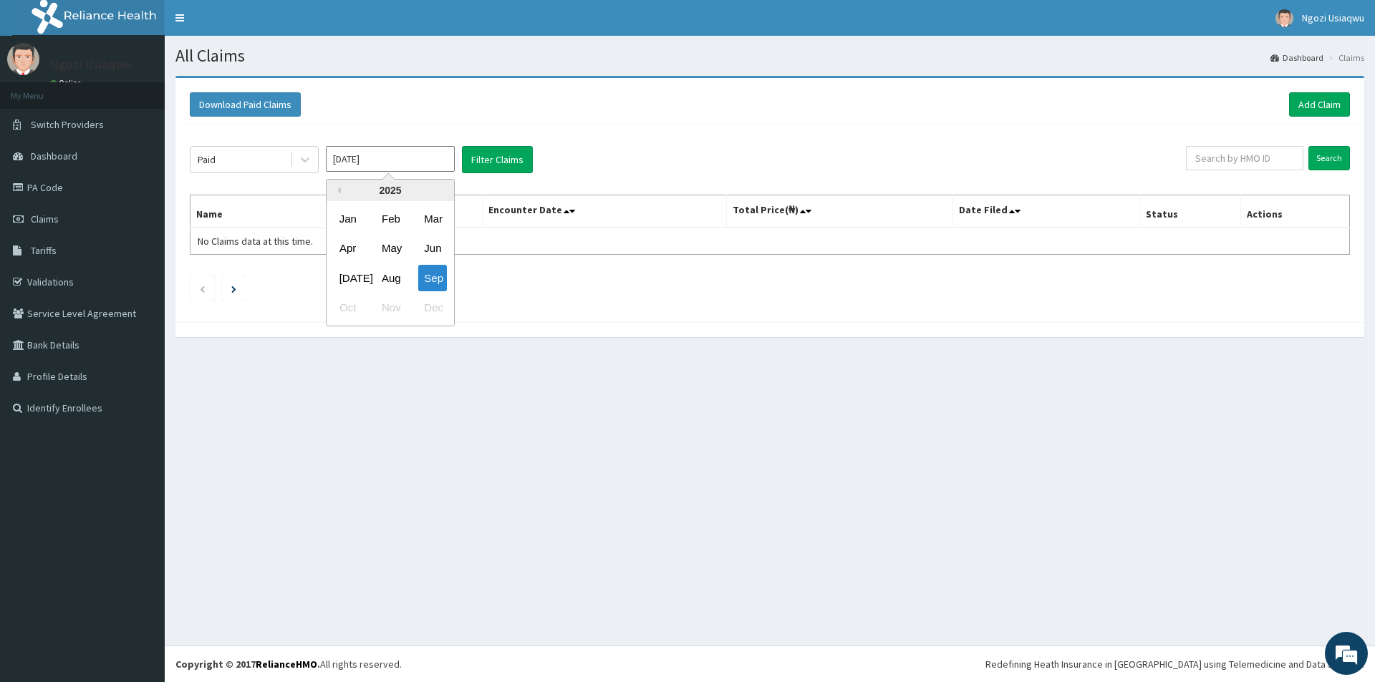
click at [374, 253] on div "Apr May Jun" at bounding box center [390, 248] width 127 height 29
click at [381, 245] on div "May" at bounding box center [390, 249] width 29 height 26
type input "[DATE]"
click at [473, 165] on button "Filter Claims" at bounding box center [497, 159] width 71 height 27
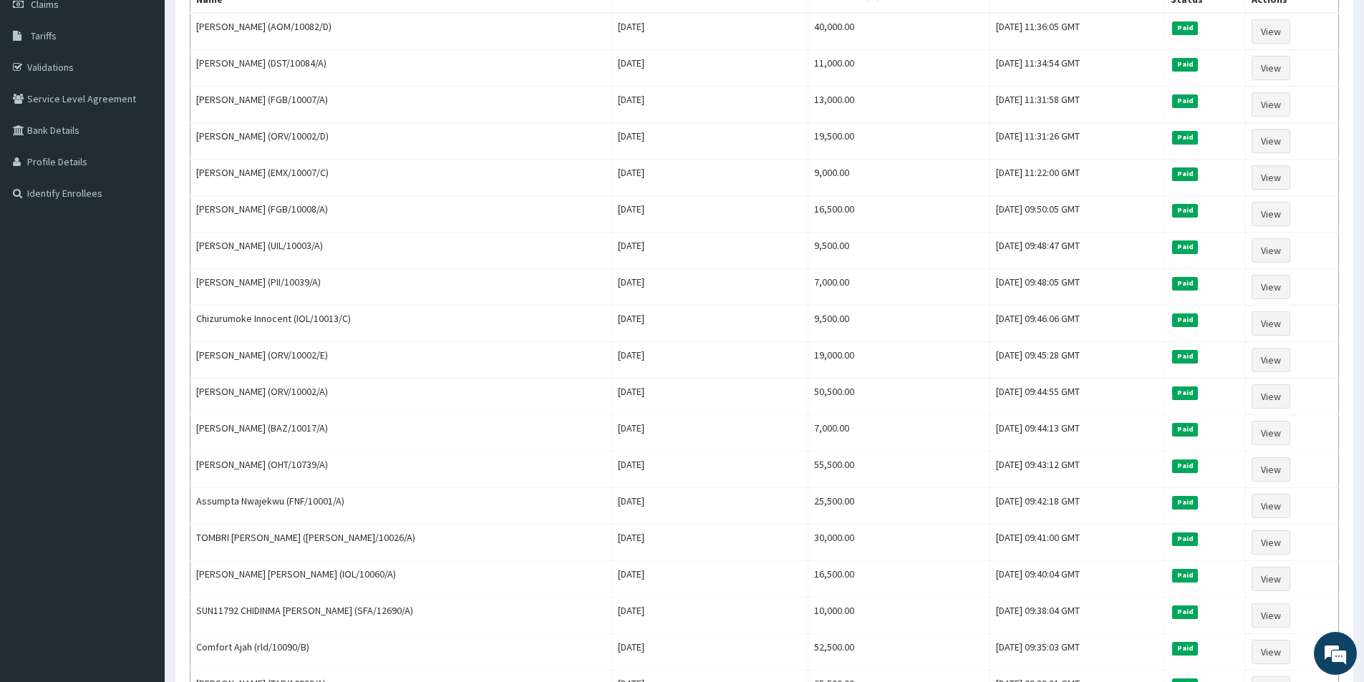
scroll to position [358, 0]
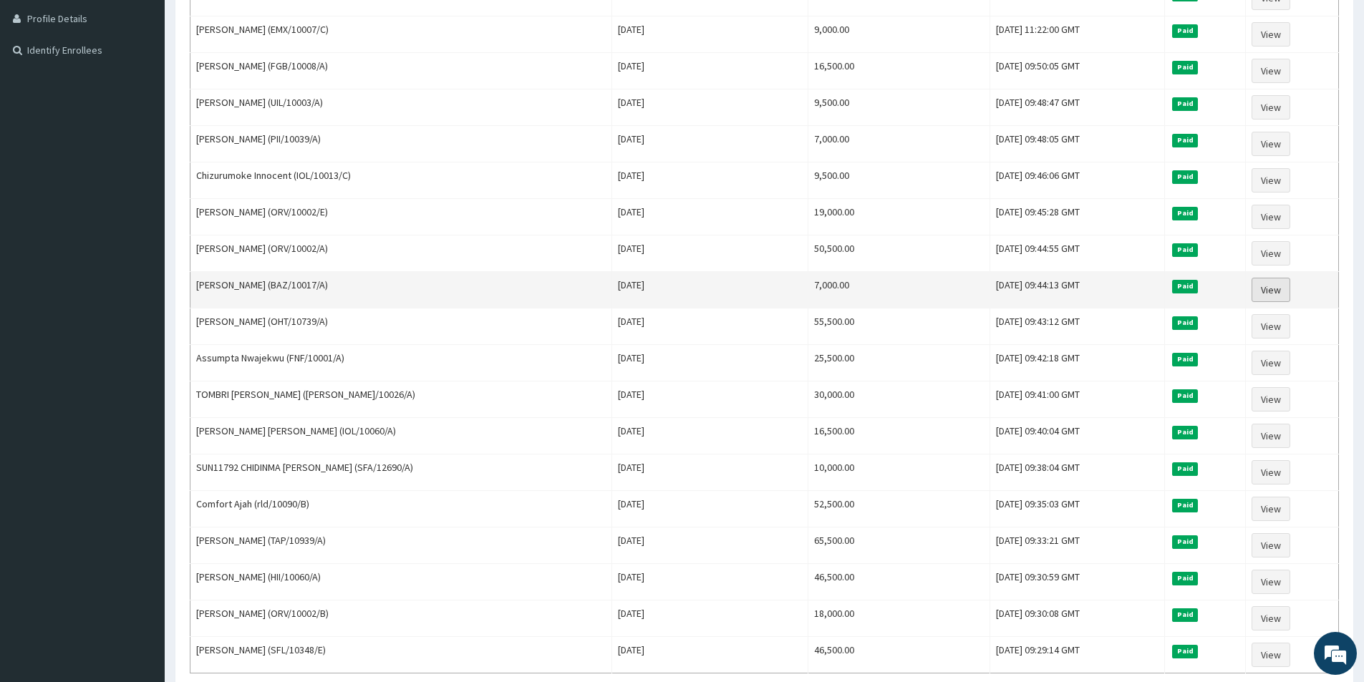
click at [1272, 284] on link "View" at bounding box center [1271, 290] width 39 height 24
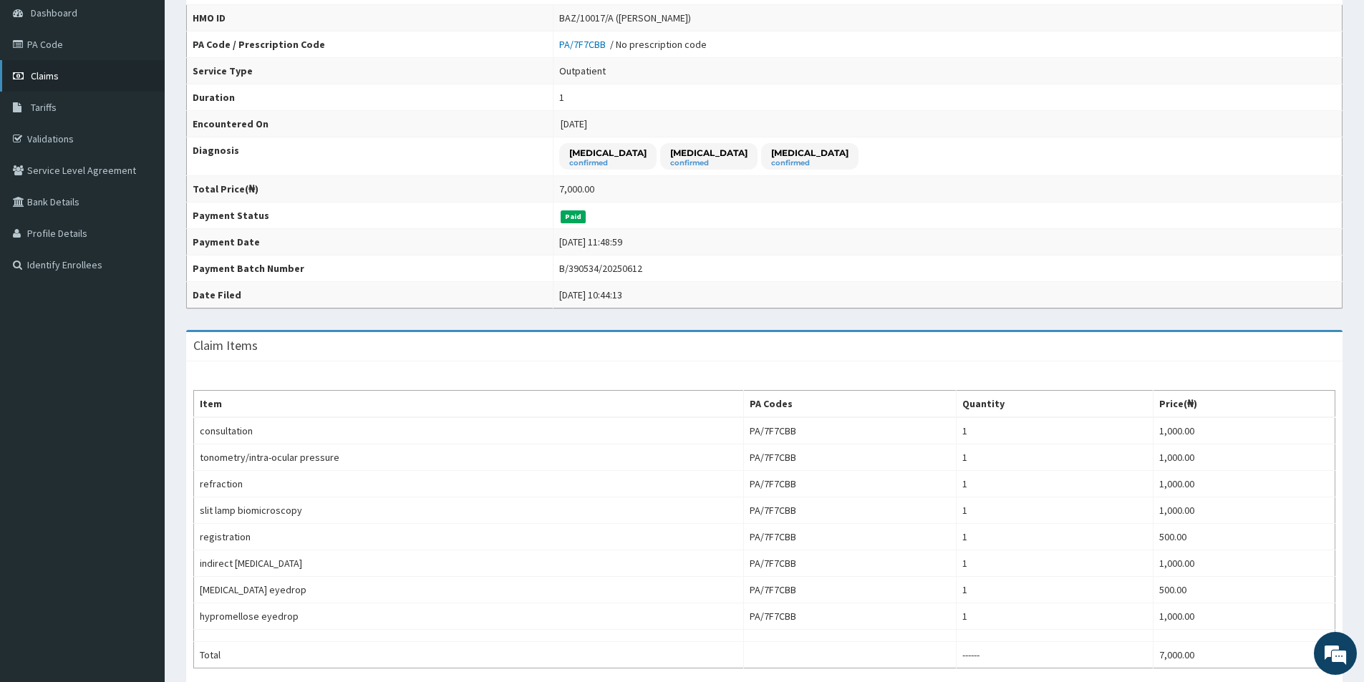
click at [52, 85] on link "Claims" at bounding box center [82, 76] width 165 height 32
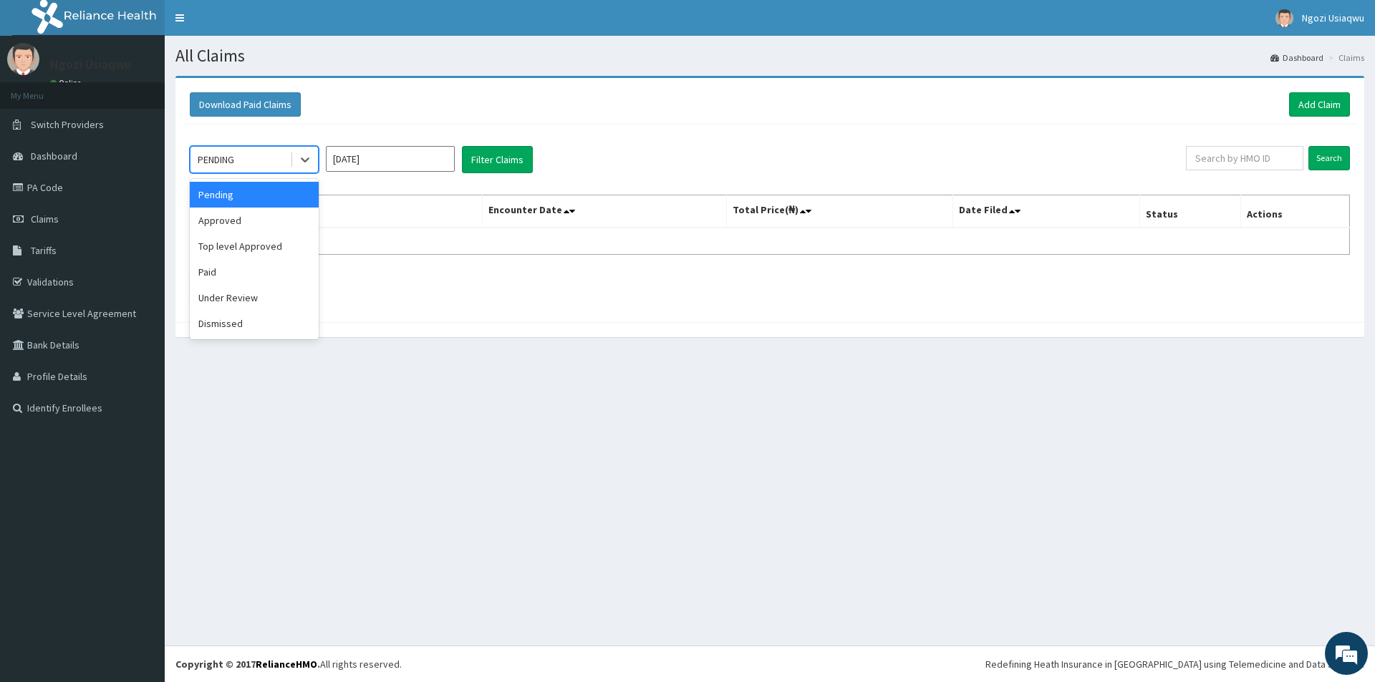
drag, startPoint x: 231, startPoint y: 160, endPoint x: 241, endPoint y: 189, distance: 30.8
click at [231, 160] on div "PENDING" at bounding box center [216, 160] width 37 height 14
click at [262, 263] on div "Paid" at bounding box center [254, 272] width 129 height 26
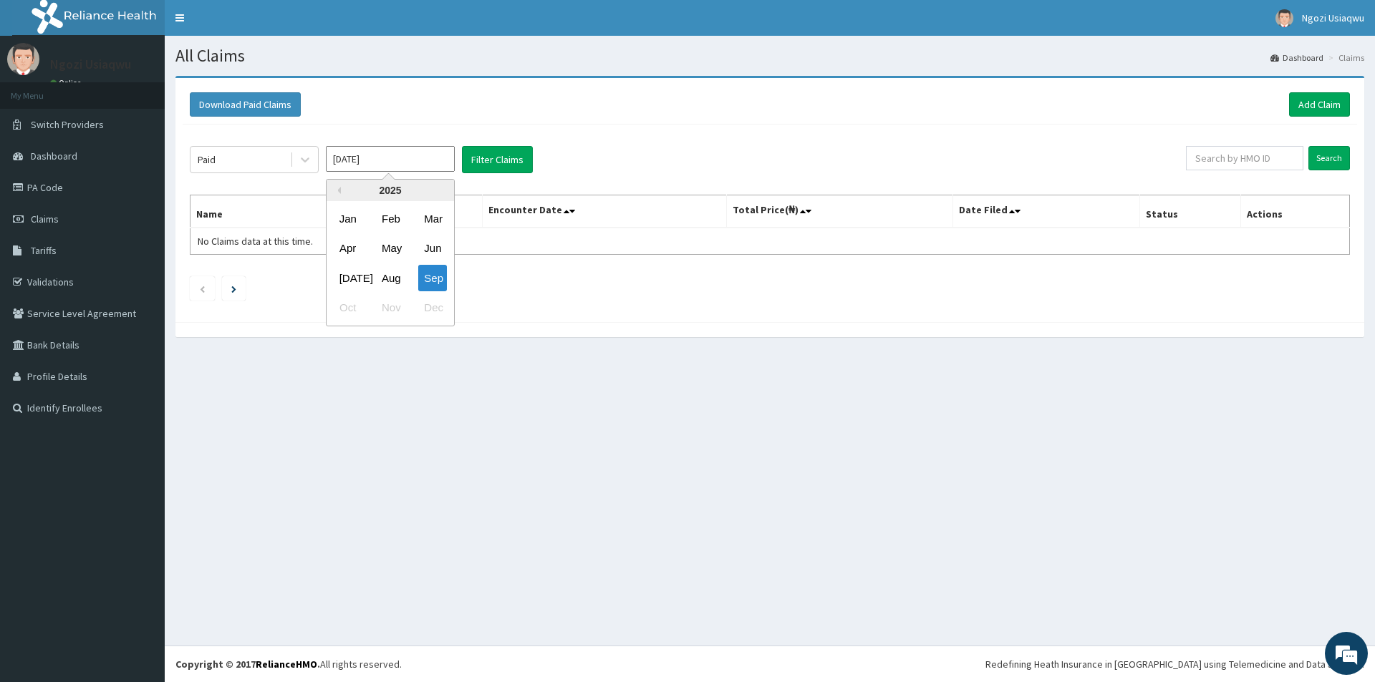
click at [347, 162] on input "[DATE]" at bounding box center [390, 159] width 129 height 26
click at [397, 251] on div "May" at bounding box center [390, 249] width 29 height 26
type input "[DATE]"
click at [481, 160] on button "Filter Claims" at bounding box center [497, 159] width 71 height 27
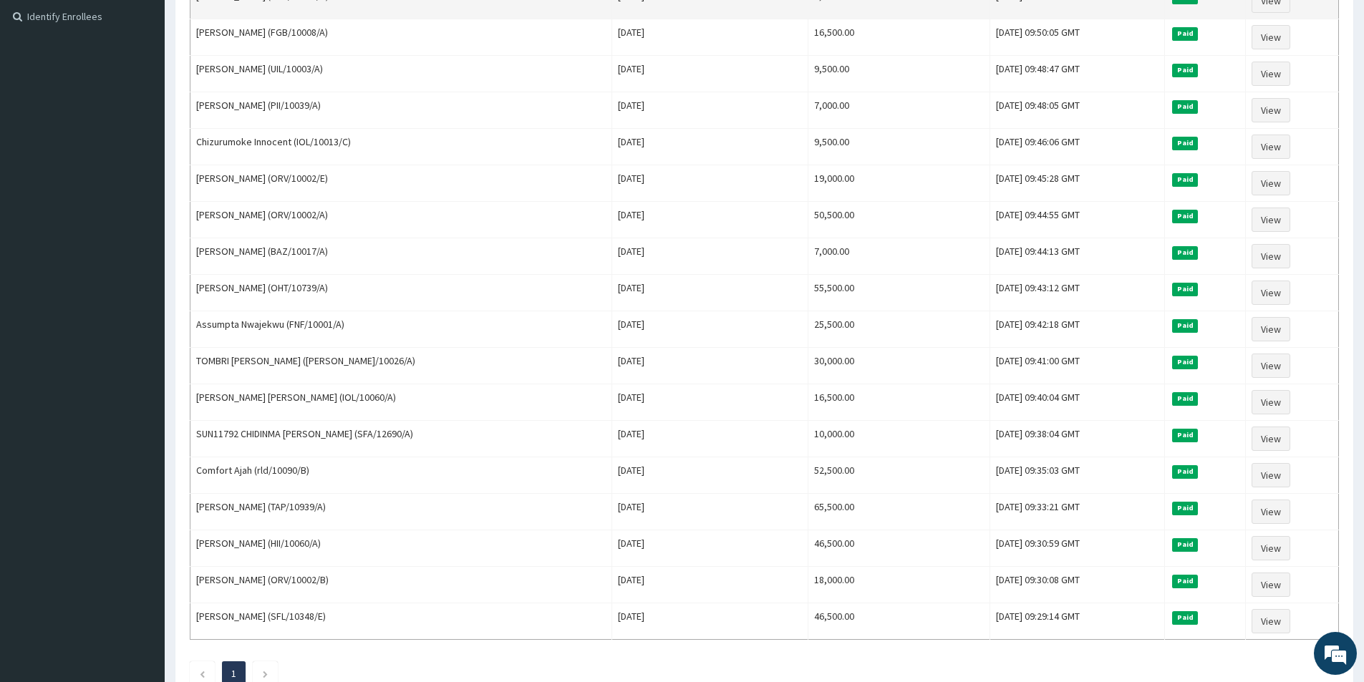
scroll to position [493, 0]
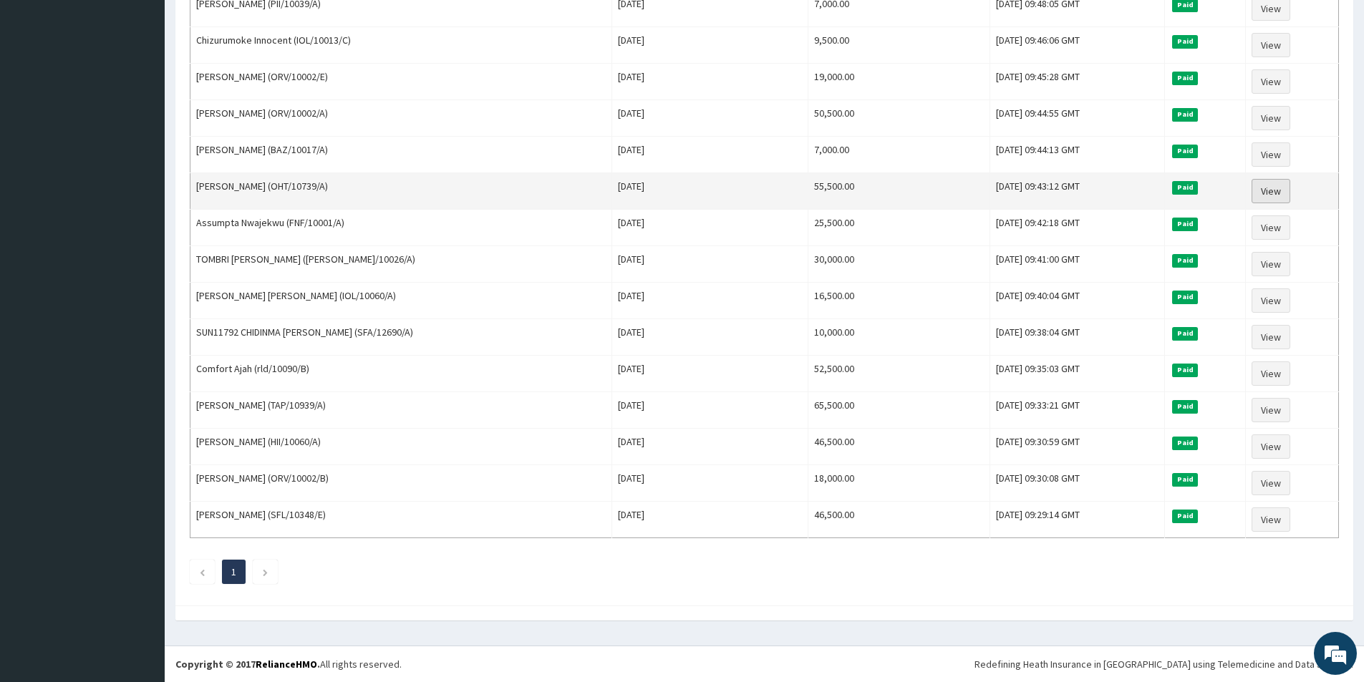
click at [1278, 198] on link "View" at bounding box center [1271, 191] width 39 height 24
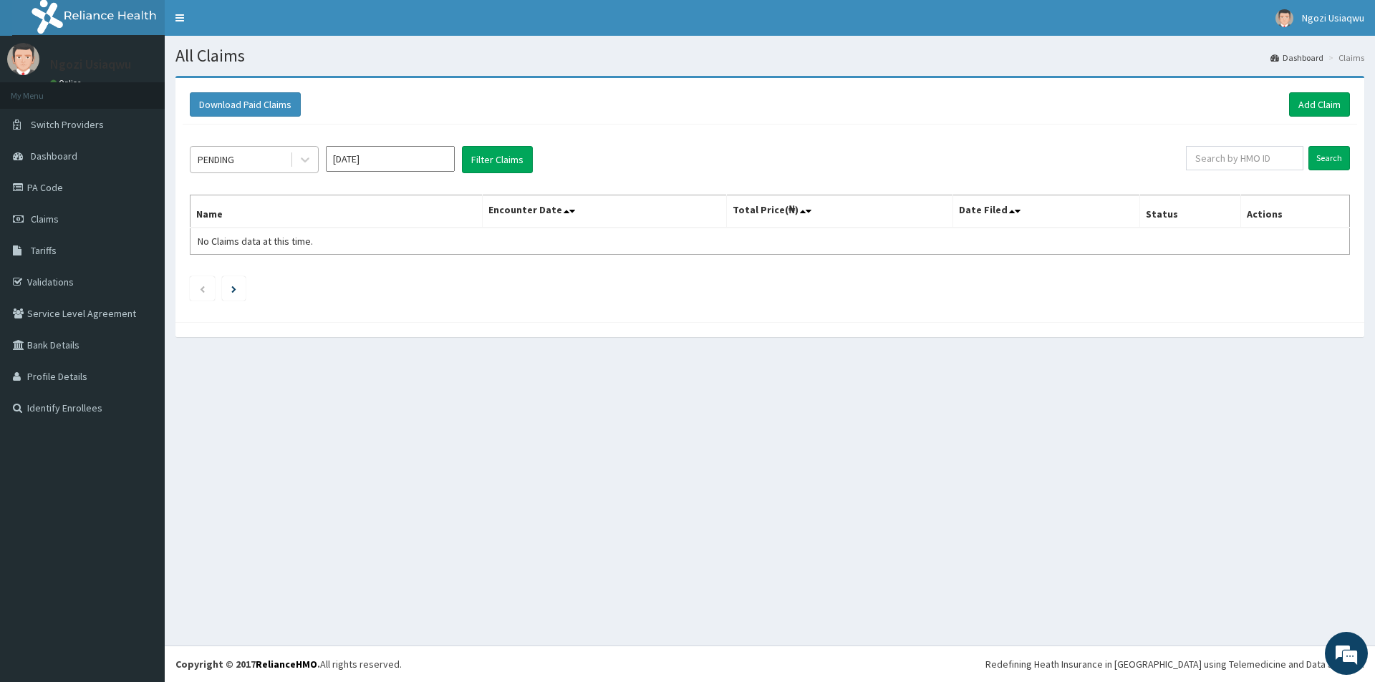
click at [238, 159] on div "PENDING" at bounding box center [240, 159] width 100 height 23
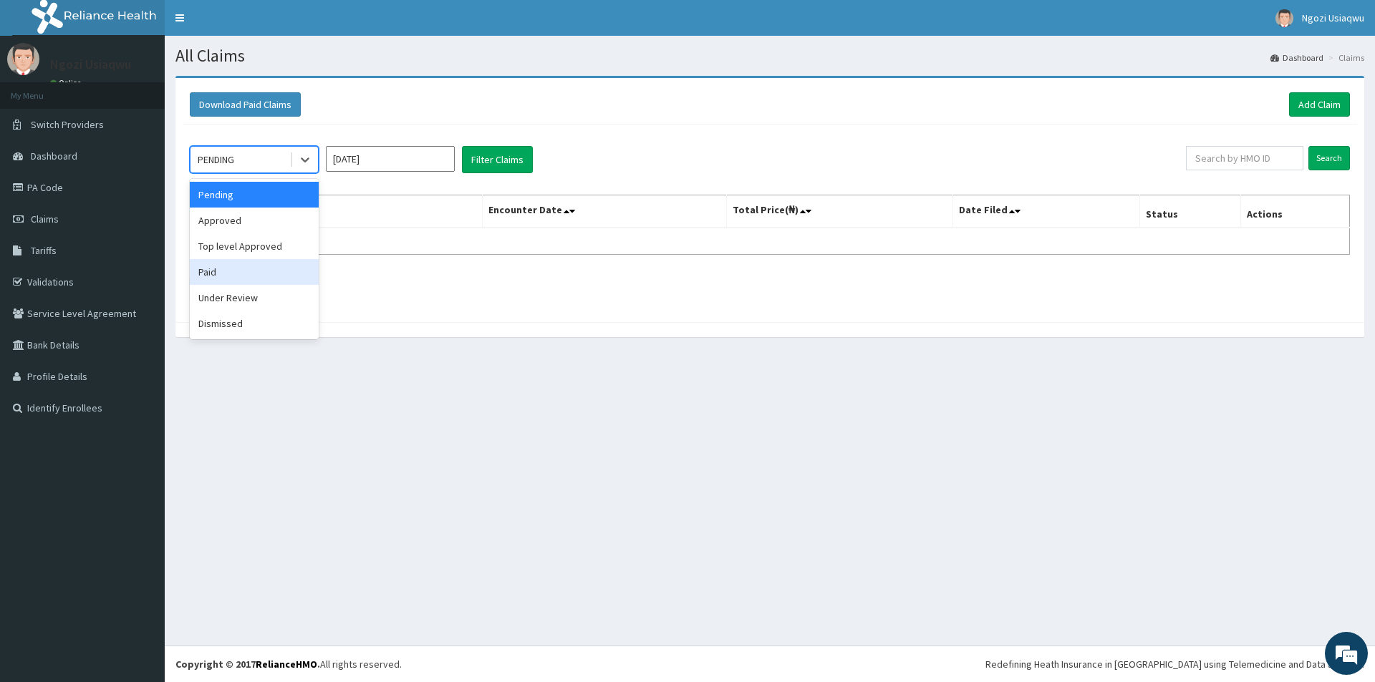
click at [214, 269] on div "Paid" at bounding box center [254, 272] width 129 height 26
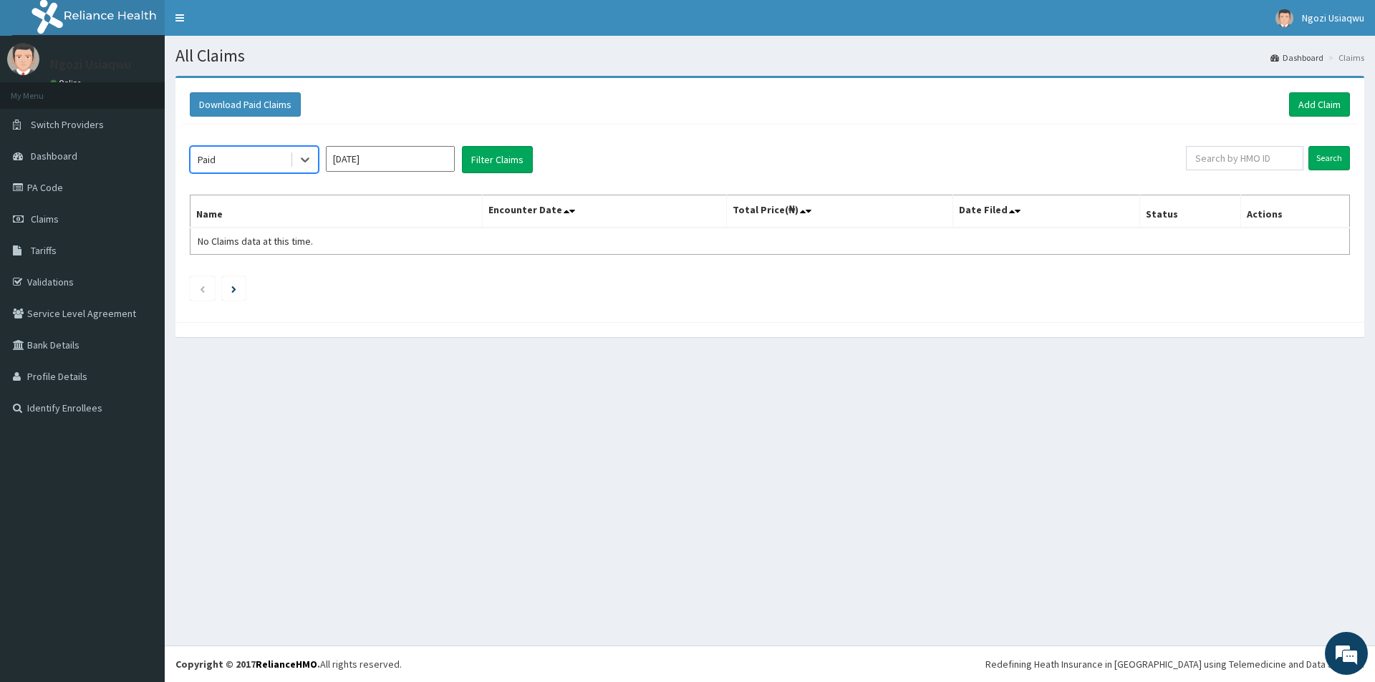
click at [393, 156] on input "Sep 2025" at bounding box center [390, 159] width 129 height 26
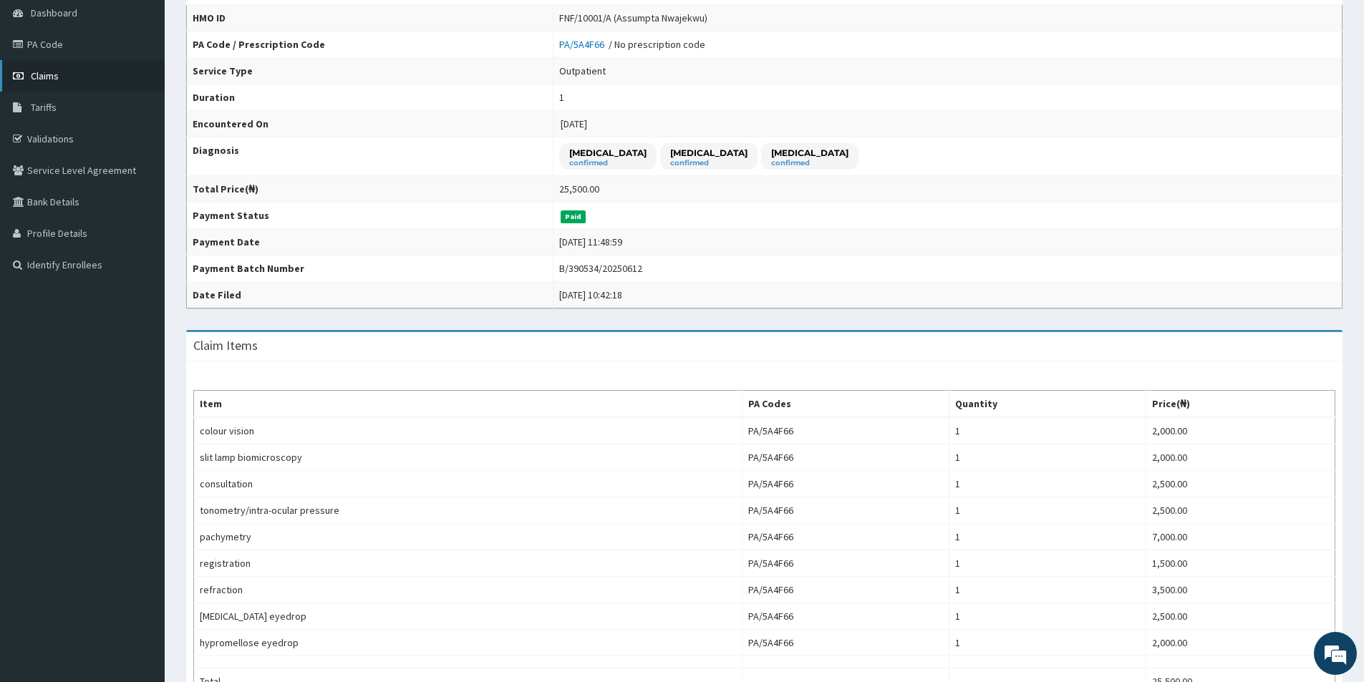
click at [64, 69] on link "Claims" at bounding box center [82, 76] width 165 height 32
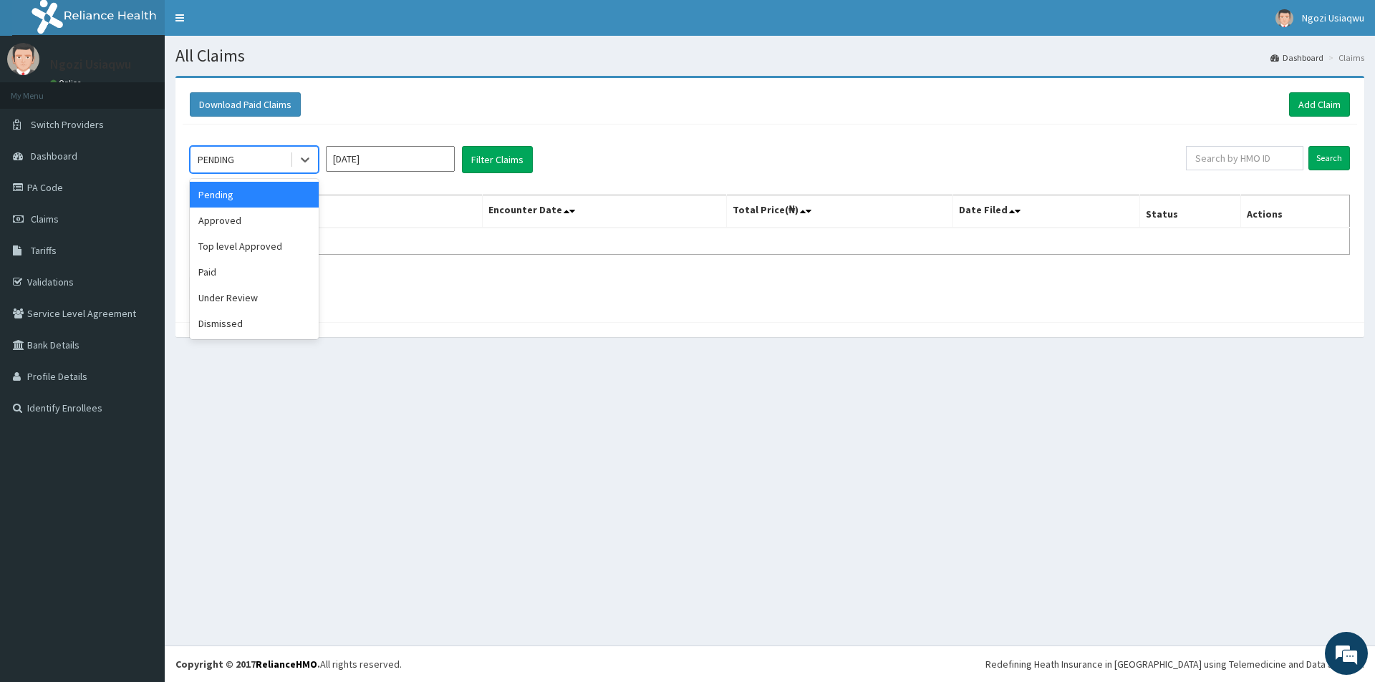
click at [264, 170] on div "PENDING" at bounding box center [240, 159] width 100 height 23
click at [254, 287] on div "Under Review" at bounding box center [254, 298] width 129 height 26
click at [275, 153] on div "Under Review" at bounding box center [240, 159] width 100 height 23
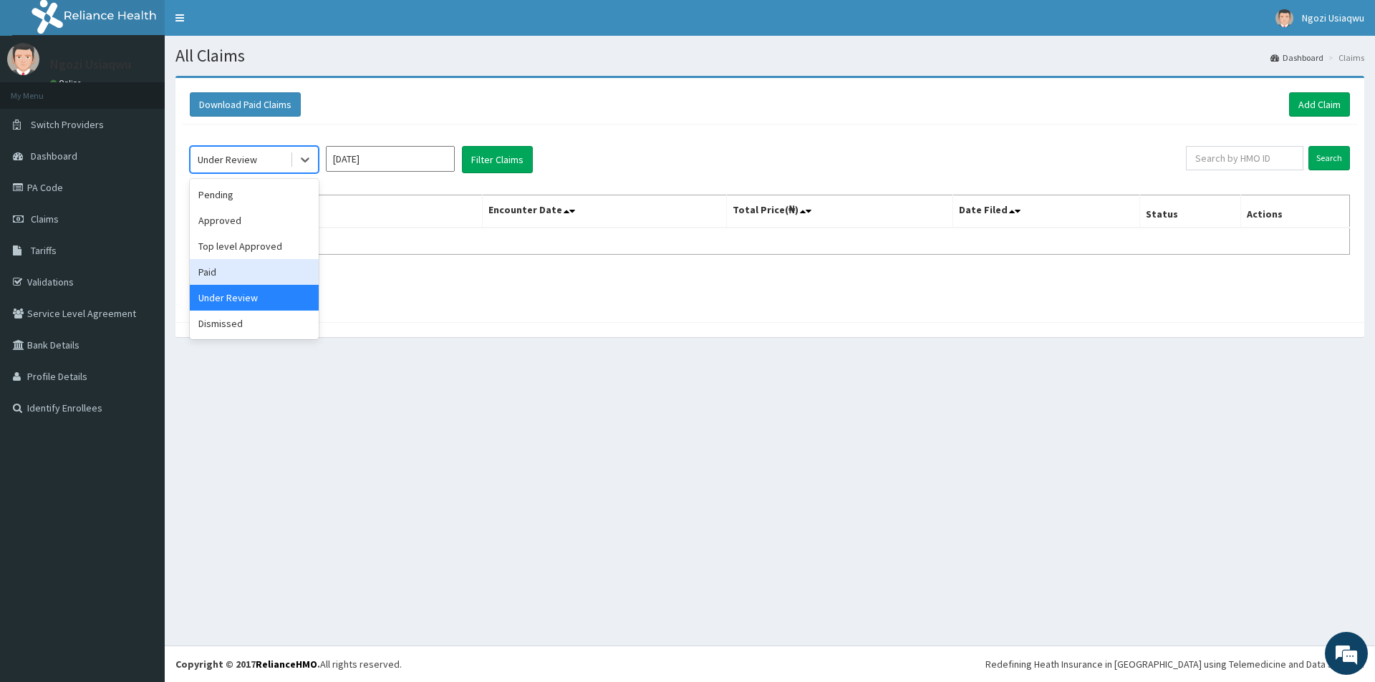
click at [216, 268] on div "Paid" at bounding box center [254, 272] width 129 height 26
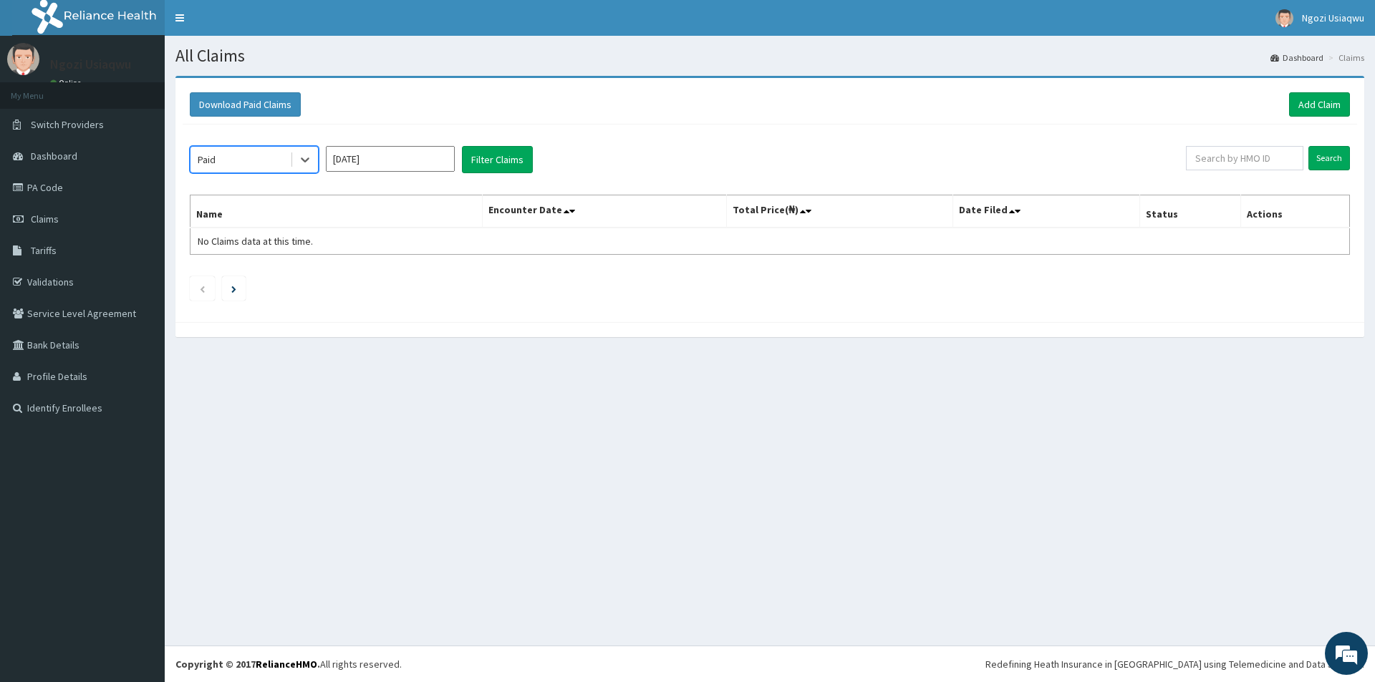
click at [367, 157] on input "[DATE]" at bounding box center [390, 159] width 129 height 26
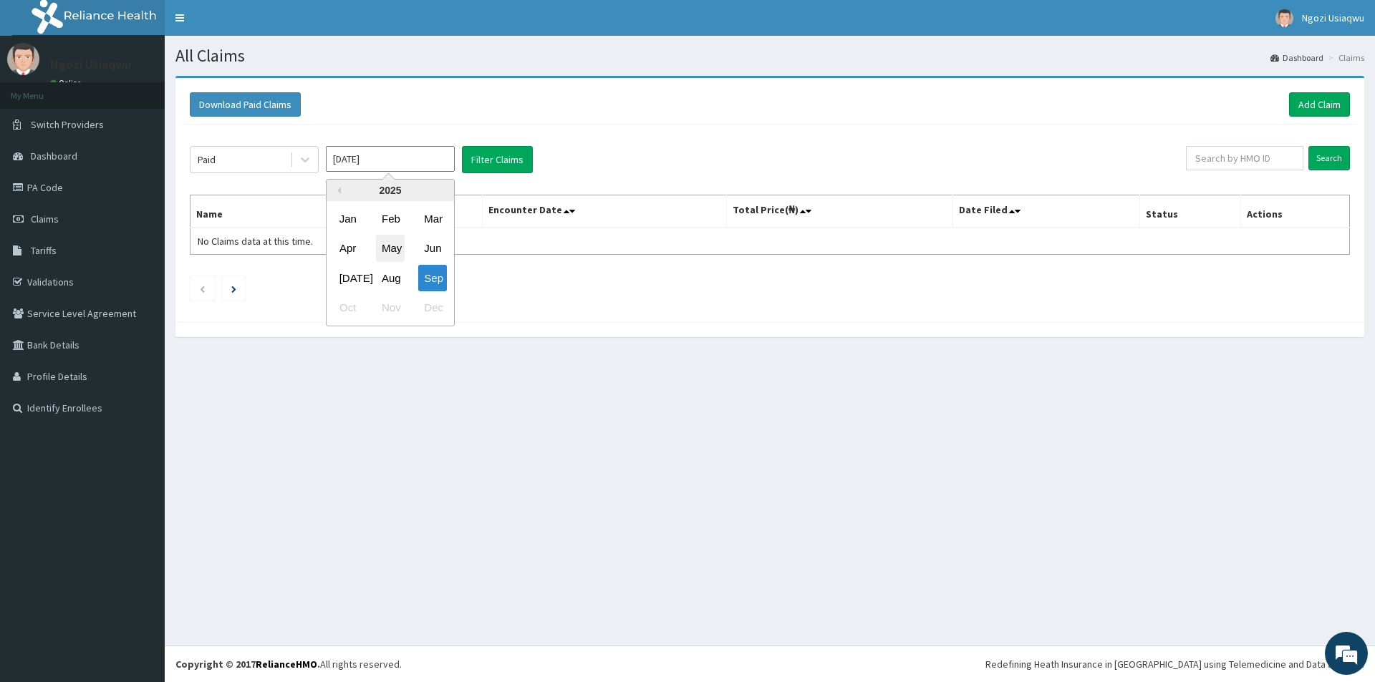
click at [388, 260] on div "May" at bounding box center [390, 249] width 29 height 26
type input "[DATE]"
click at [470, 158] on button "Filter Claims" at bounding box center [497, 159] width 71 height 27
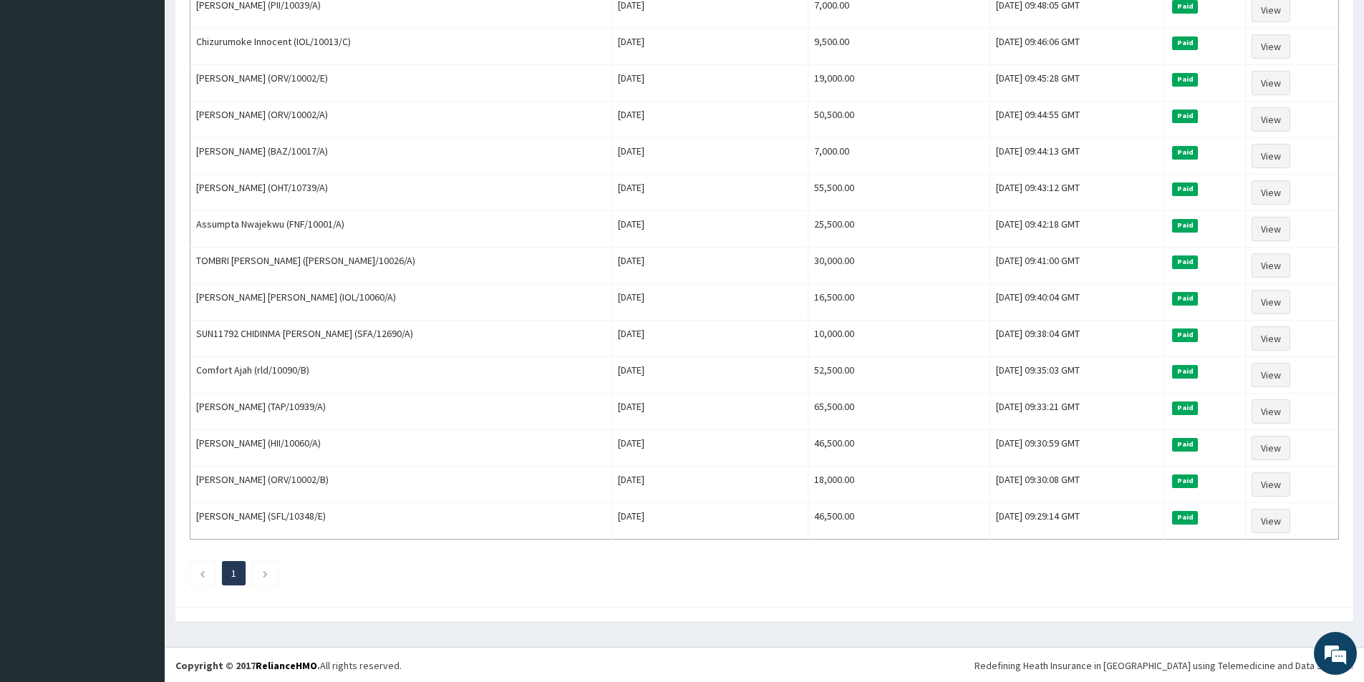
scroll to position [493, 0]
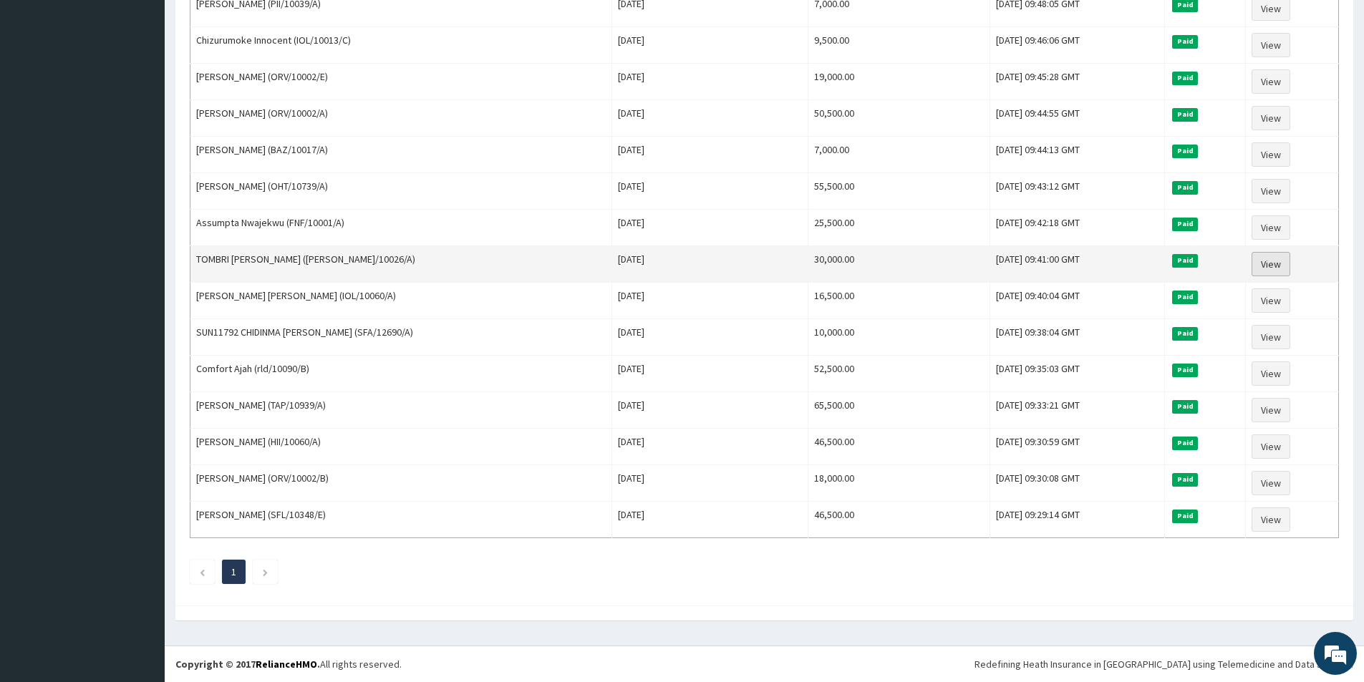
click at [1263, 272] on link "View" at bounding box center [1271, 264] width 39 height 24
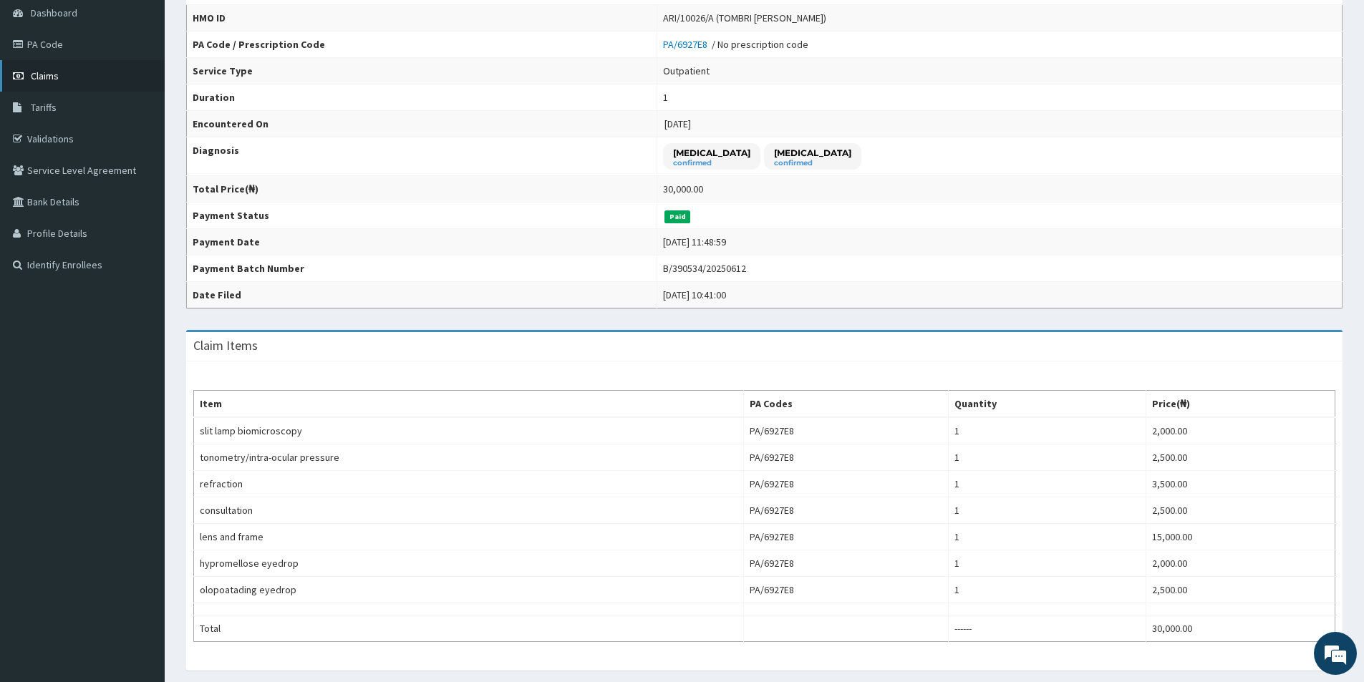
click at [61, 83] on link "Claims" at bounding box center [82, 76] width 165 height 32
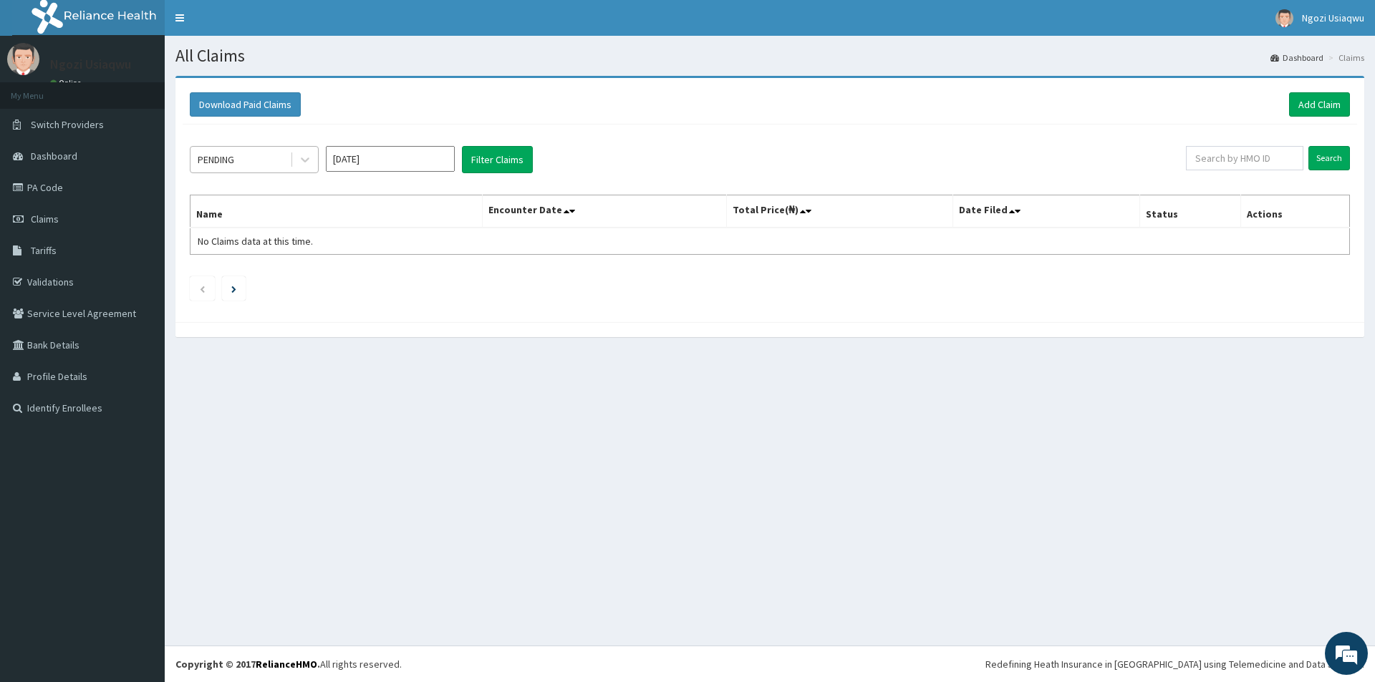
click at [251, 168] on div "PENDING" at bounding box center [240, 159] width 100 height 23
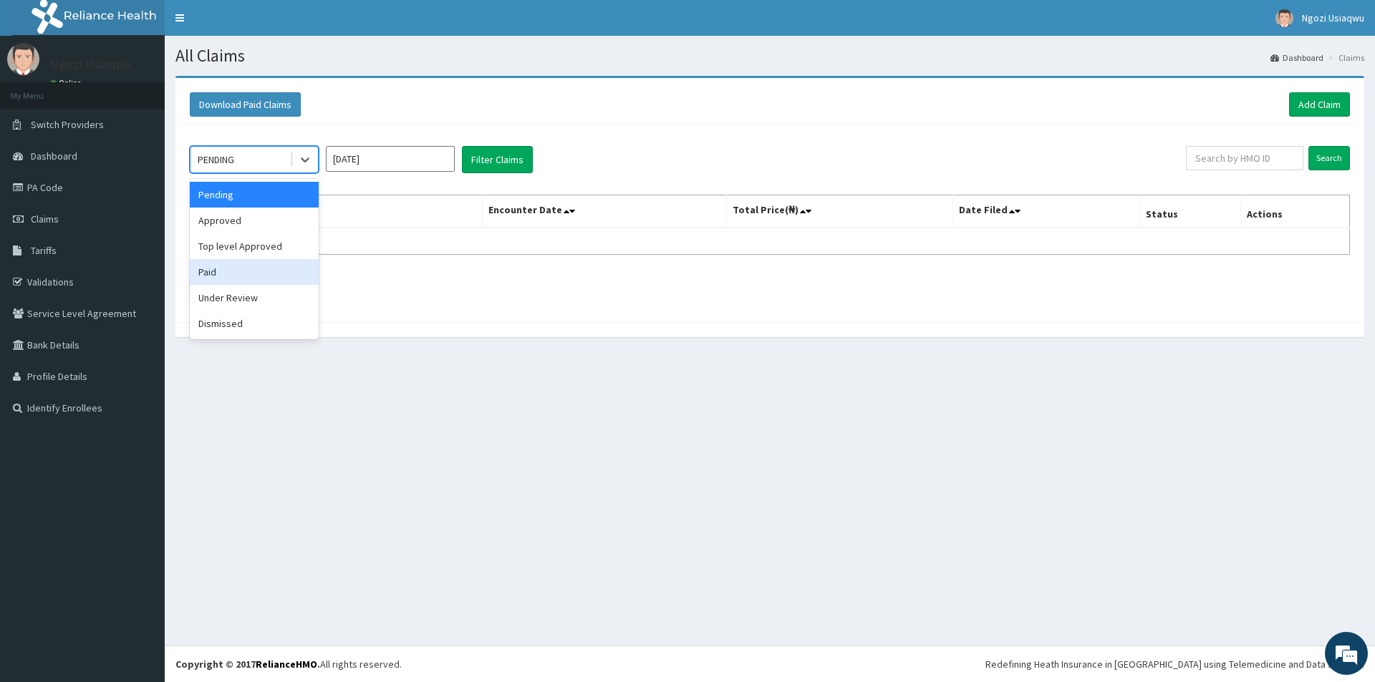
click at [245, 273] on div "Paid" at bounding box center [254, 272] width 129 height 26
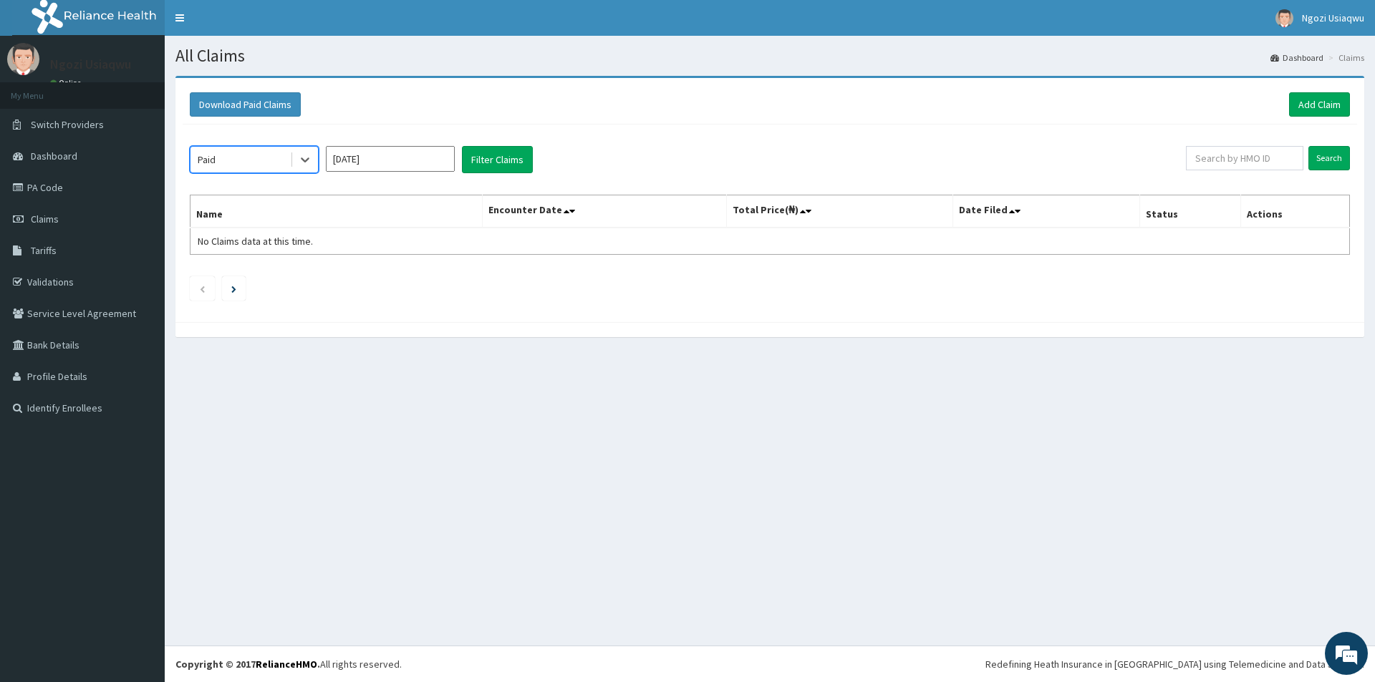
click at [364, 163] on input "Sep 2025" at bounding box center [390, 159] width 129 height 26
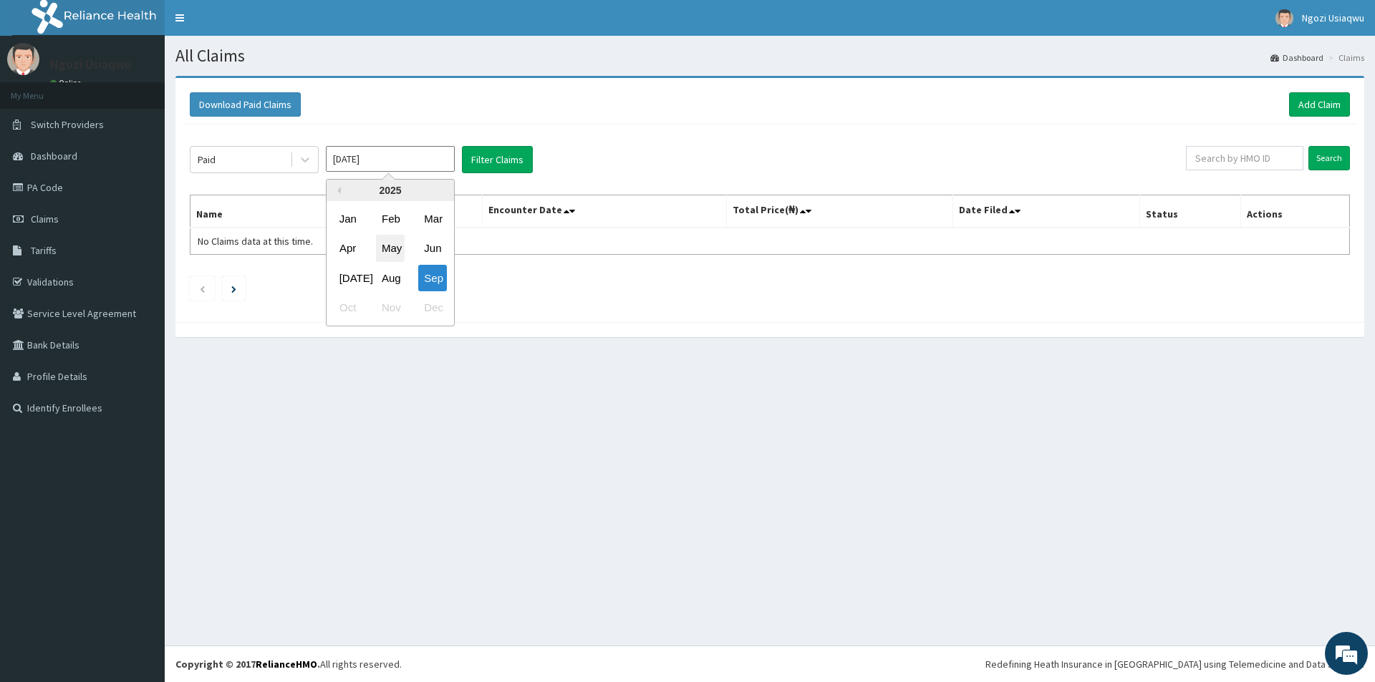
click at [387, 243] on div "May" at bounding box center [390, 249] width 29 height 26
type input "May 2025"
click at [488, 155] on button "Filter Claims" at bounding box center [497, 159] width 71 height 27
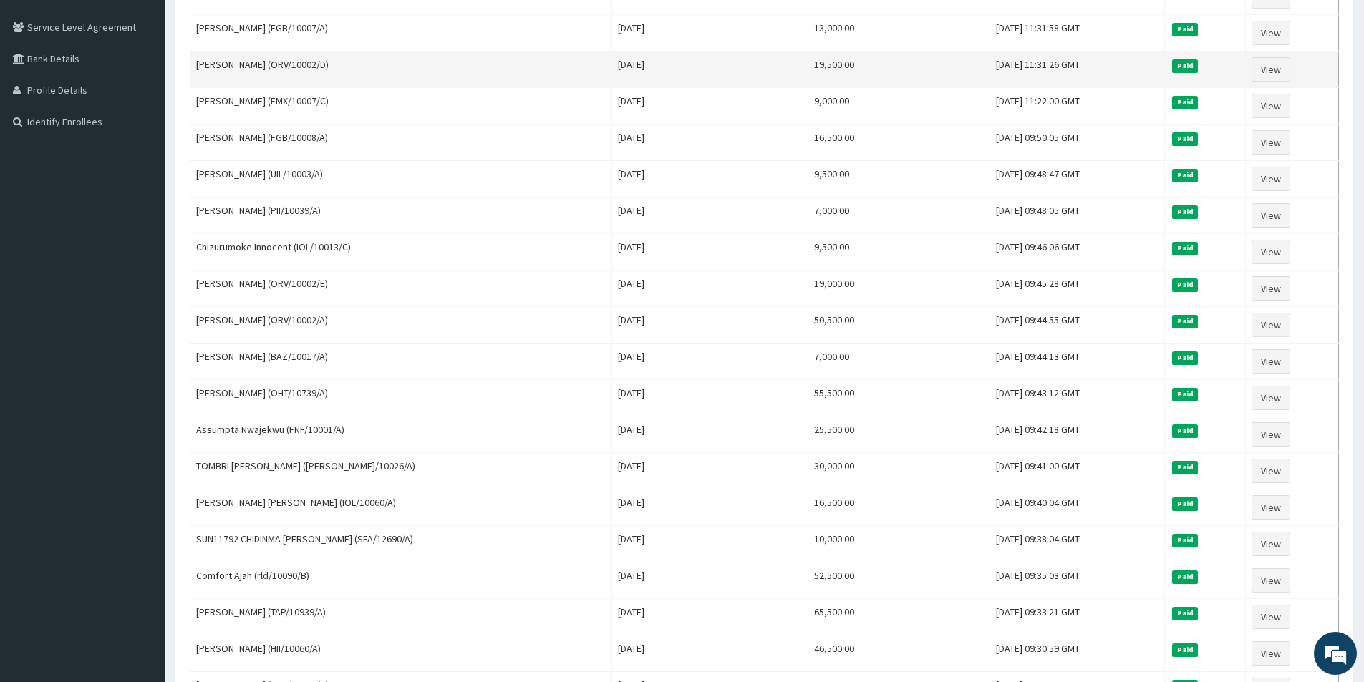
scroll to position [493, 0]
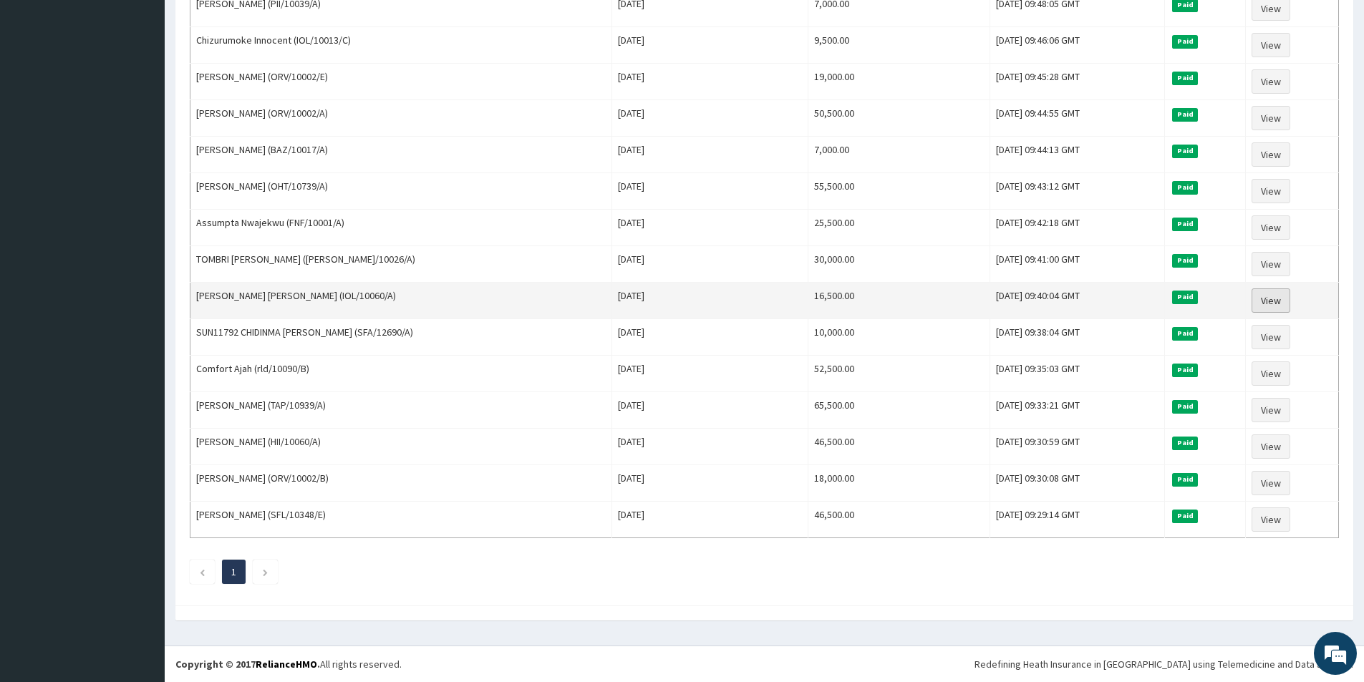
click at [1266, 297] on link "View" at bounding box center [1271, 301] width 39 height 24
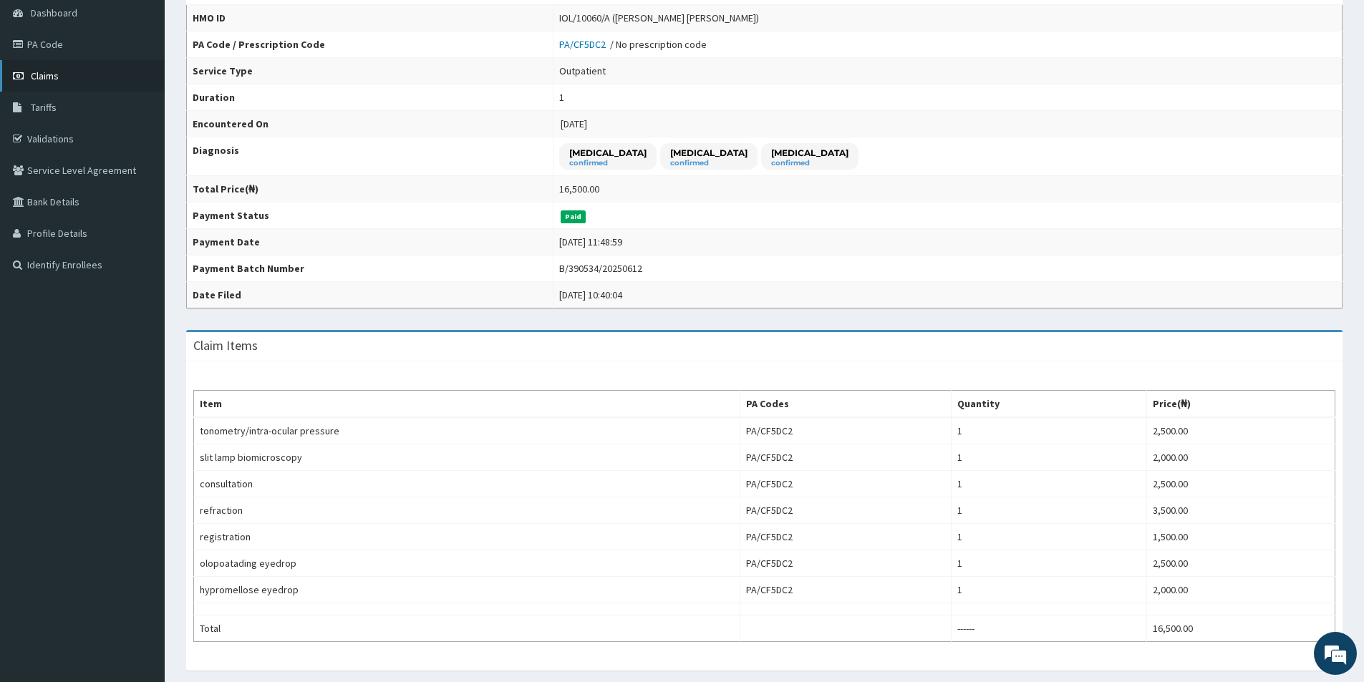
click at [25, 84] on link "Claims" at bounding box center [82, 76] width 165 height 32
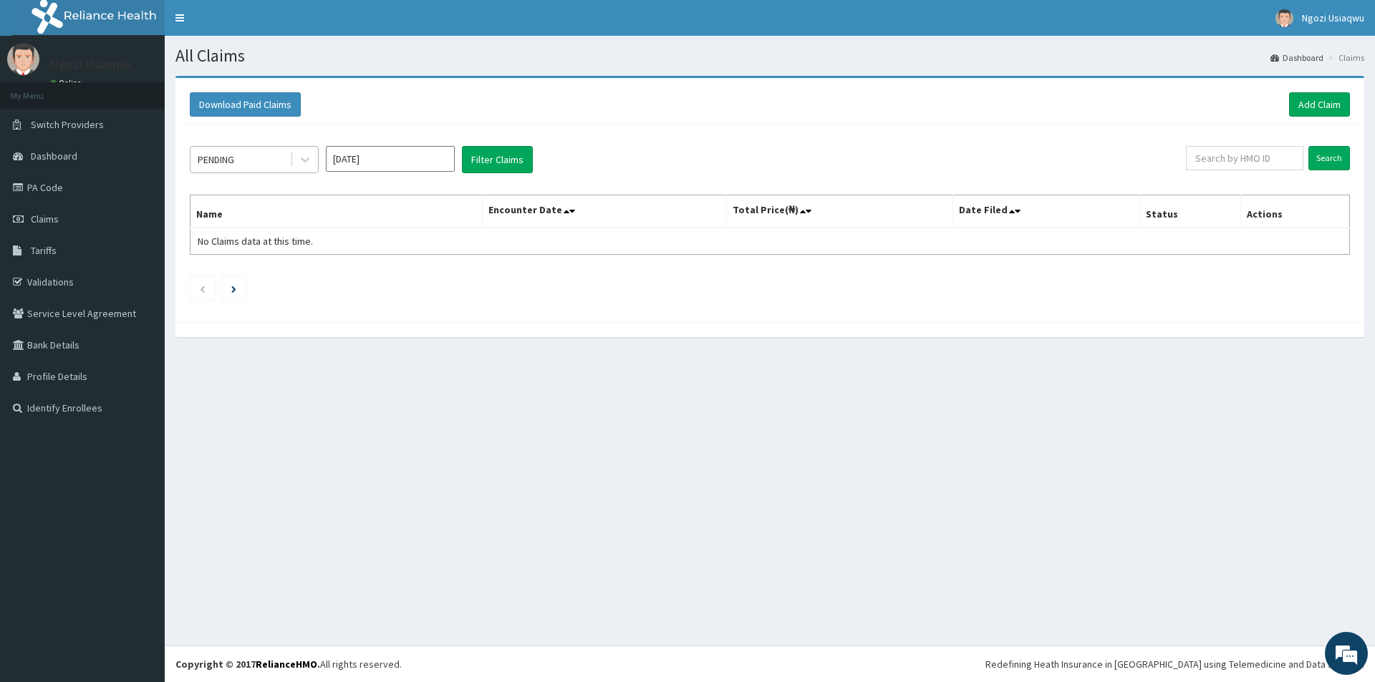
click at [234, 159] on div "PENDING" at bounding box center [216, 160] width 37 height 14
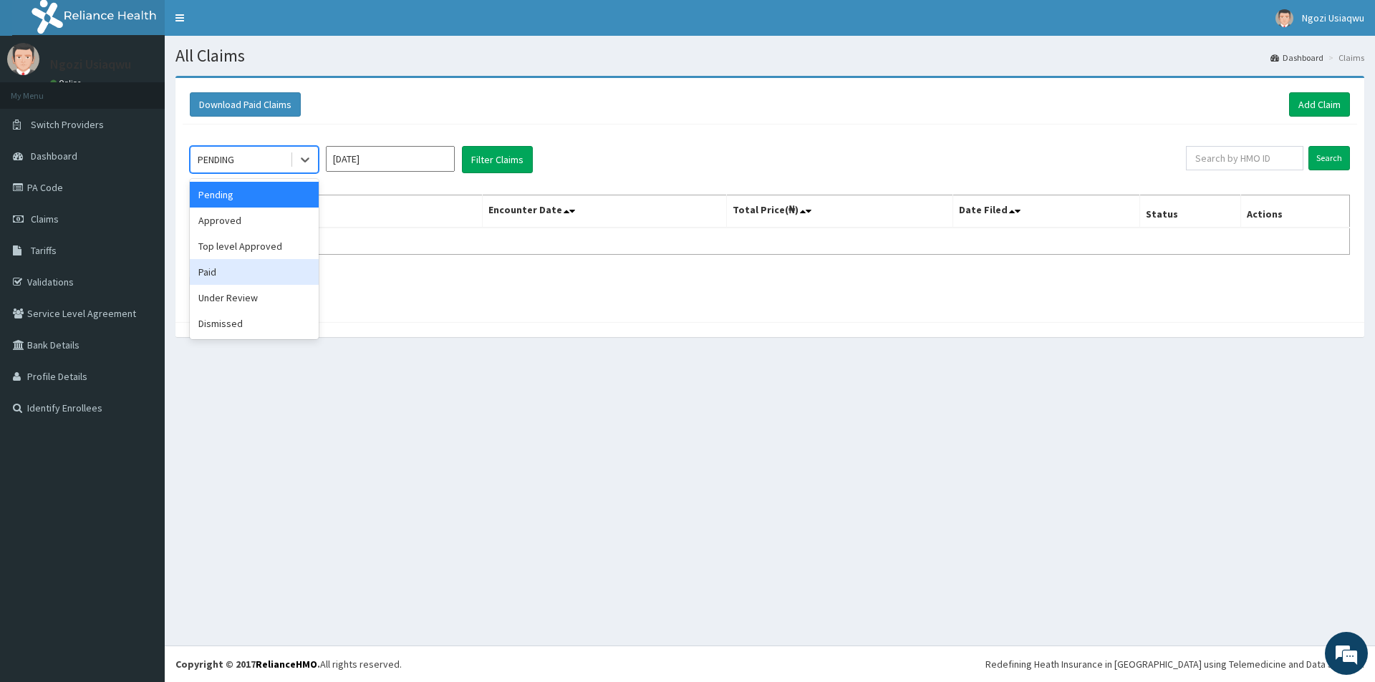
click at [236, 275] on div "Paid" at bounding box center [254, 272] width 129 height 26
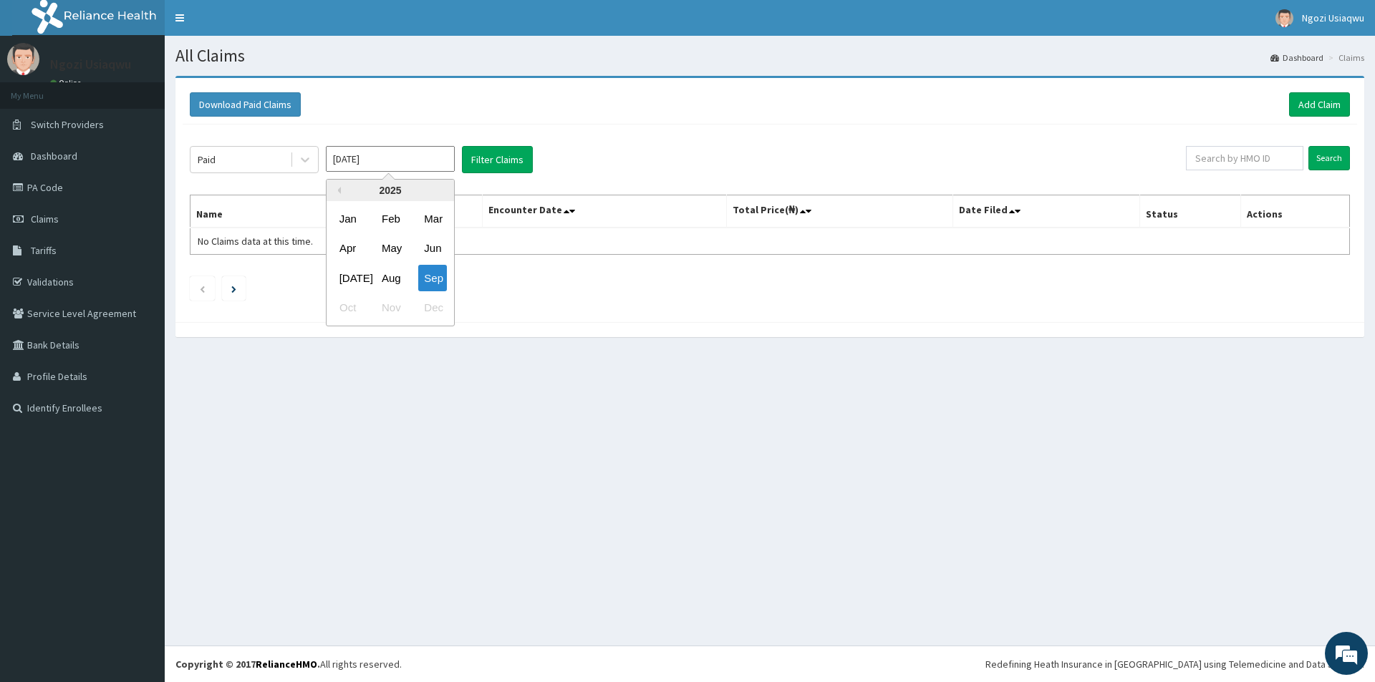
click at [342, 157] on input "[DATE]" at bounding box center [390, 159] width 129 height 26
click at [387, 243] on div "May" at bounding box center [390, 249] width 29 height 26
type input "[DATE]"
click at [477, 161] on button "Filter Claims" at bounding box center [497, 159] width 71 height 27
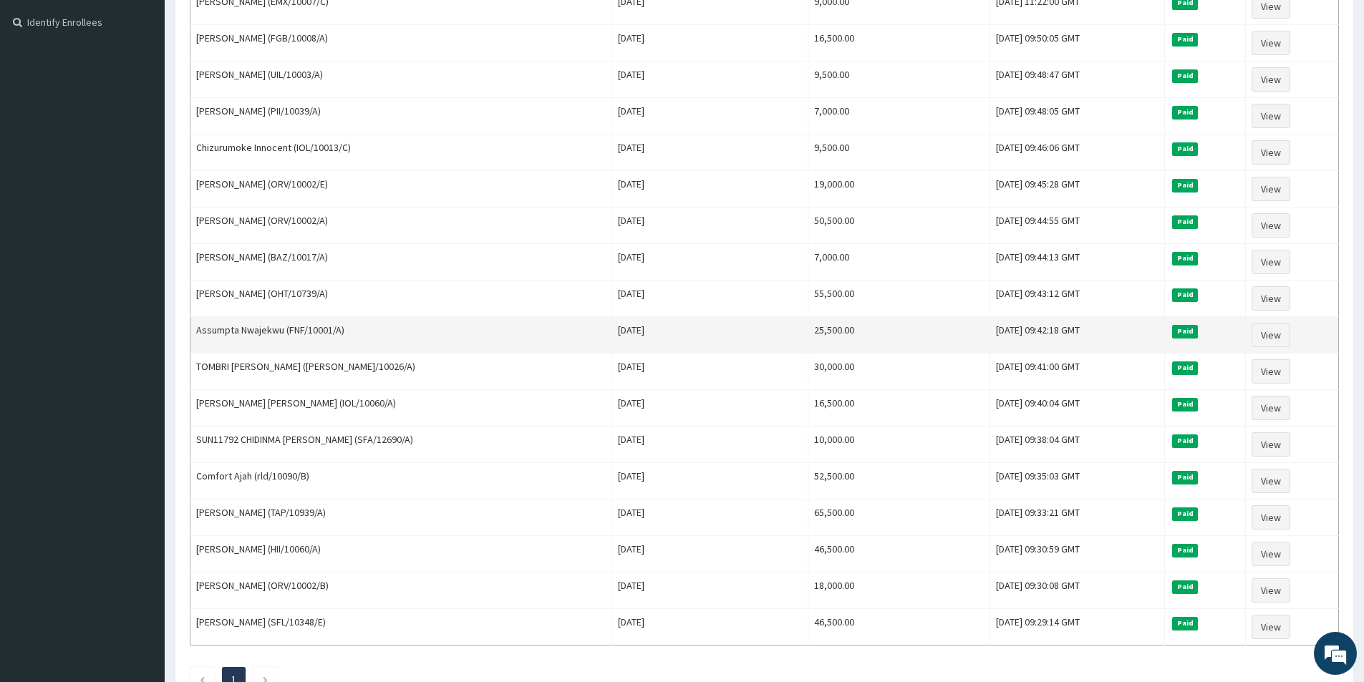
scroll to position [493, 0]
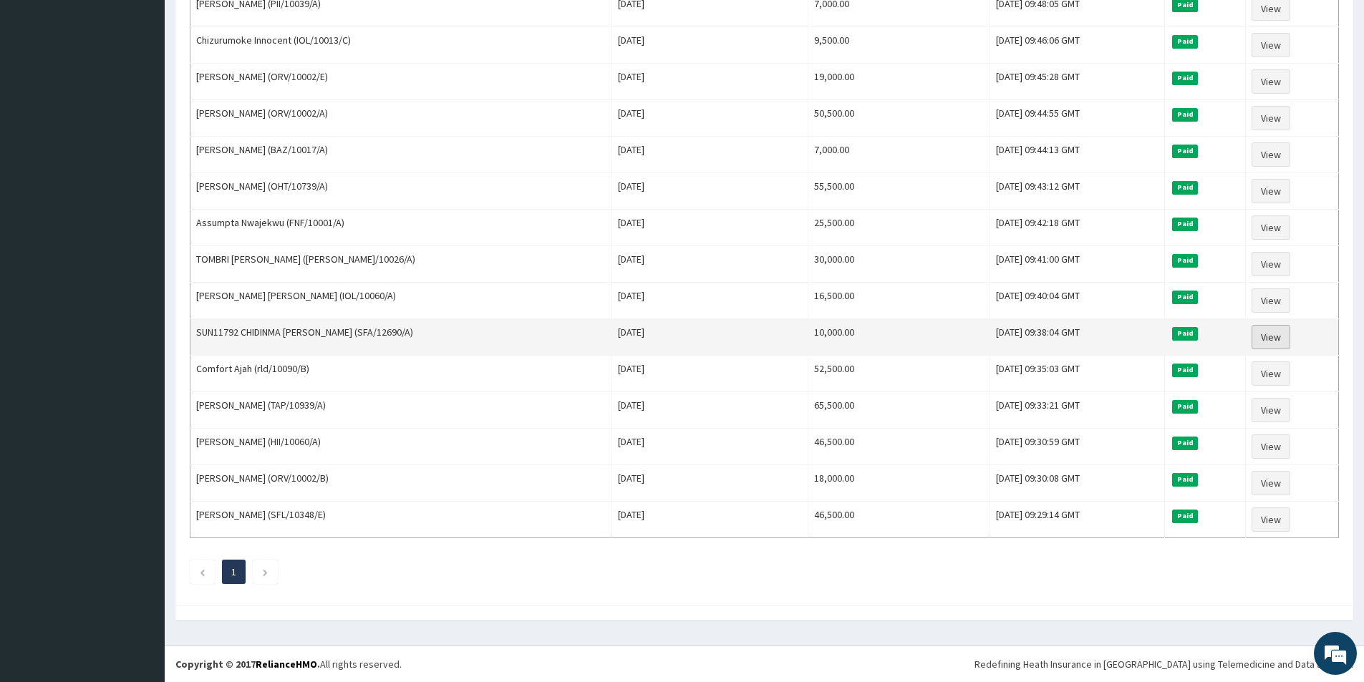
click at [1275, 337] on link "View" at bounding box center [1271, 337] width 39 height 24
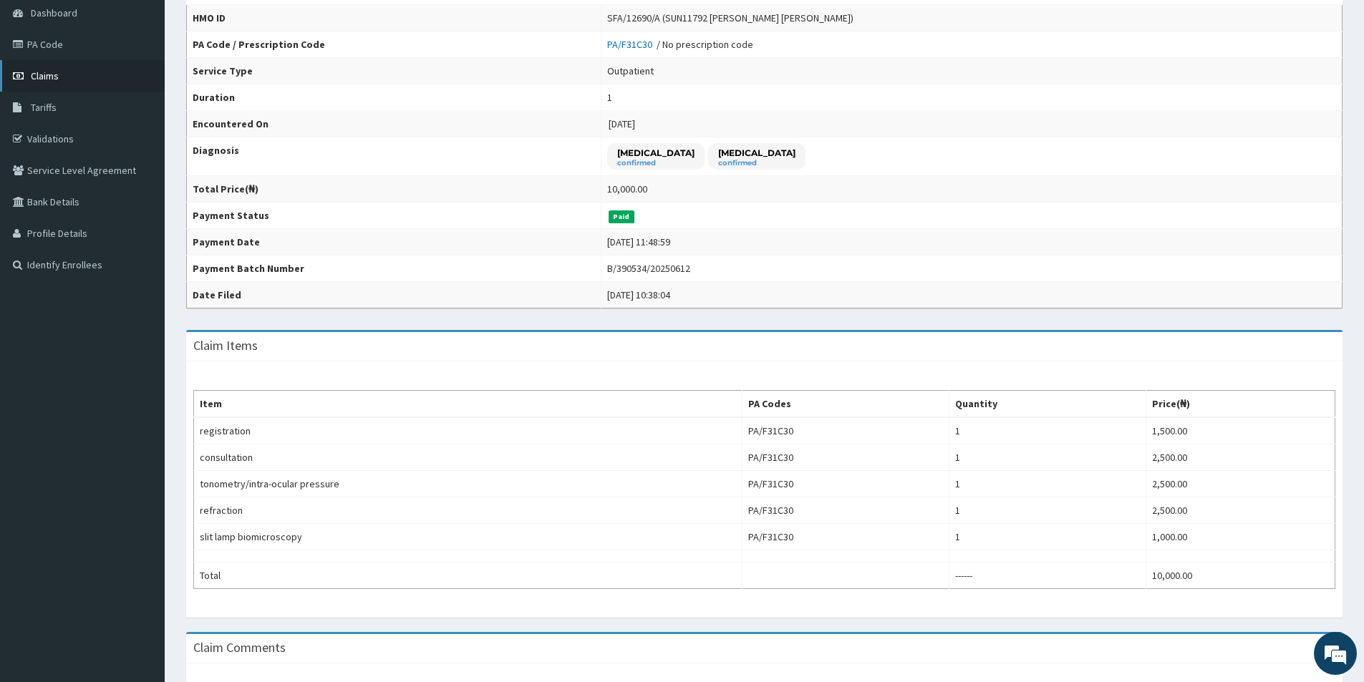
click at [97, 77] on link "Claims" at bounding box center [82, 76] width 165 height 32
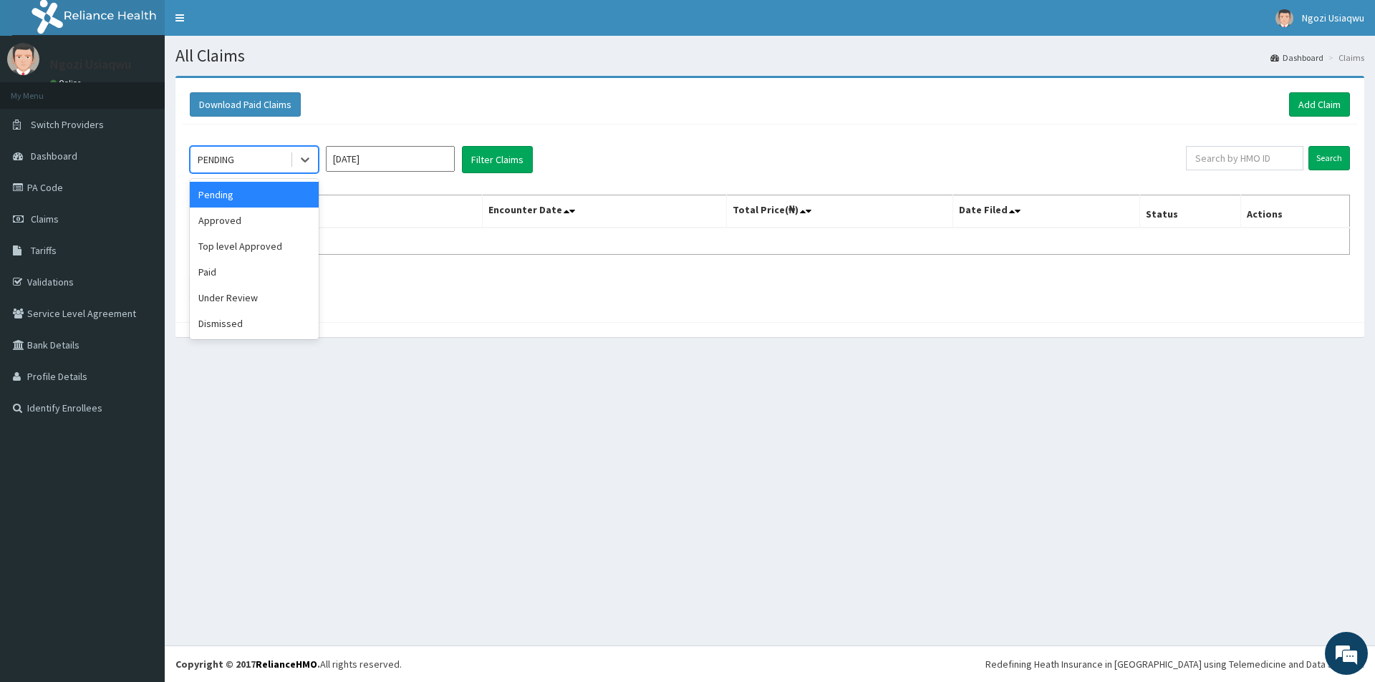
click at [222, 165] on div "PENDING" at bounding box center [216, 160] width 37 height 14
click at [226, 269] on div "Paid" at bounding box center [254, 272] width 129 height 26
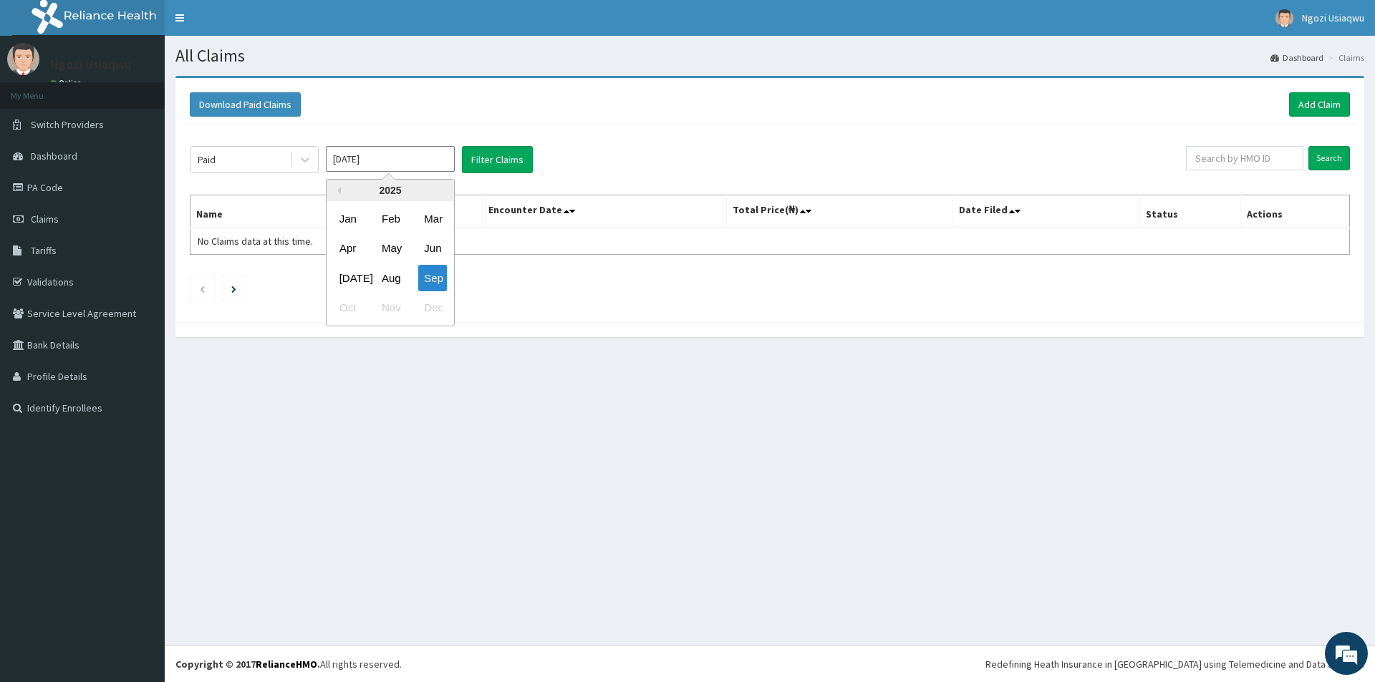
click at [350, 148] on input "[DATE]" at bounding box center [390, 159] width 129 height 26
click at [377, 244] on div "May" at bounding box center [390, 249] width 29 height 26
type input "[DATE]"
click at [528, 155] on button "Filter Claims" at bounding box center [497, 159] width 71 height 27
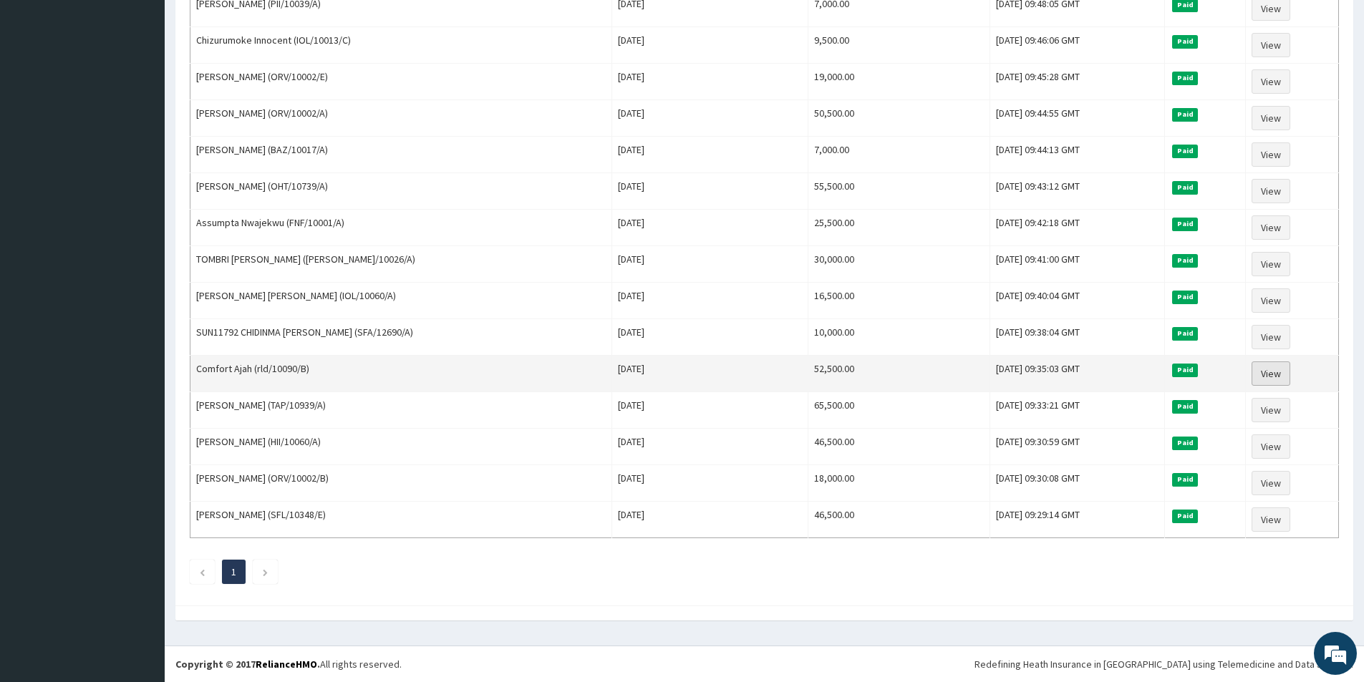
click at [1258, 366] on link "View" at bounding box center [1271, 374] width 39 height 24
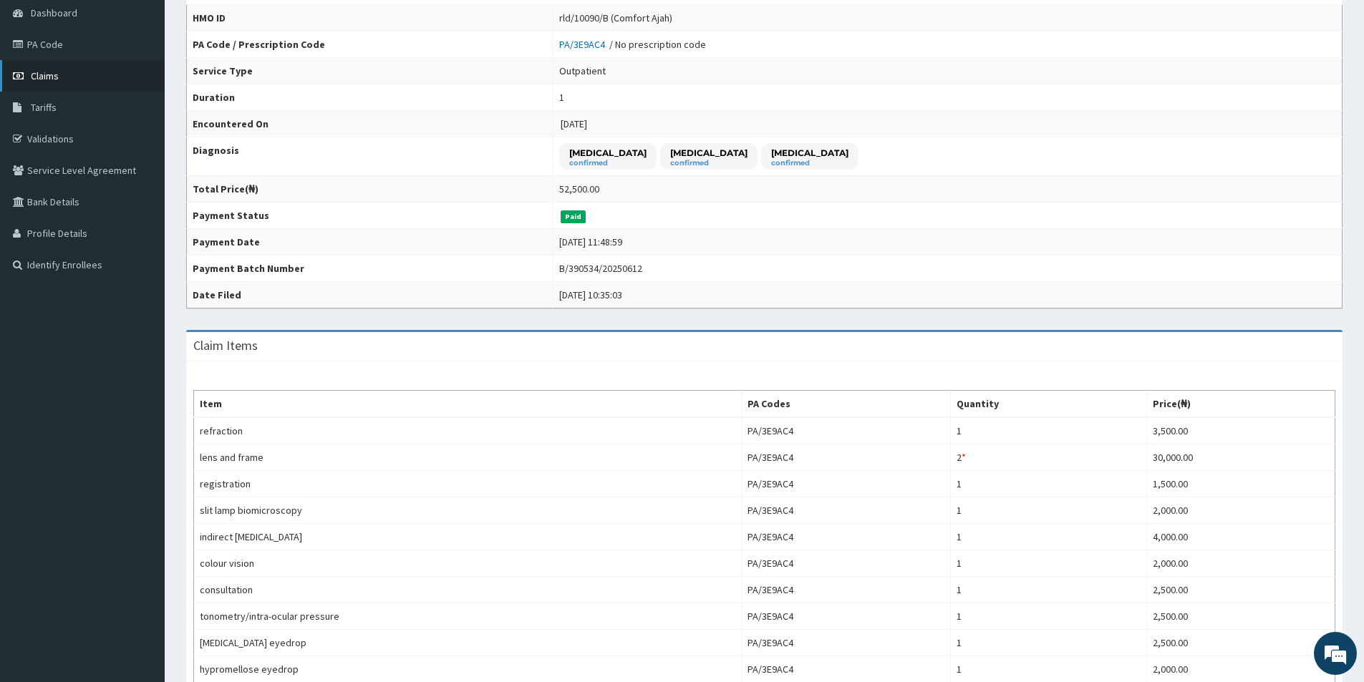
click at [82, 84] on link "Claims" at bounding box center [82, 76] width 165 height 32
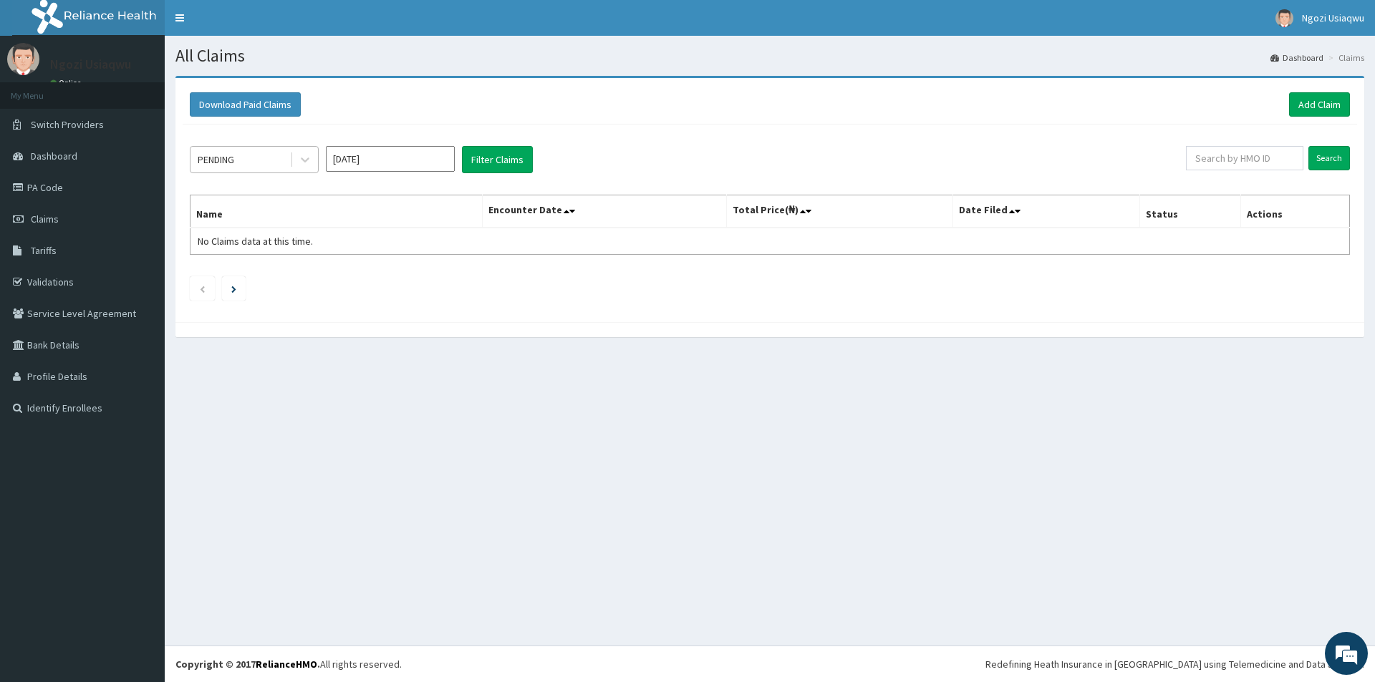
click at [229, 167] on div "PENDING" at bounding box center [216, 160] width 37 height 14
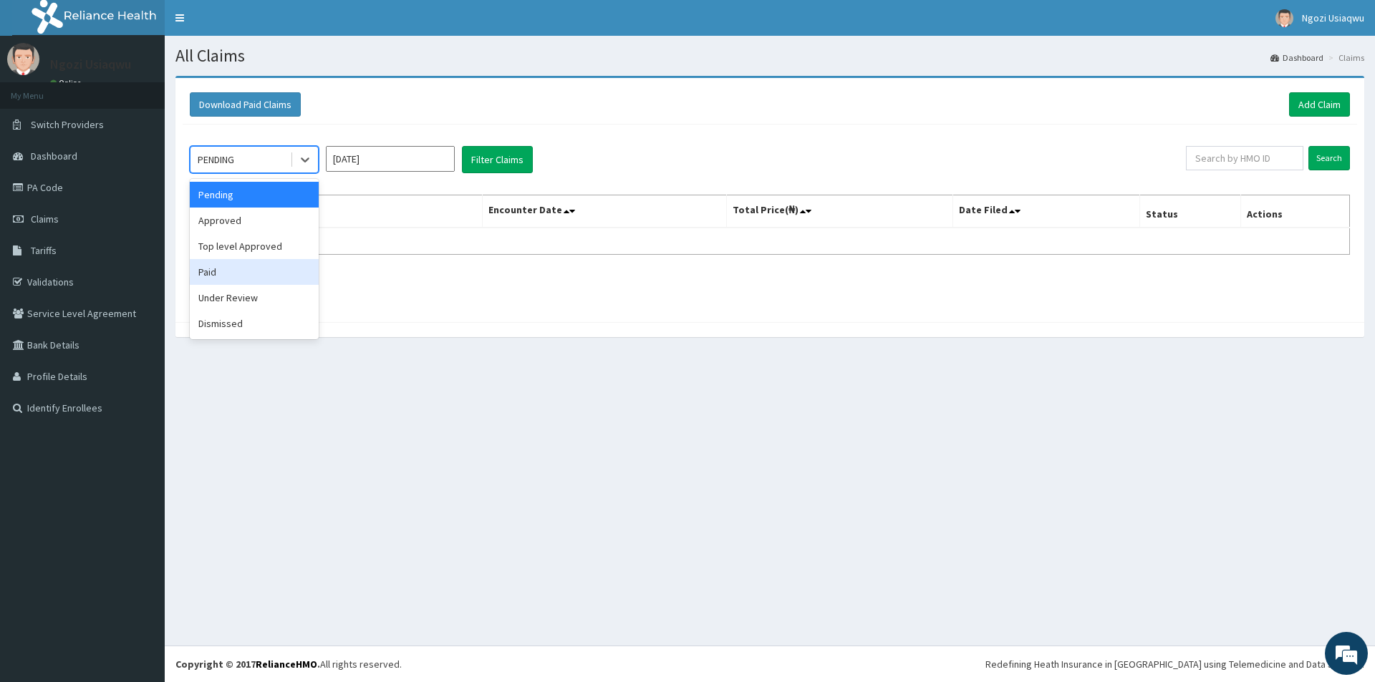
click at [248, 284] on div "Paid" at bounding box center [254, 272] width 129 height 26
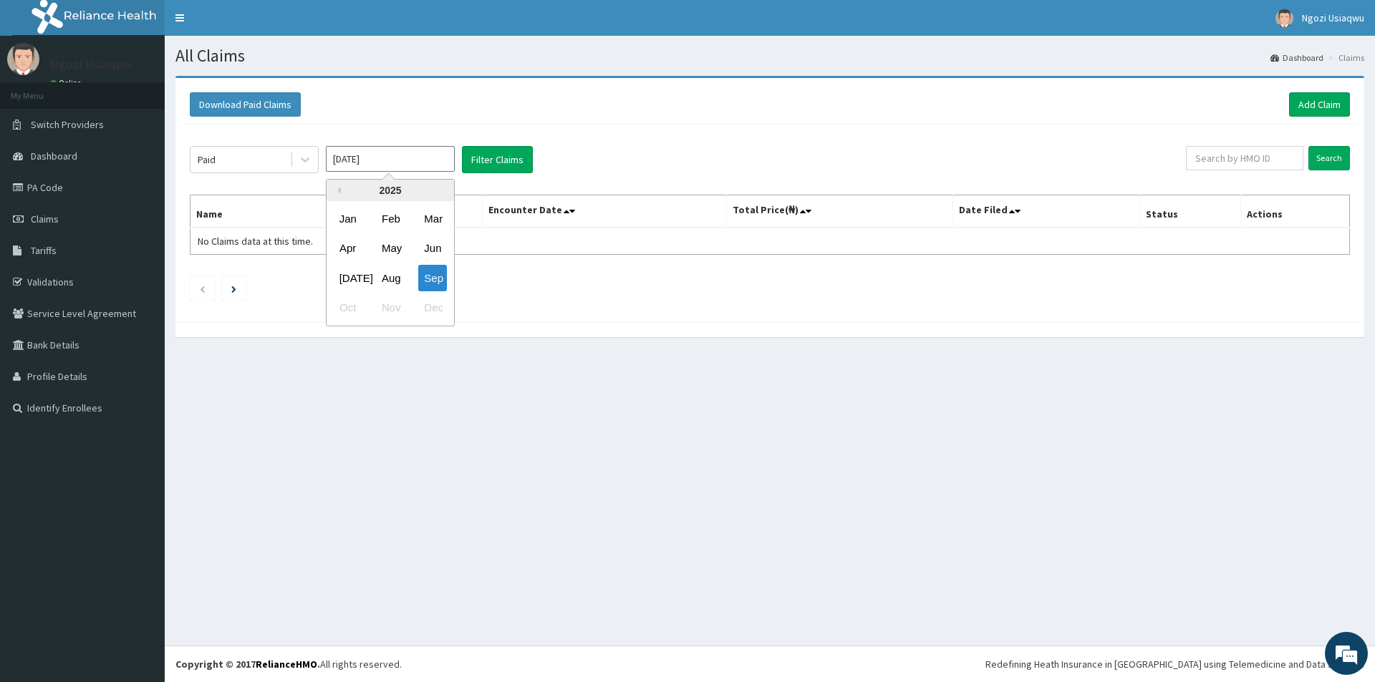
click at [343, 169] on input "[DATE]" at bounding box center [390, 159] width 129 height 26
click at [383, 255] on div "May" at bounding box center [390, 249] width 29 height 26
type input "May 2025"
click at [483, 164] on button "Filter Claims" at bounding box center [497, 159] width 71 height 27
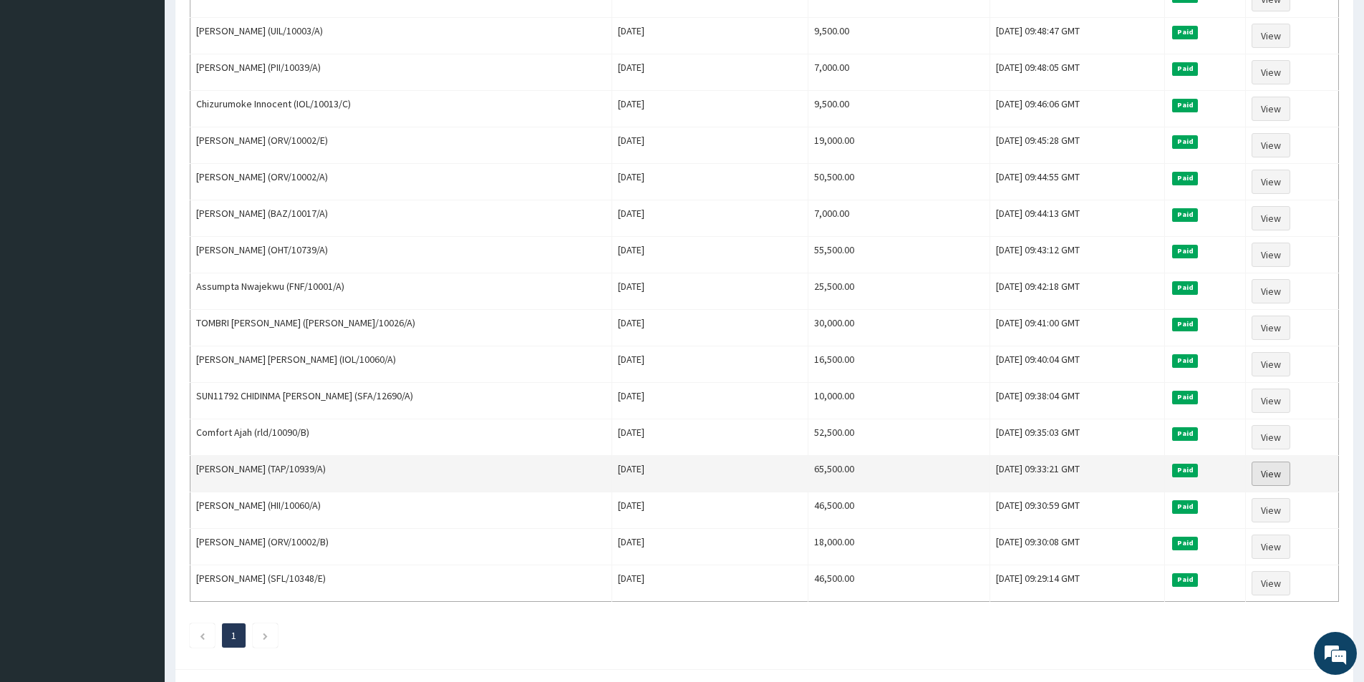
click at [1258, 467] on link "View" at bounding box center [1271, 474] width 39 height 24
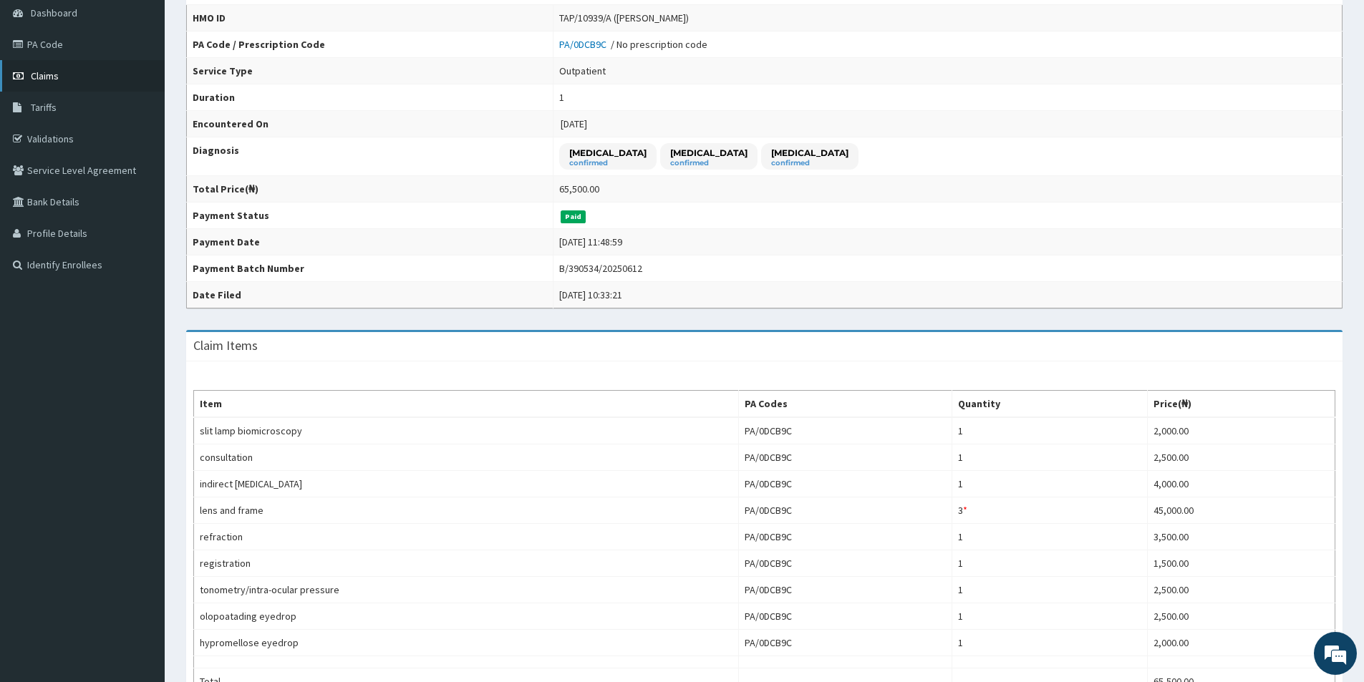
click at [41, 80] on span "Claims" at bounding box center [45, 75] width 28 height 13
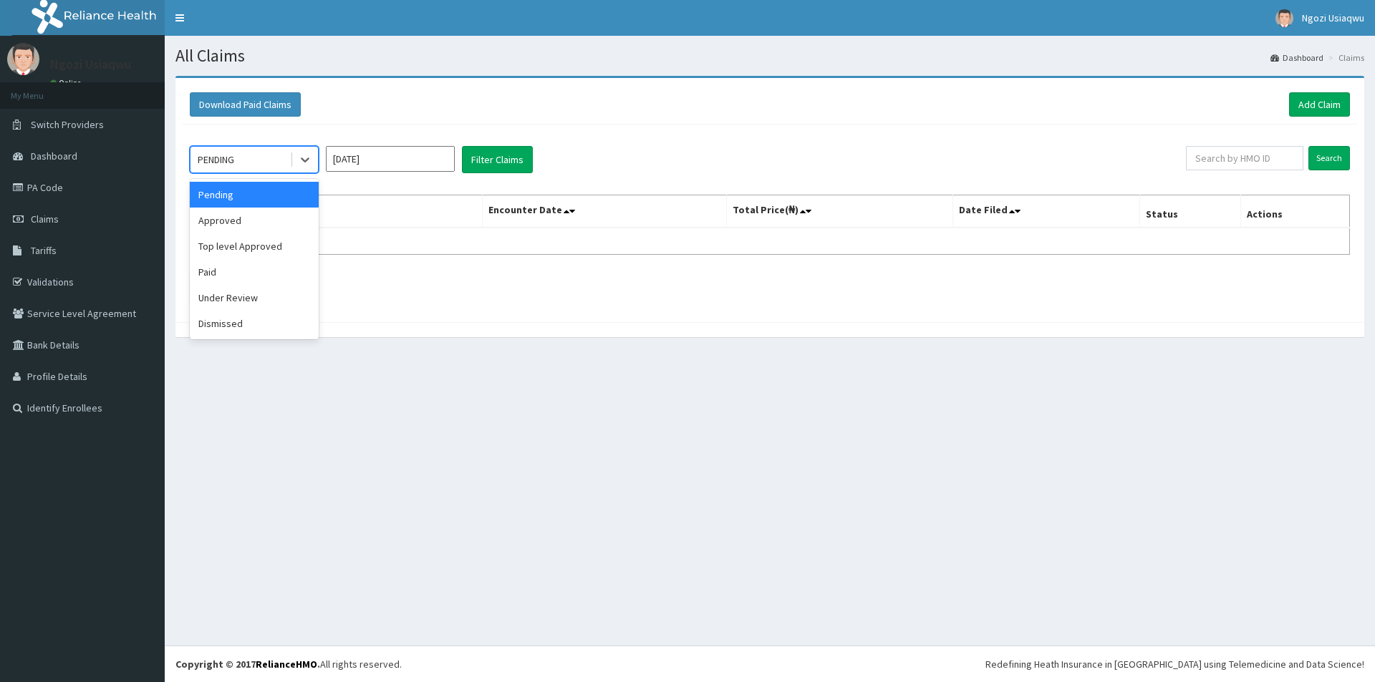
click at [228, 164] on div "PENDING" at bounding box center [216, 160] width 37 height 14
click at [241, 281] on div "Paid" at bounding box center [254, 272] width 129 height 26
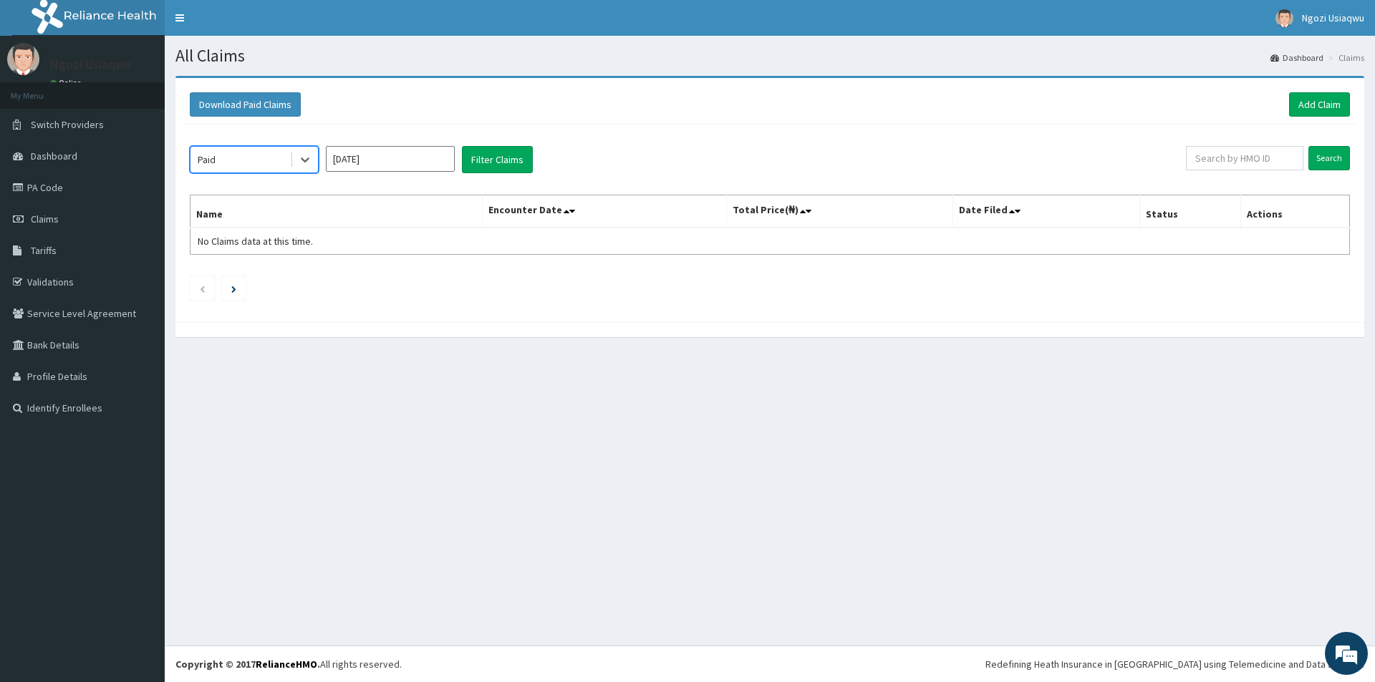
click at [354, 158] on input "[DATE]" at bounding box center [390, 159] width 129 height 26
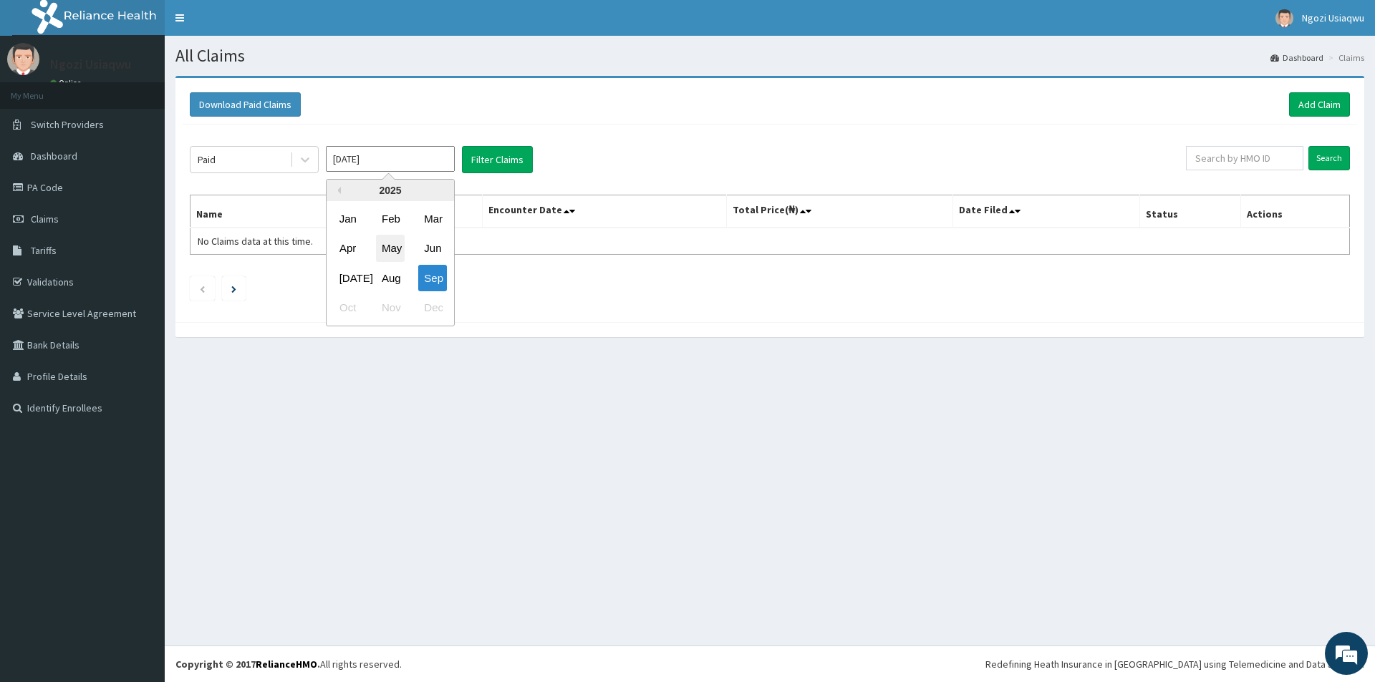
click at [394, 259] on div "May" at bounding box center [390, 249] width 29 height 26
type input "[DATE]"
click at [464, 153] on button "Filter Claims" at bounding box center [497, 159] width 71 height 27
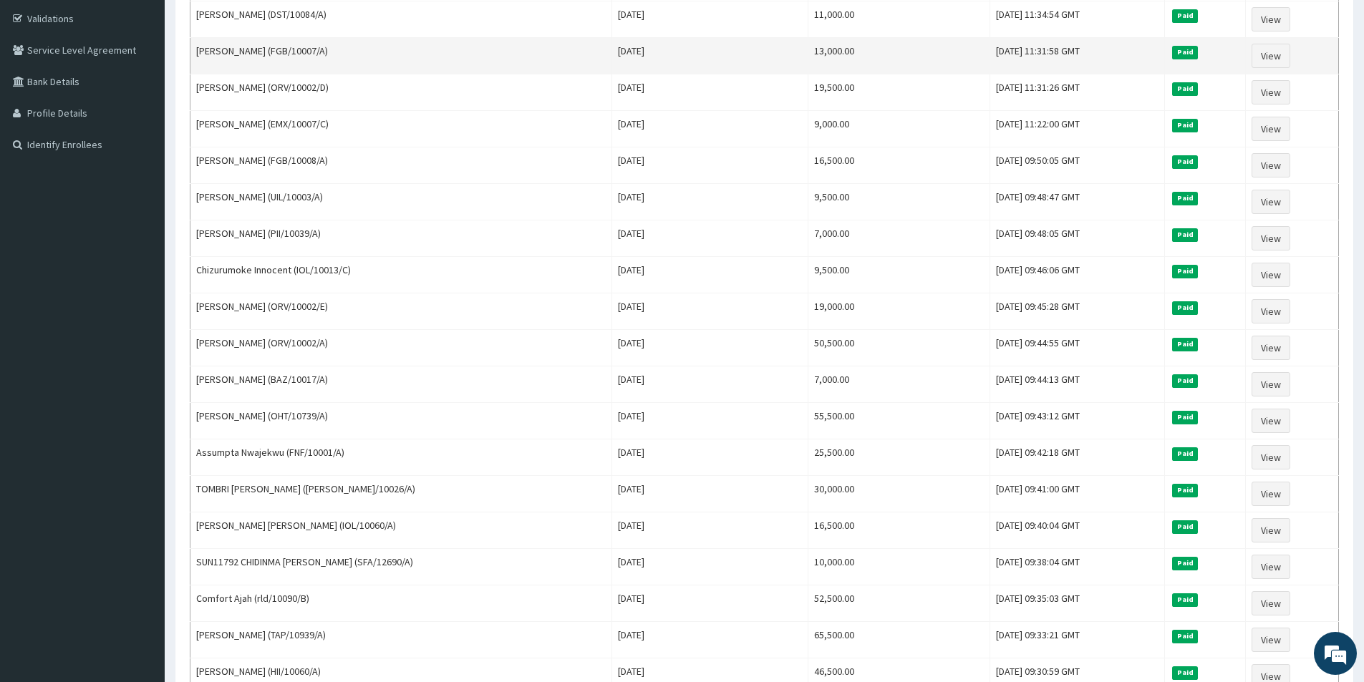
scroll to position [430, 0]
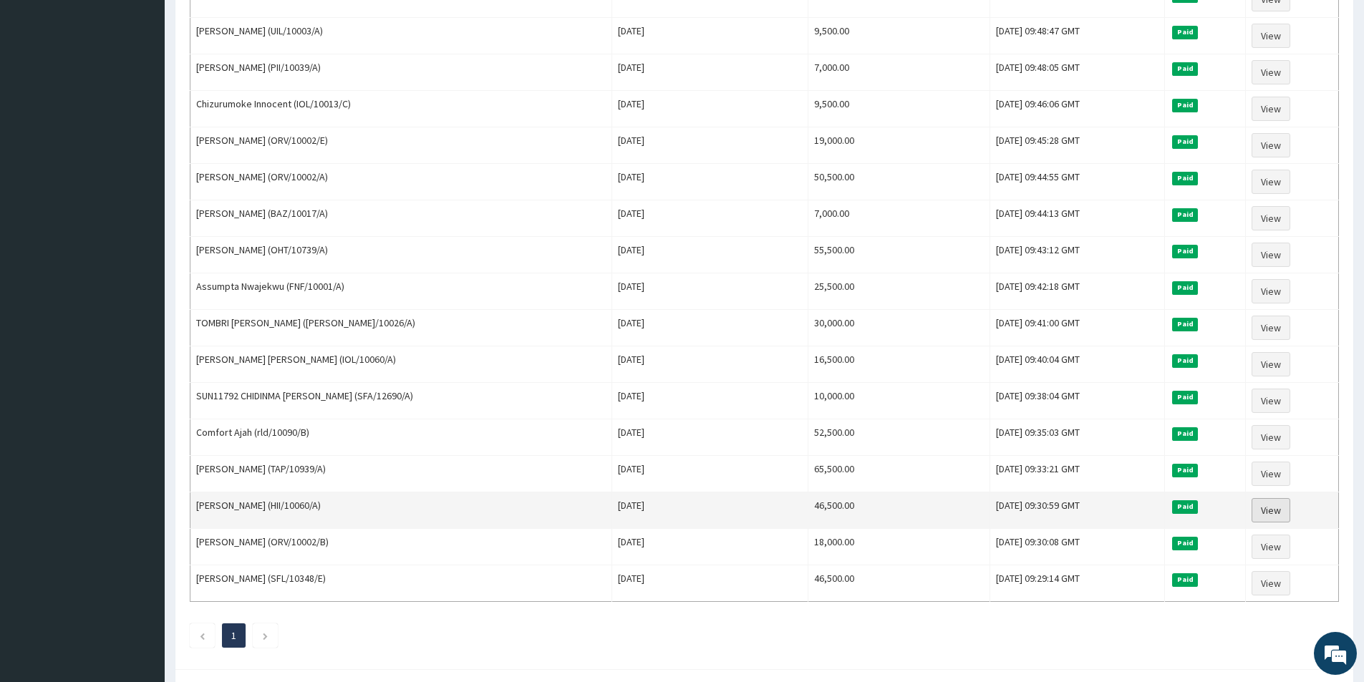
click at [1266, 503] on link "View" at bounding box center [1271, 510] width 39 height 24
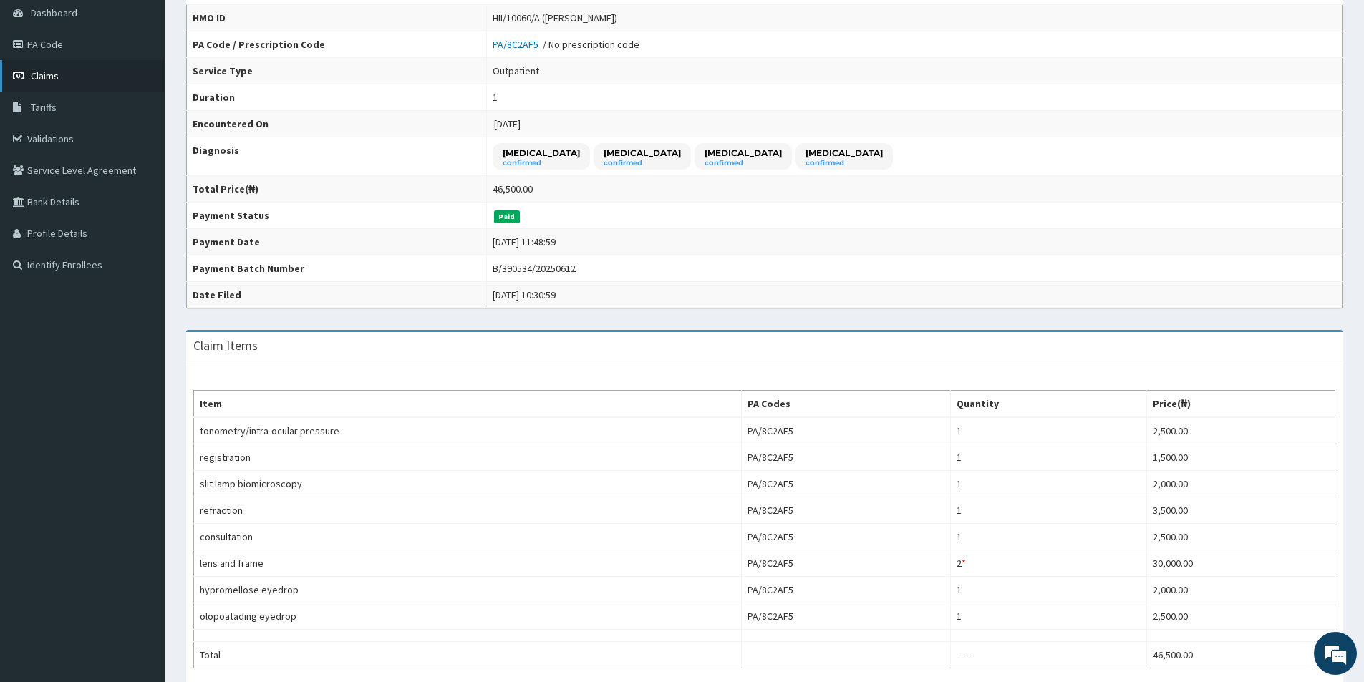
click at [32, 69] on span "Claims" at bounding box center [45, 75] width 28 height 13
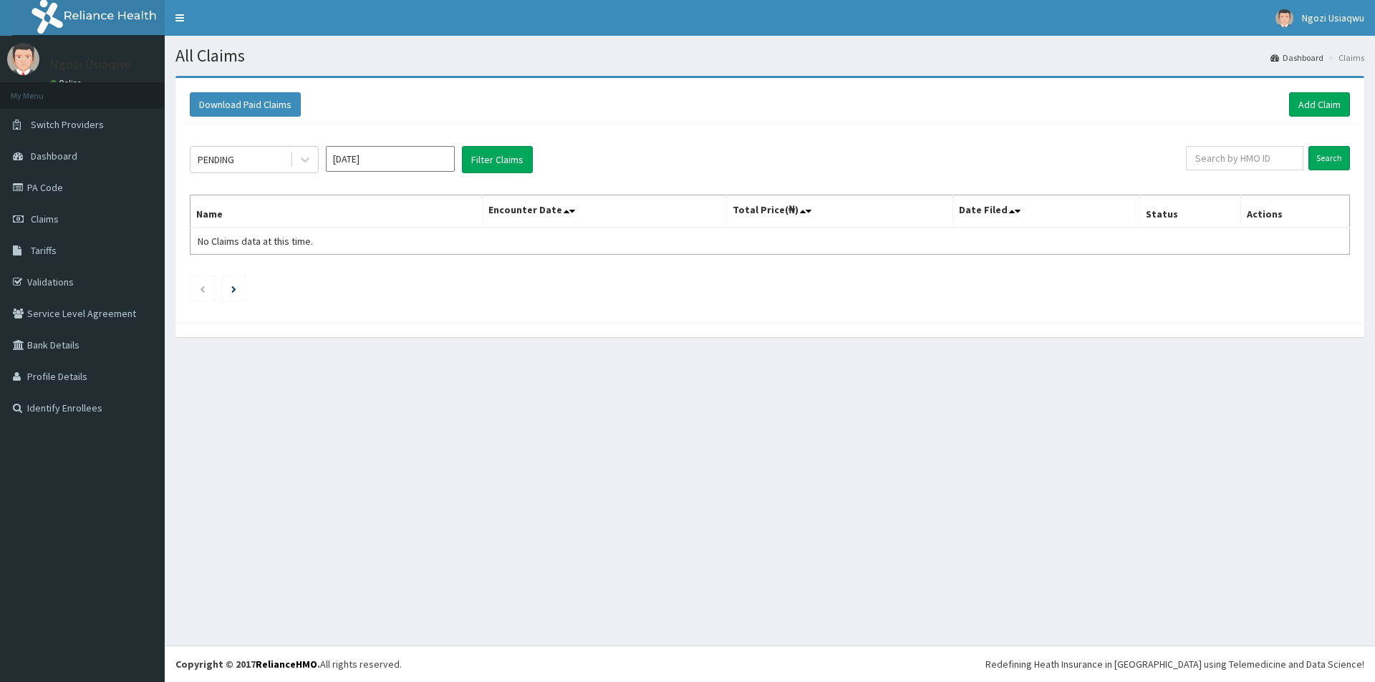
click at [236, 174] on div "PENDING [DATE] Filter Claims Search Name Encounter Date Total Price(₦) Date Fil…" at bounding box center [770, 220] width 1174 height 190
click at [234, 159] on div "PENDING" at bounding box center [216, 160] width 37 height 14
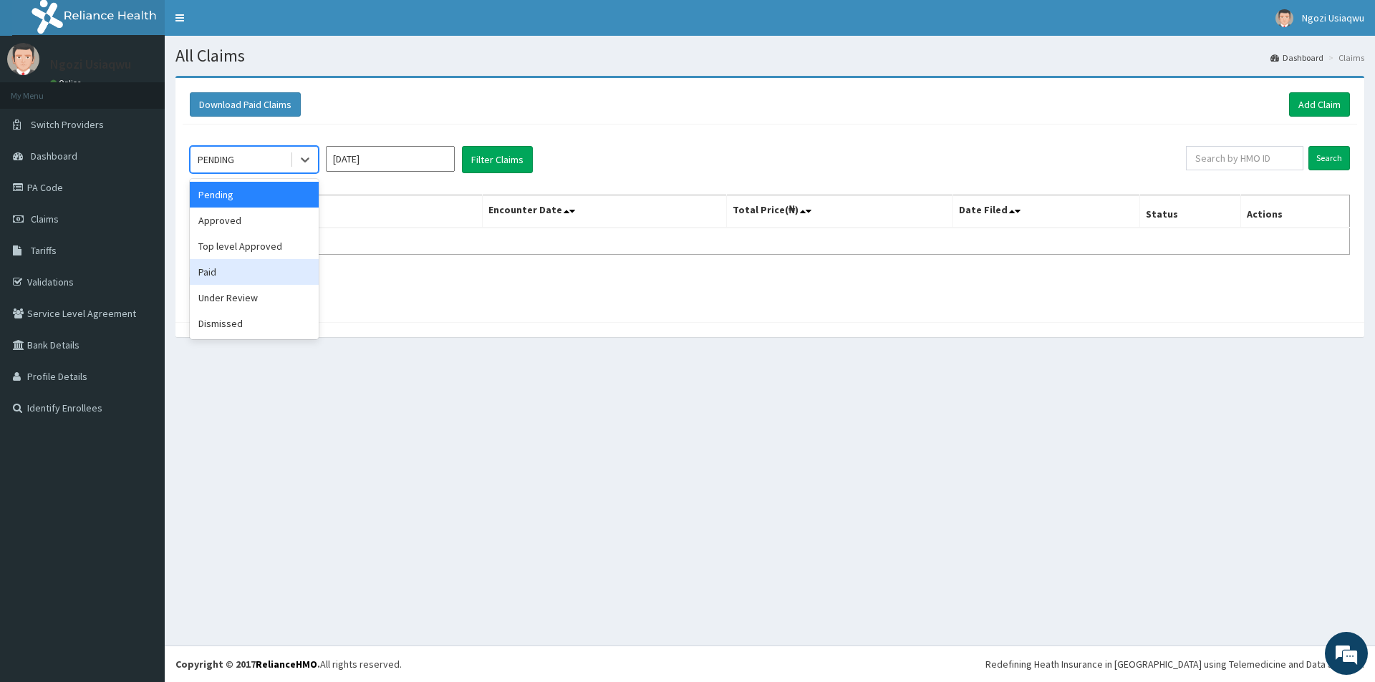
click at [233, 277] on div "Paid" at bounding box center [254, 272] width 129 height 26
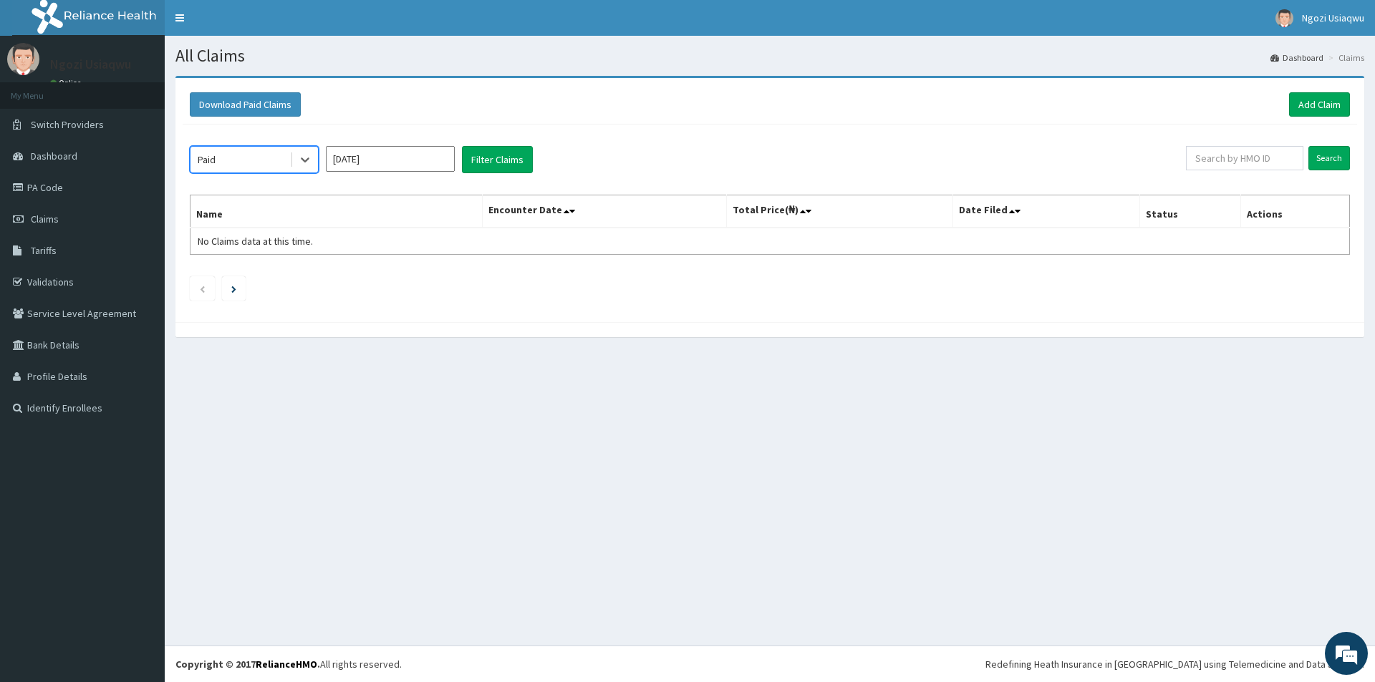
click at [357, 163] on input "[DATE]" at bounding box center [390, 159] width 129 height 26
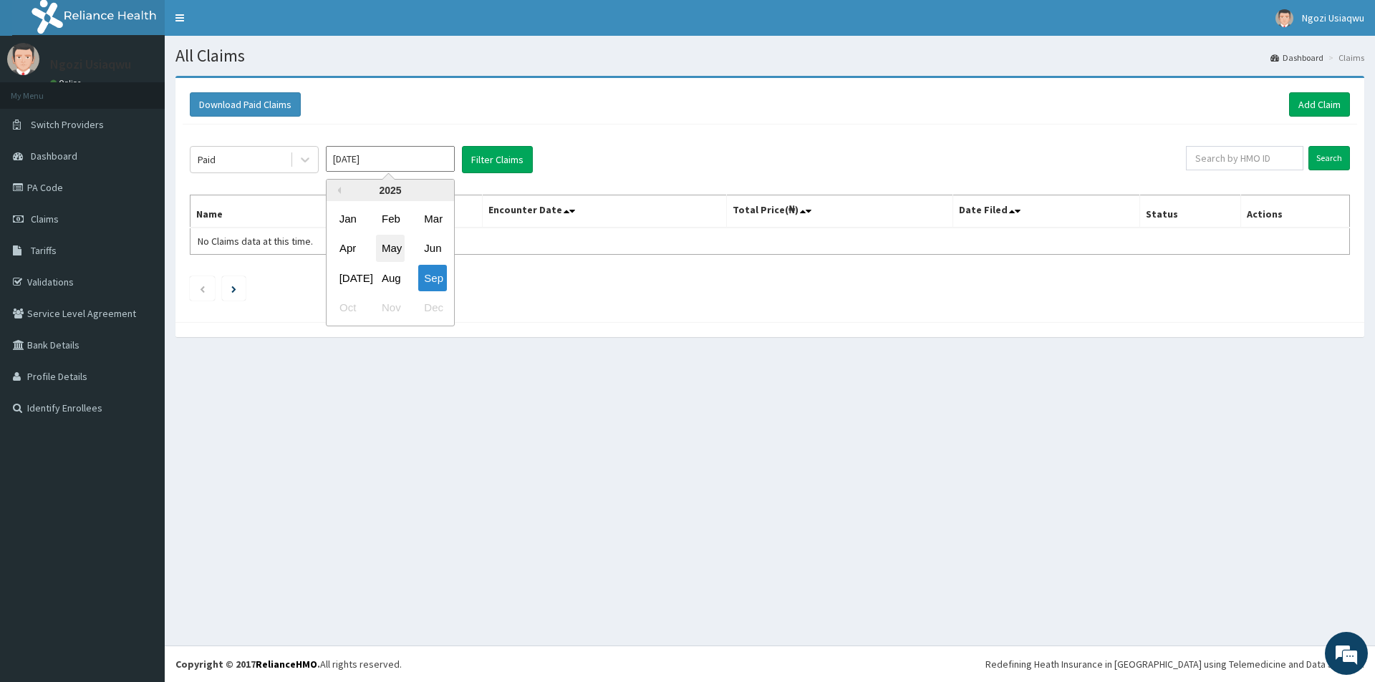
click at [378, 259] on div "May" at bounding box center [390, 249] width 29 height 26
type input "[DATE]"
click at [470, 160] on button "Filter Claims" at bounding box center [497, 159] width 71 height 27
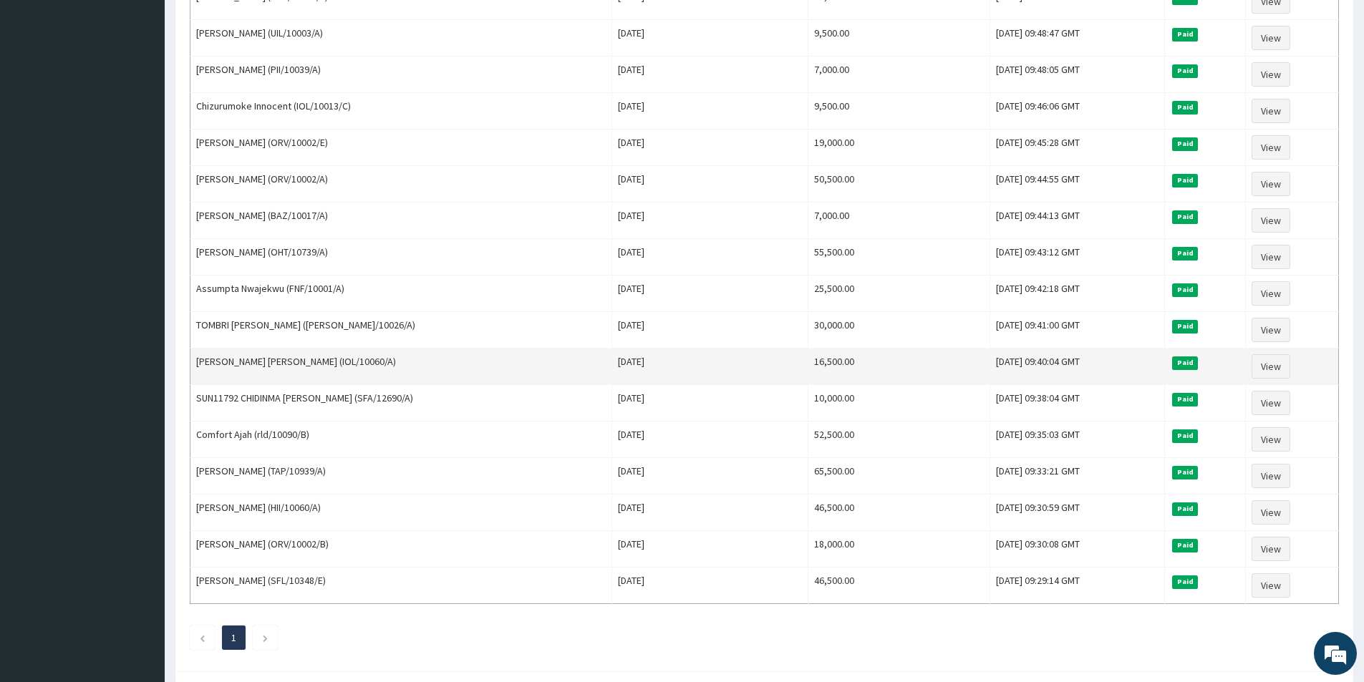
scroll to position [493, 0]
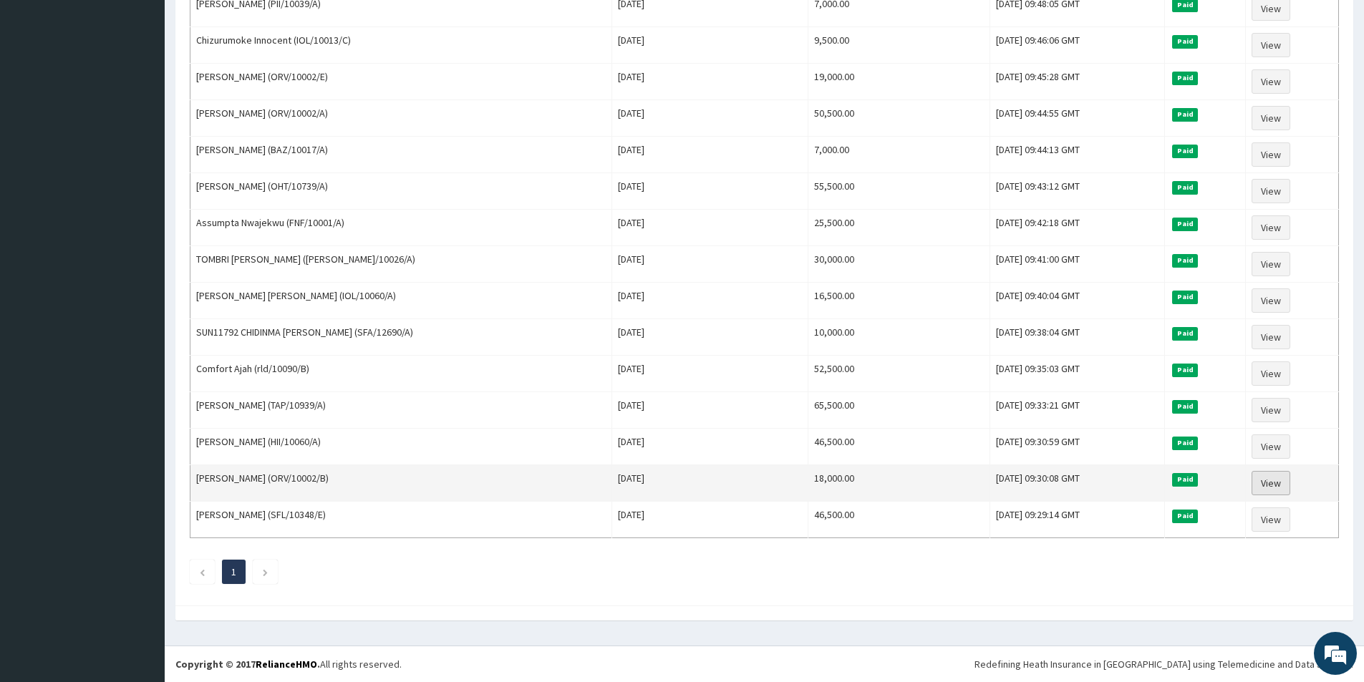
click at [1268, 478] on link "View" at bounding box center [1271, 483] width 39 height 24
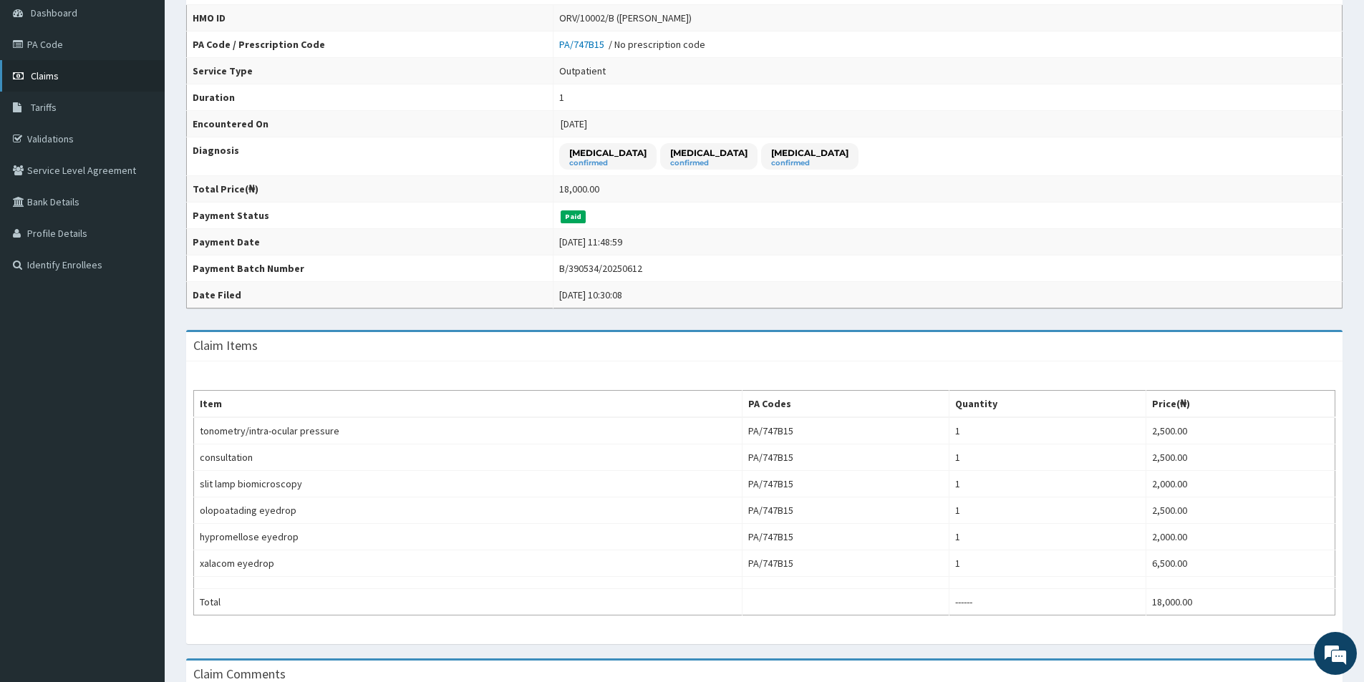
click at [26, 77] on icon at bounding box center [20, 76] width 14 height 10
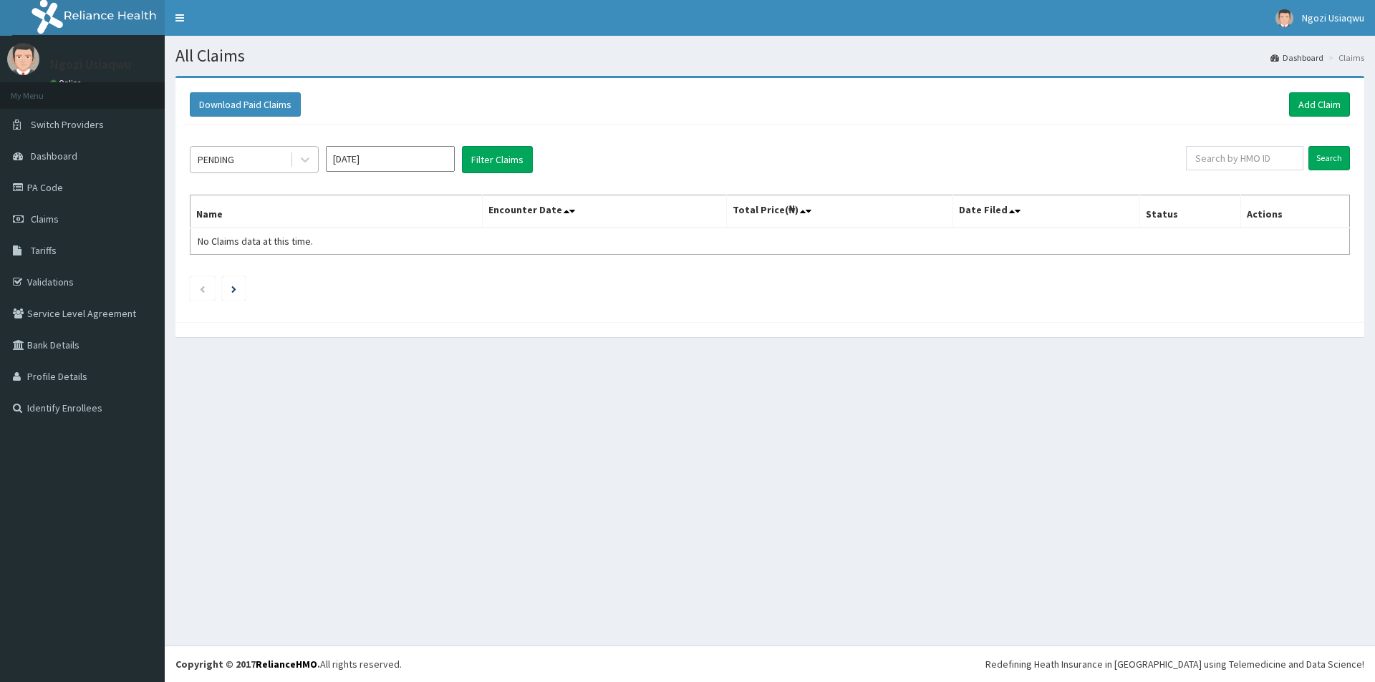
drag, startPoint x: 235, startPoint y: 152, endPoint x: 233, endPoint y: 169, distance: 17.3
click at [235, 152] on div "PENDING" at bounding box center [240, 159] width 100 height 23
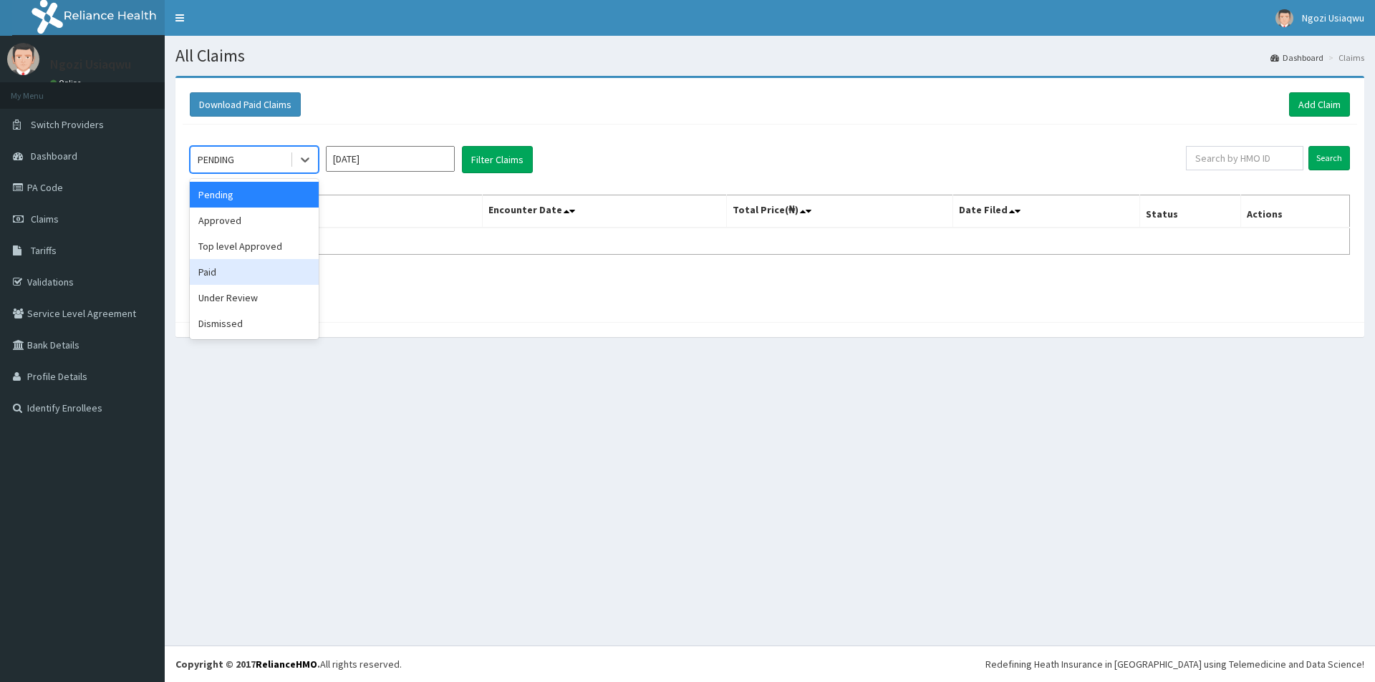
click at [202, 267] on div "Paid" at bounding box center [254, 272] width 129 height 26
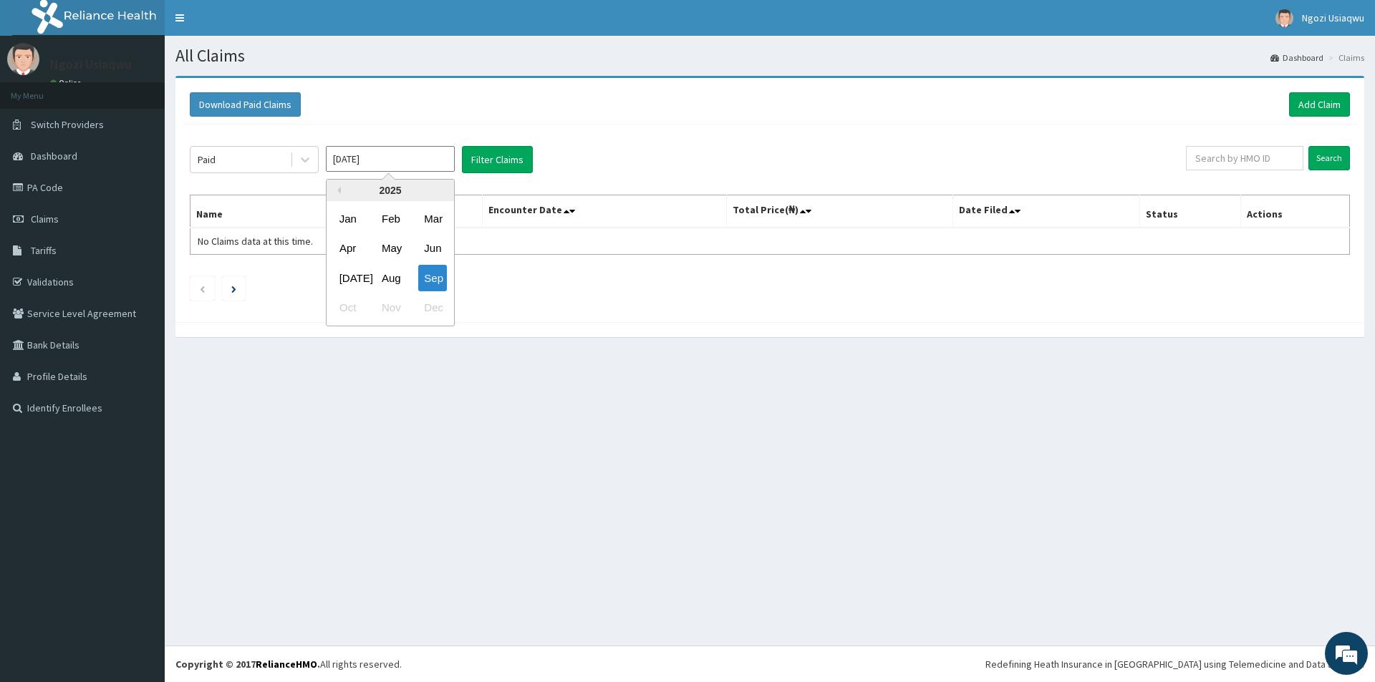
click at [349, 169] on input "[DATE]" at bounding box center [390, 159] width 129 height 26
click at [380, 238] on div "May" at bounding box center [390, 249] width 29 height 26
type input "May 2025"
click at [488, 172] on button "Filter Claims" at bounding box center [497, 159] width 71 height 27
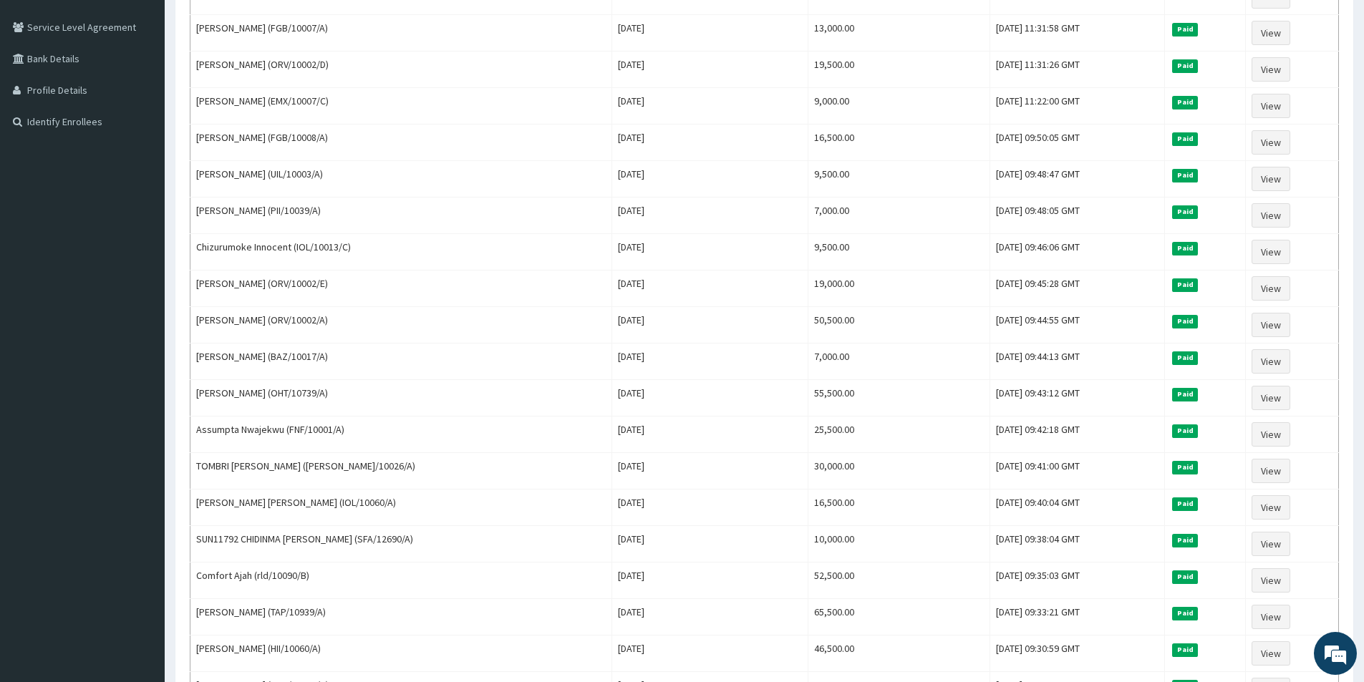
scroll to position [493, 0]
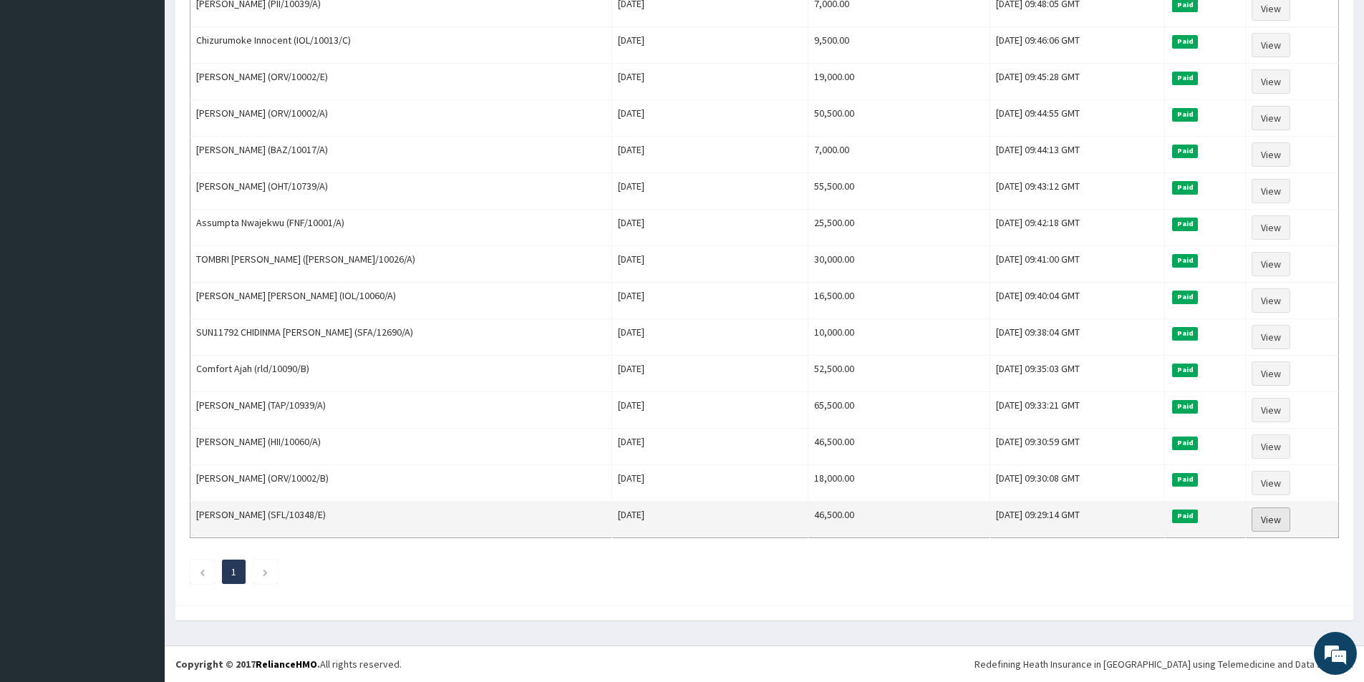
click at [1262, 516] on link "View" at bounding box center [1271, 520] width 39 height 24
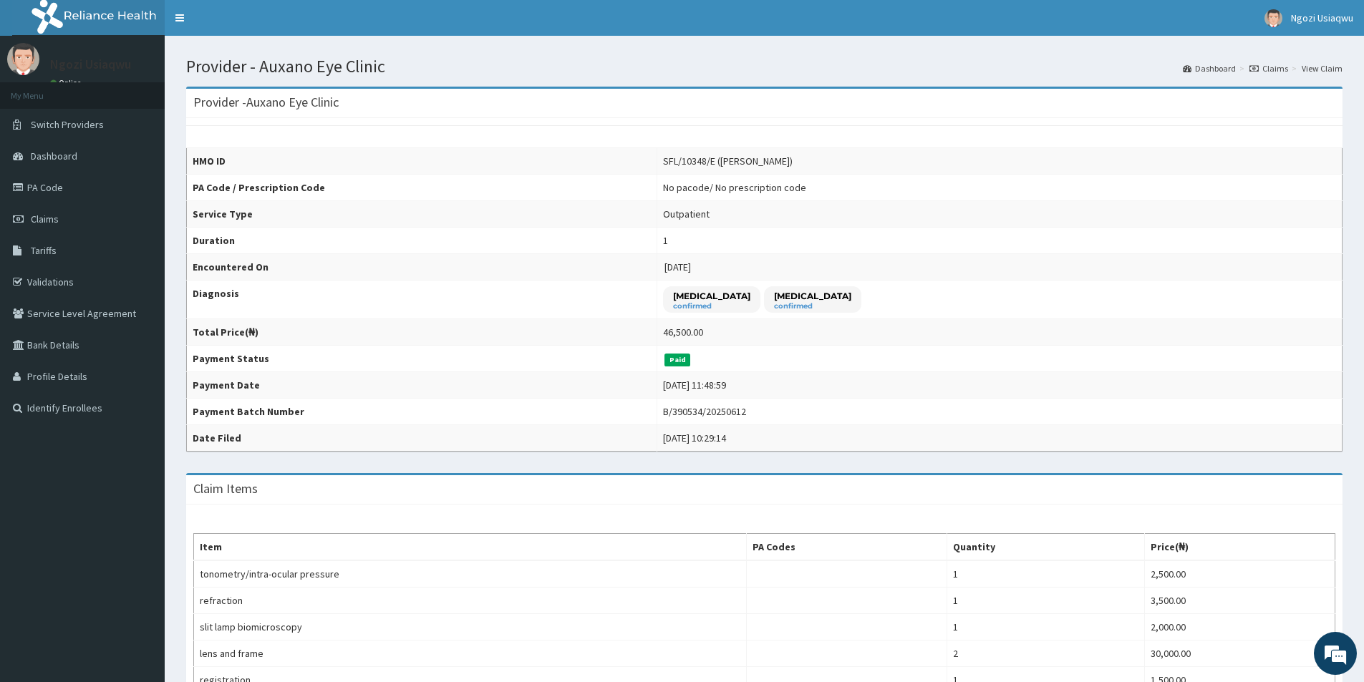
scroll to position [143, 0]
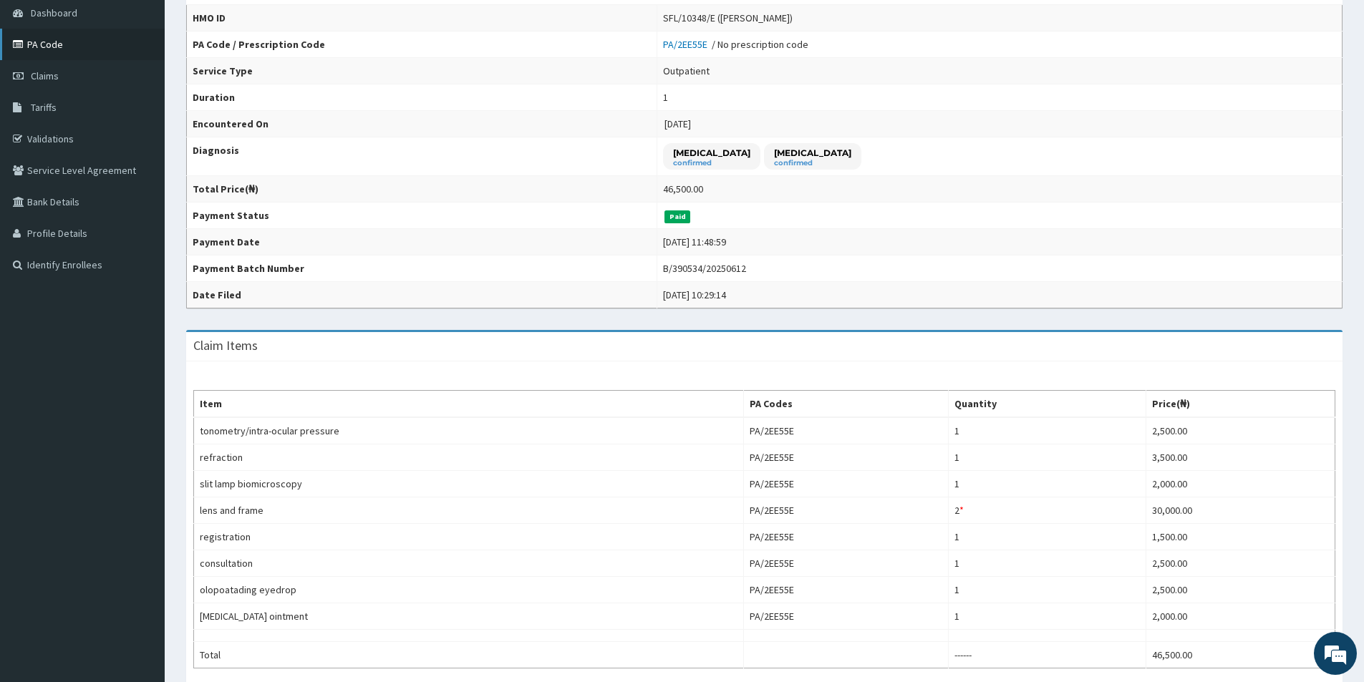
click at [67, 54] on link "PA Code" at bounding box center [82, 45] width 165 height 32
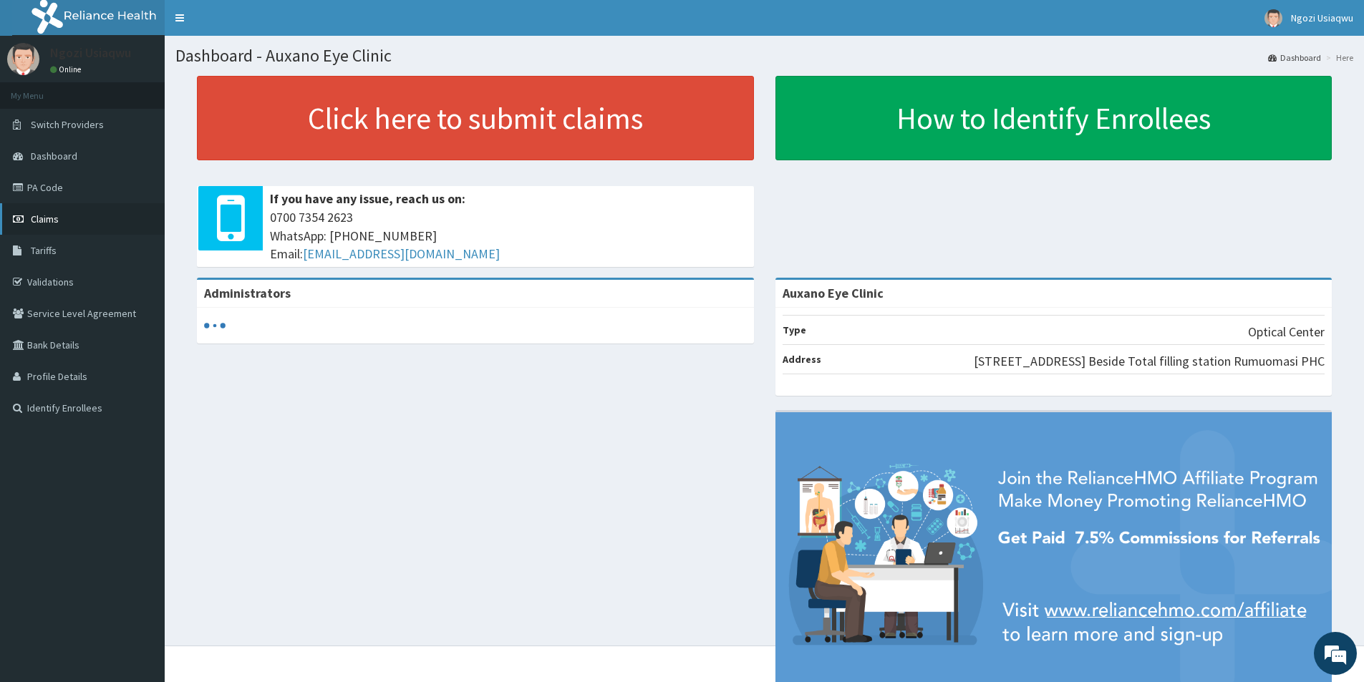
click at [111, 229] on link "Claims" at bounding box center [82, 219] width 165 height 32
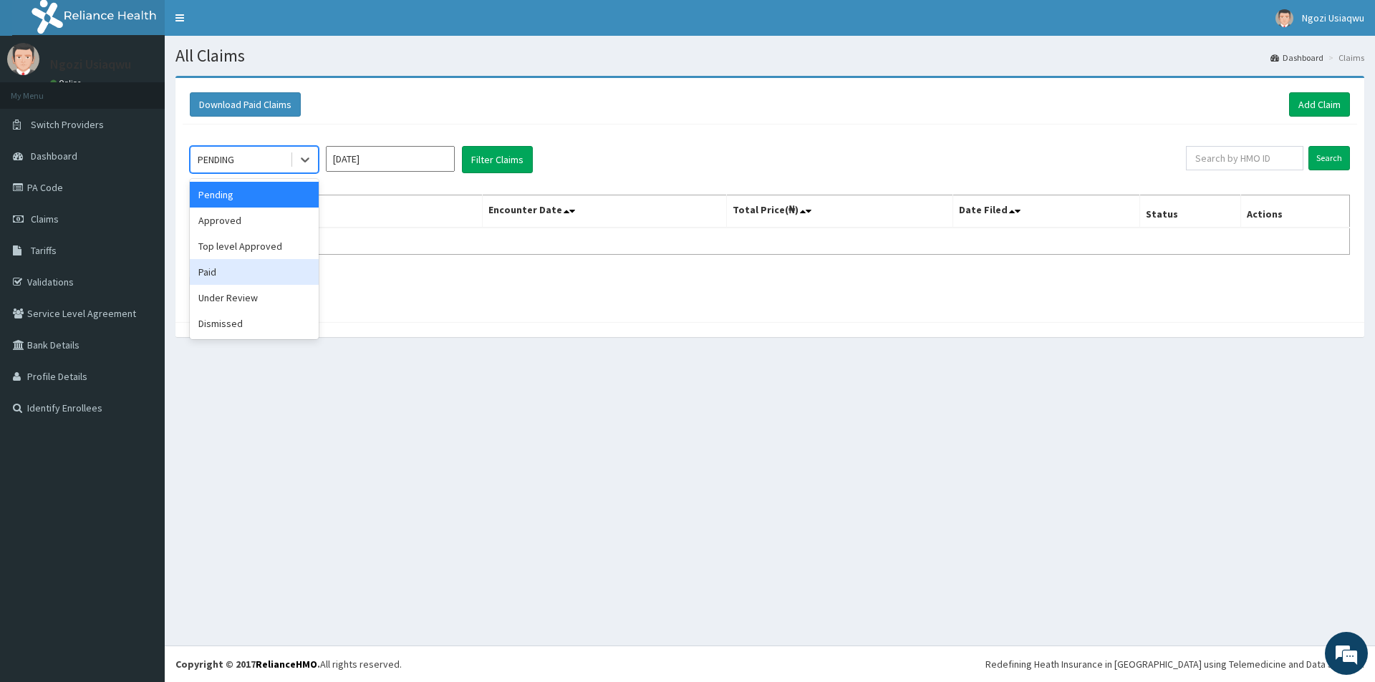
click at [228, 270] on div "Paid" at bounding box center [254, 272] width 129 height 26
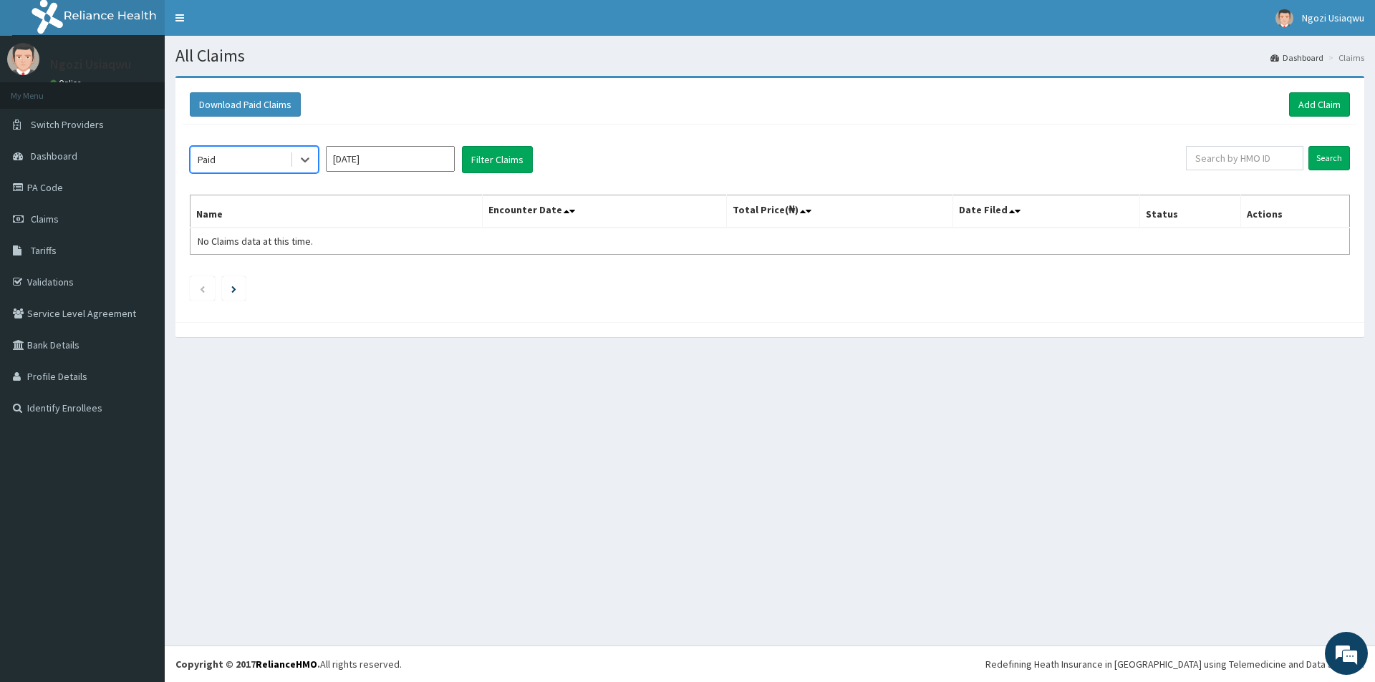
click at [349, 161] on input "[DATE]" at bounding box center [390, 159] width 129 height 26
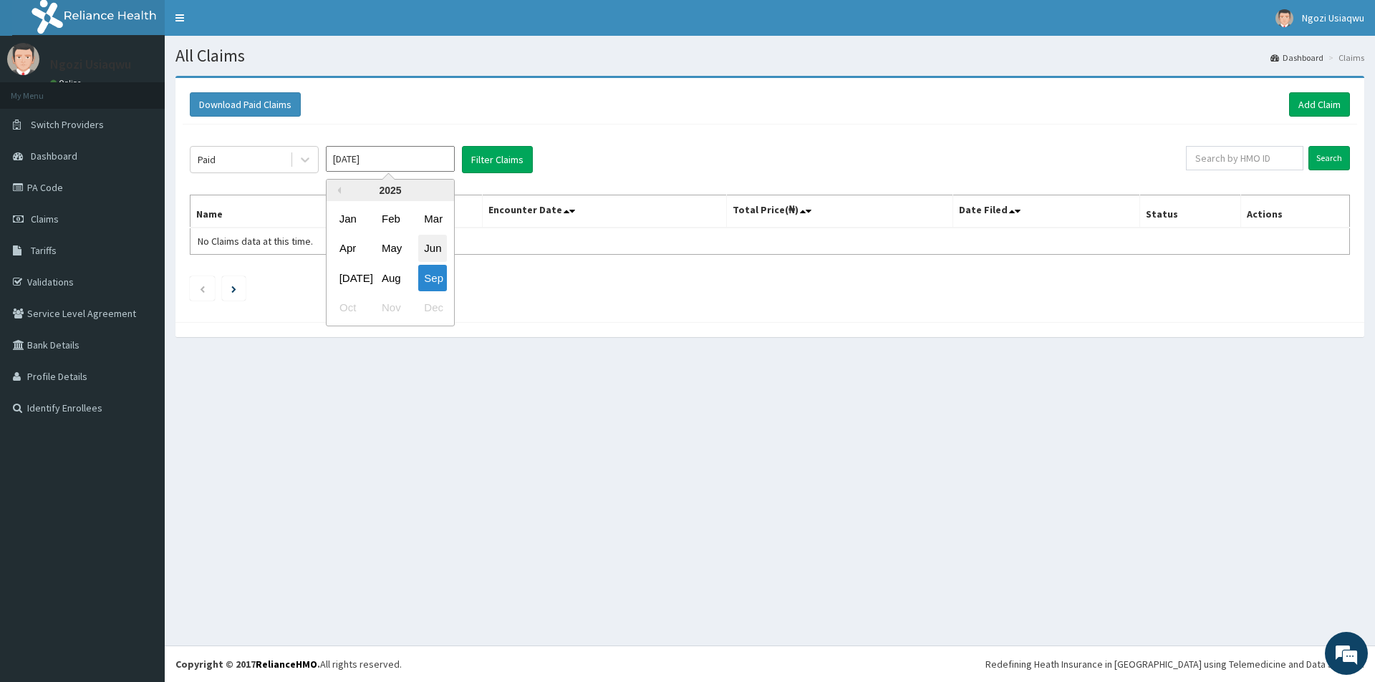
click at [420, 240] on div "Jun" at bounding box center [432, 249] width 29 height 26
type input "[DATE]"
click at [484, 165] on button "Filter Claims" at bounding box center [497, 159] width 71 height 27
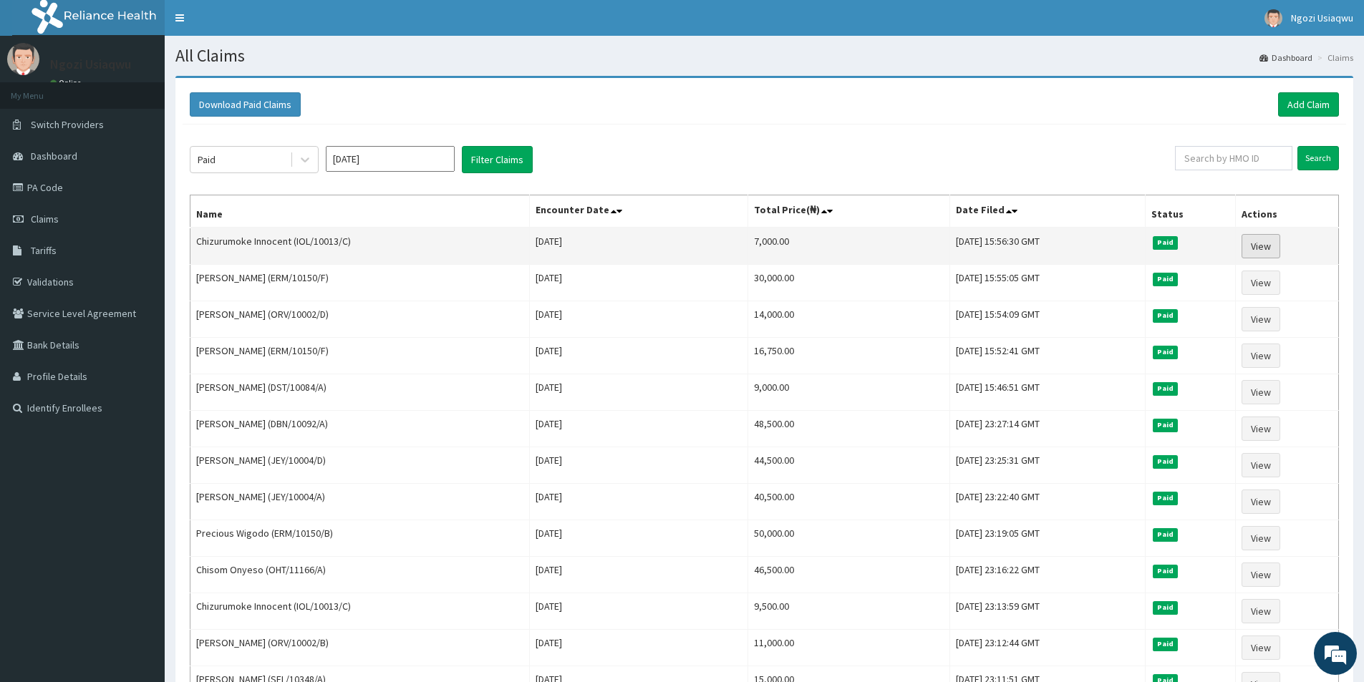
click at [1260, 244] on link "View" at bounding box center [1261, 246] width 39 height 24
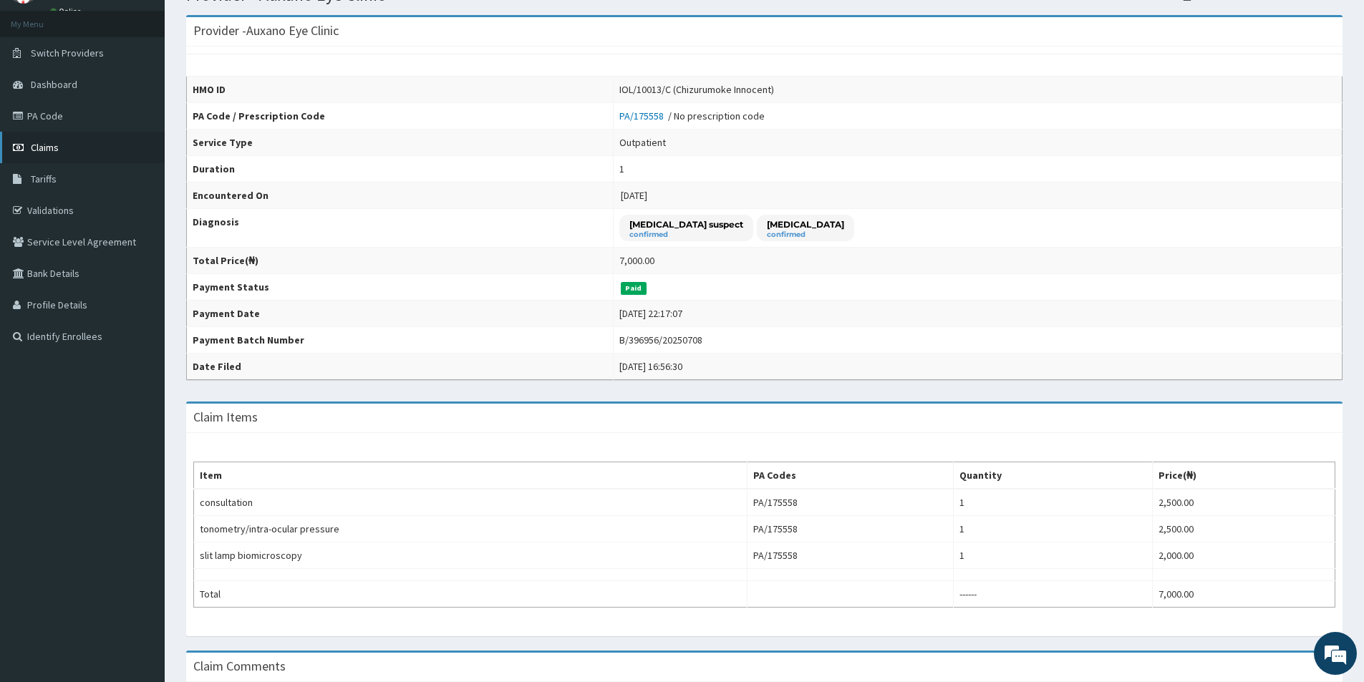
click at [84, 152] on link "Claims" at bounding box center [82, 148] width 165 height 32
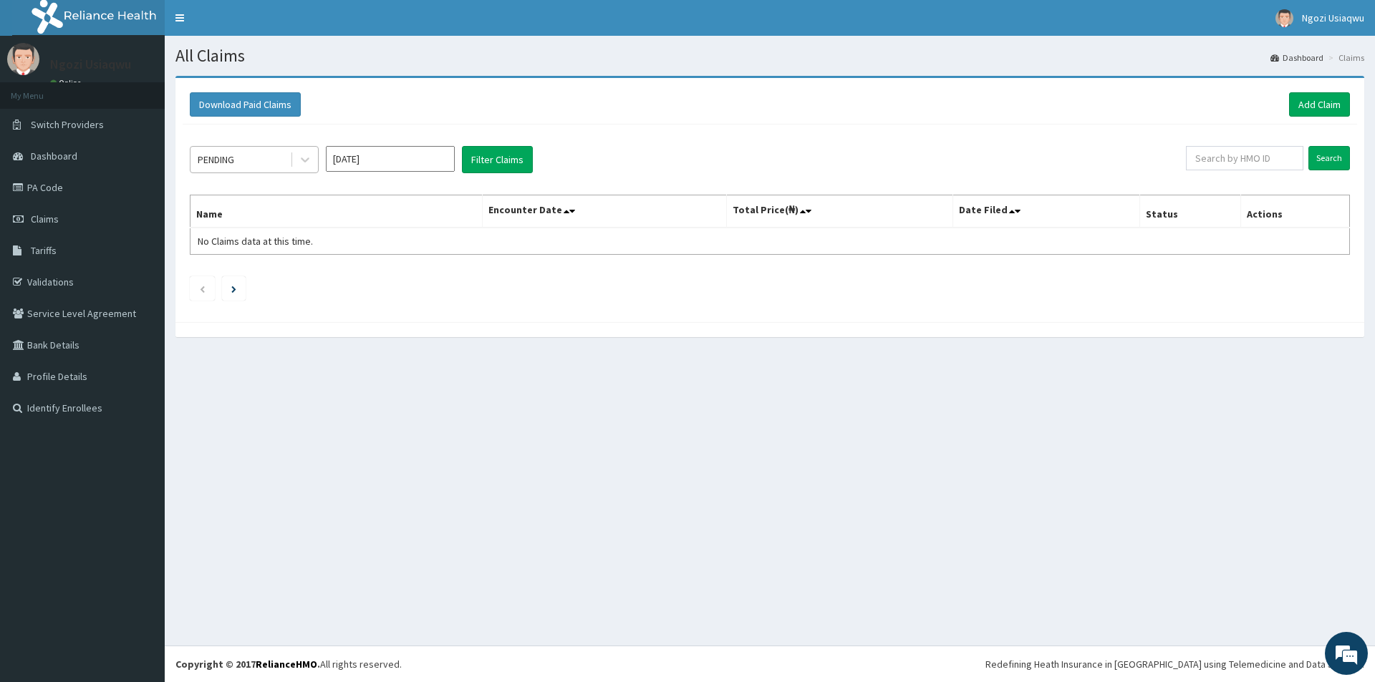
click at [248, 156] on div "PENDING" at bounding box center [240, 159] width 100 height 23
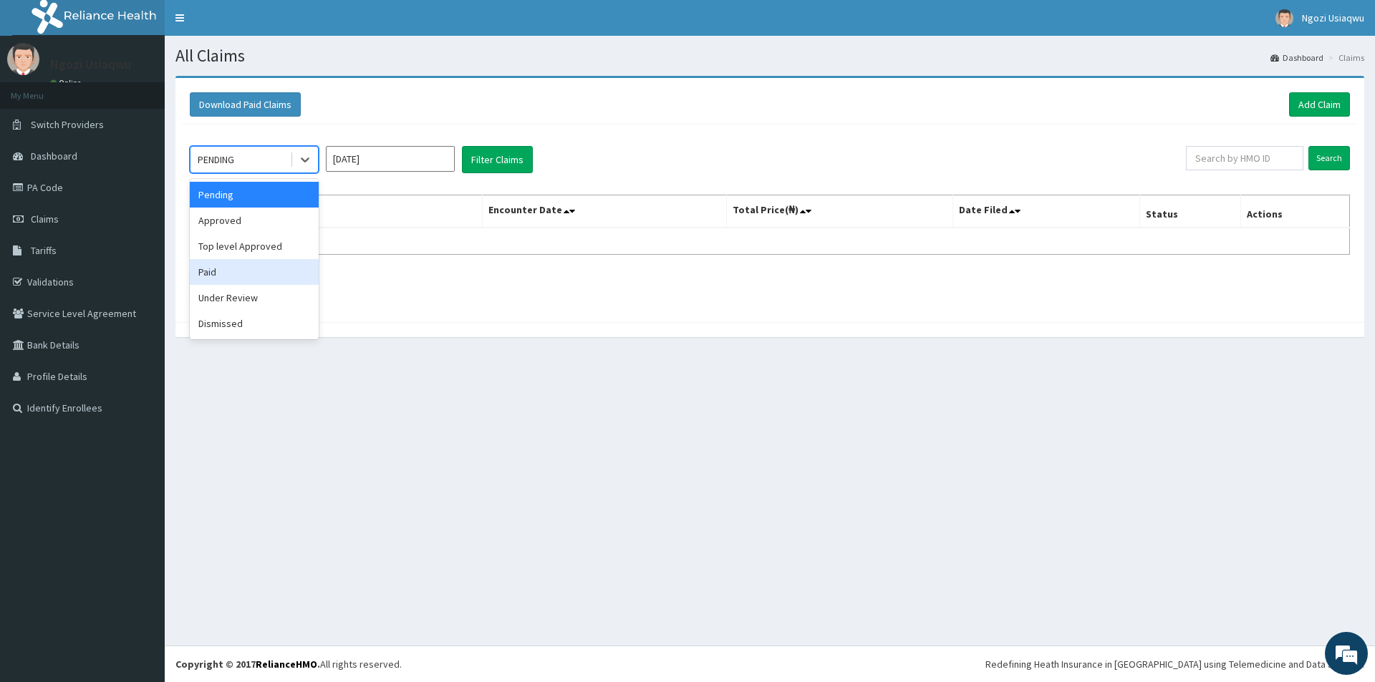
click at [231, 266] on div "Paid" at bounding box center [254, 272] width 129 height 26
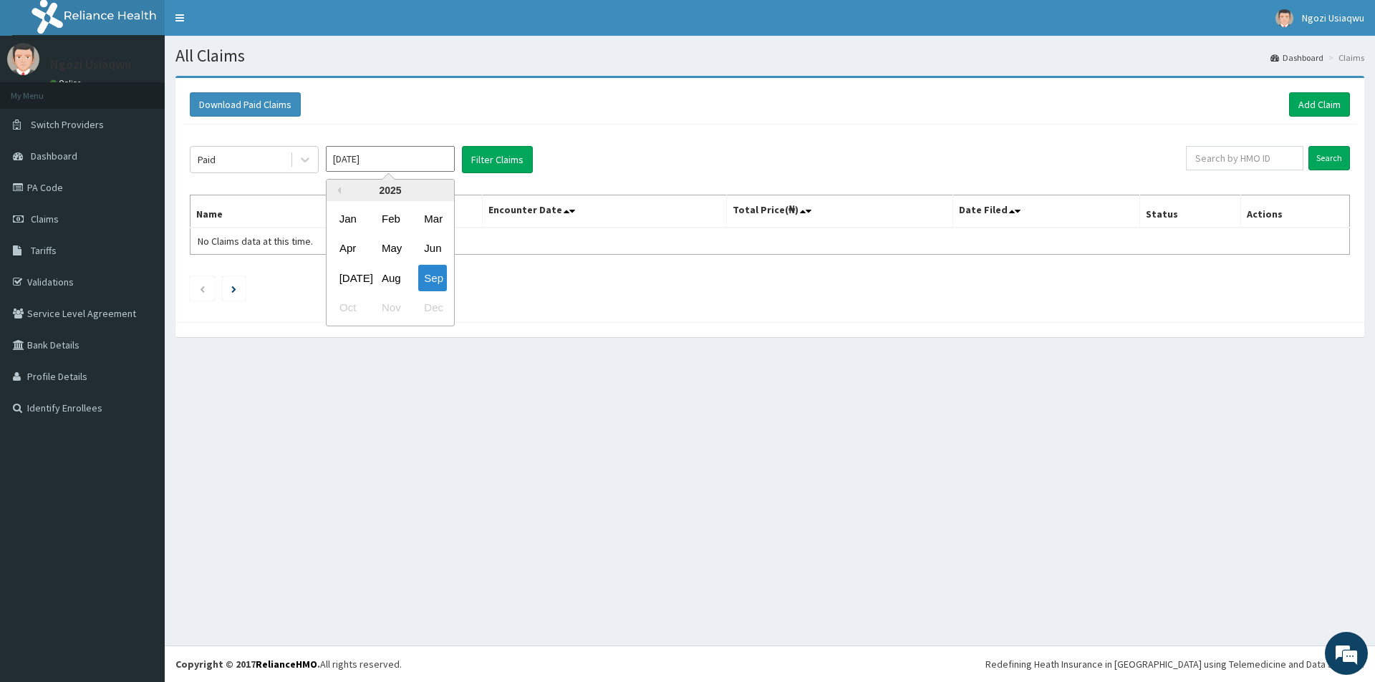
click at [344, 163] on input "[DATE]" at bounding box center [390, 159] width 129 height 26
click at [430, 239] on div "Jun" at bounding box center [432, 249] width 29 height 26
type input "[DATE]"
click at [498, 167] on button "Filter Claims" at bounding box center [497, 159] width 71 height 27
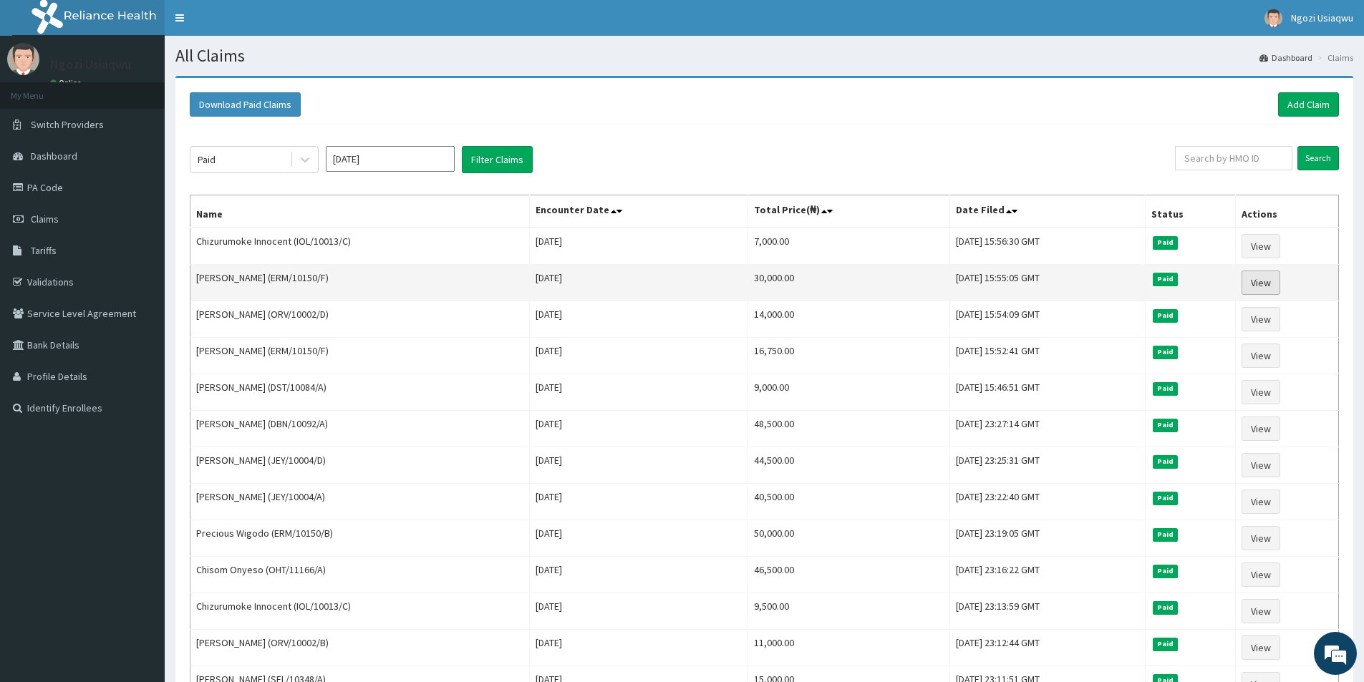
click at [1272, 276] on link "View" at bounding box center [1261, 283] width 39 height 24
